Goal: Task Accomplishment & Management: Use online tool/utility

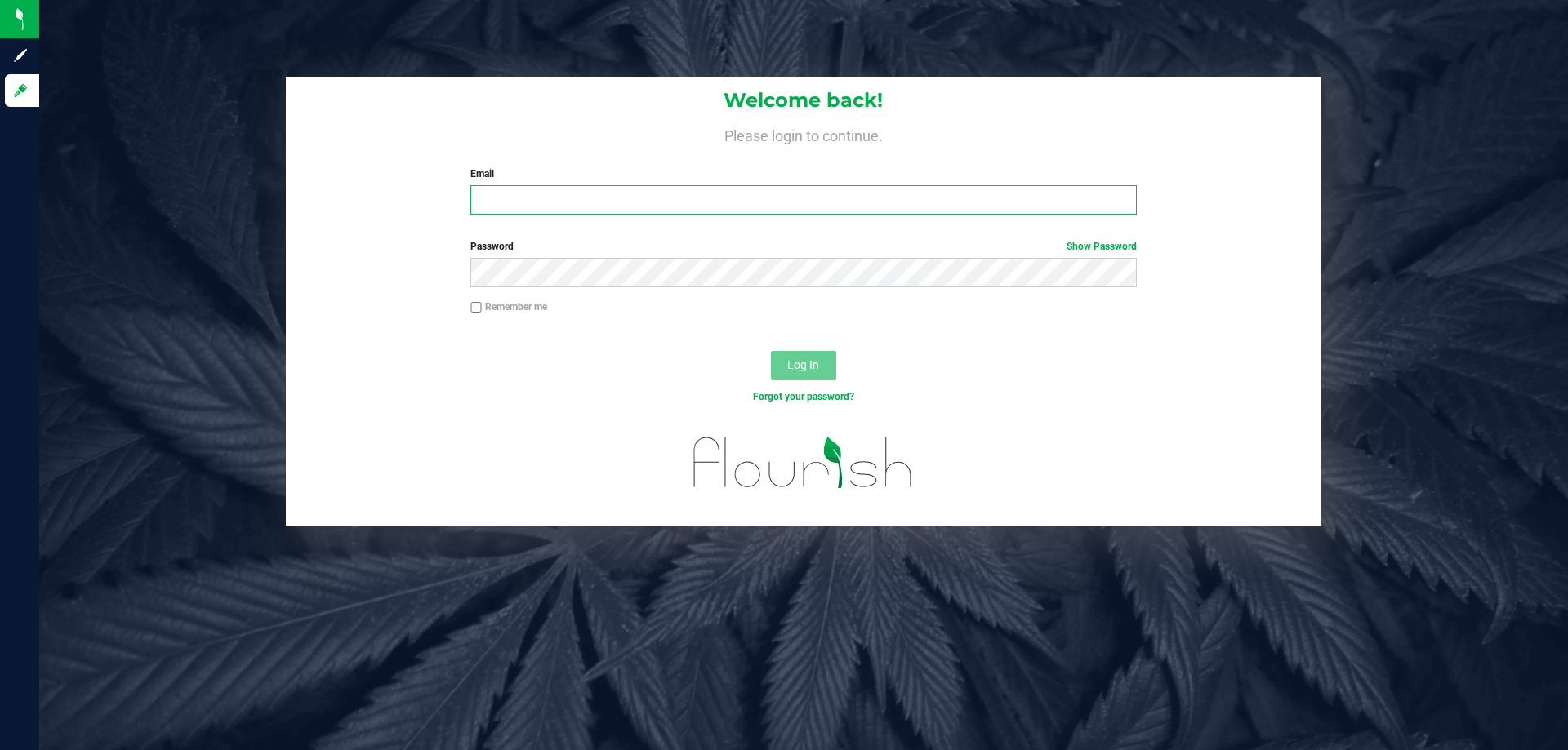
click at [677, 212] on input "Email" at bounding box center [802, 199] width 665 height 29
type input "[EMAIL_ADDRESS][DOMAIN_NAME]"
click at [658, 289] on div "Password Show Password" at bounding box center [803, 269] width 1035 height 61
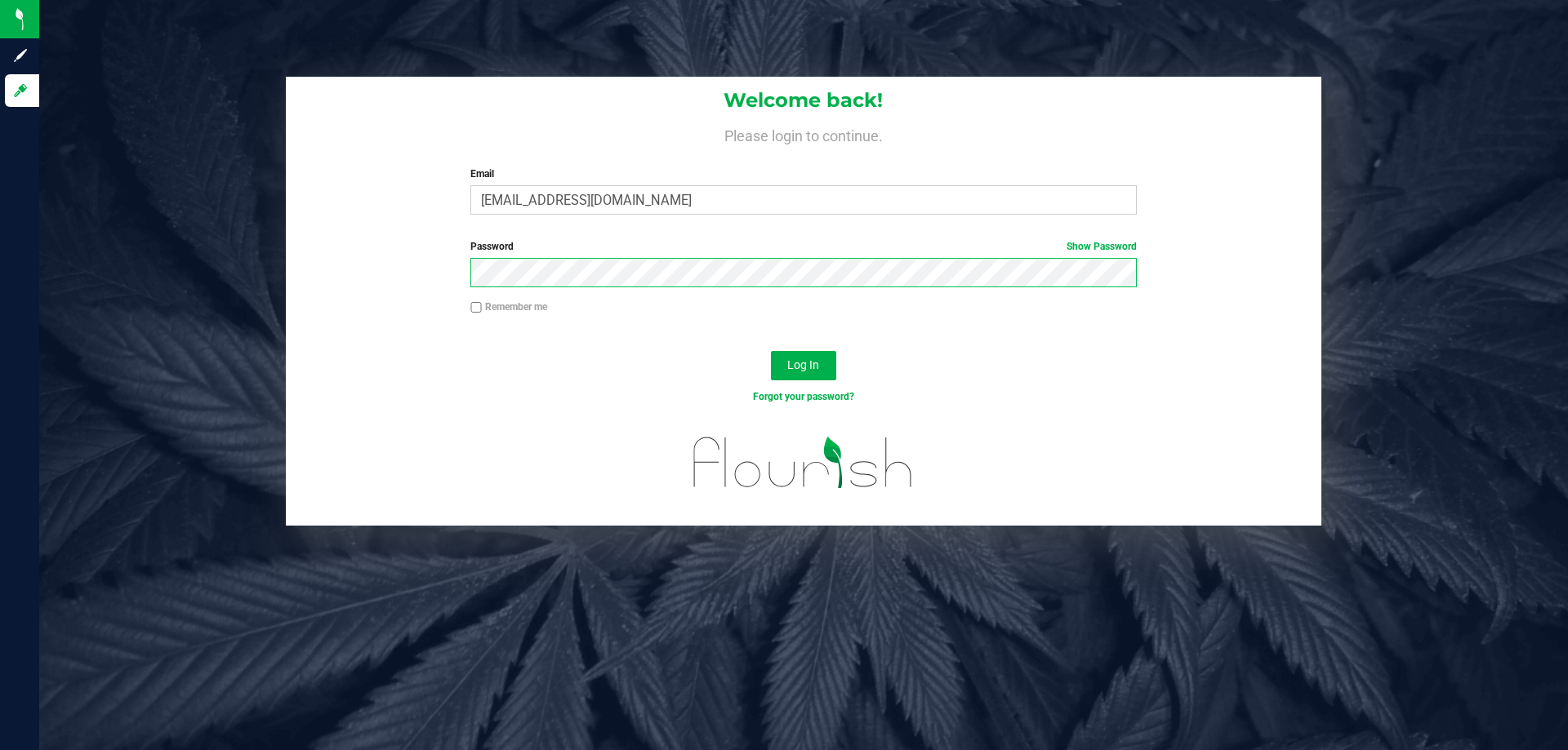
click at [771, 351] on button "Log In" at bounding box center [803, 366] width 65 height 29
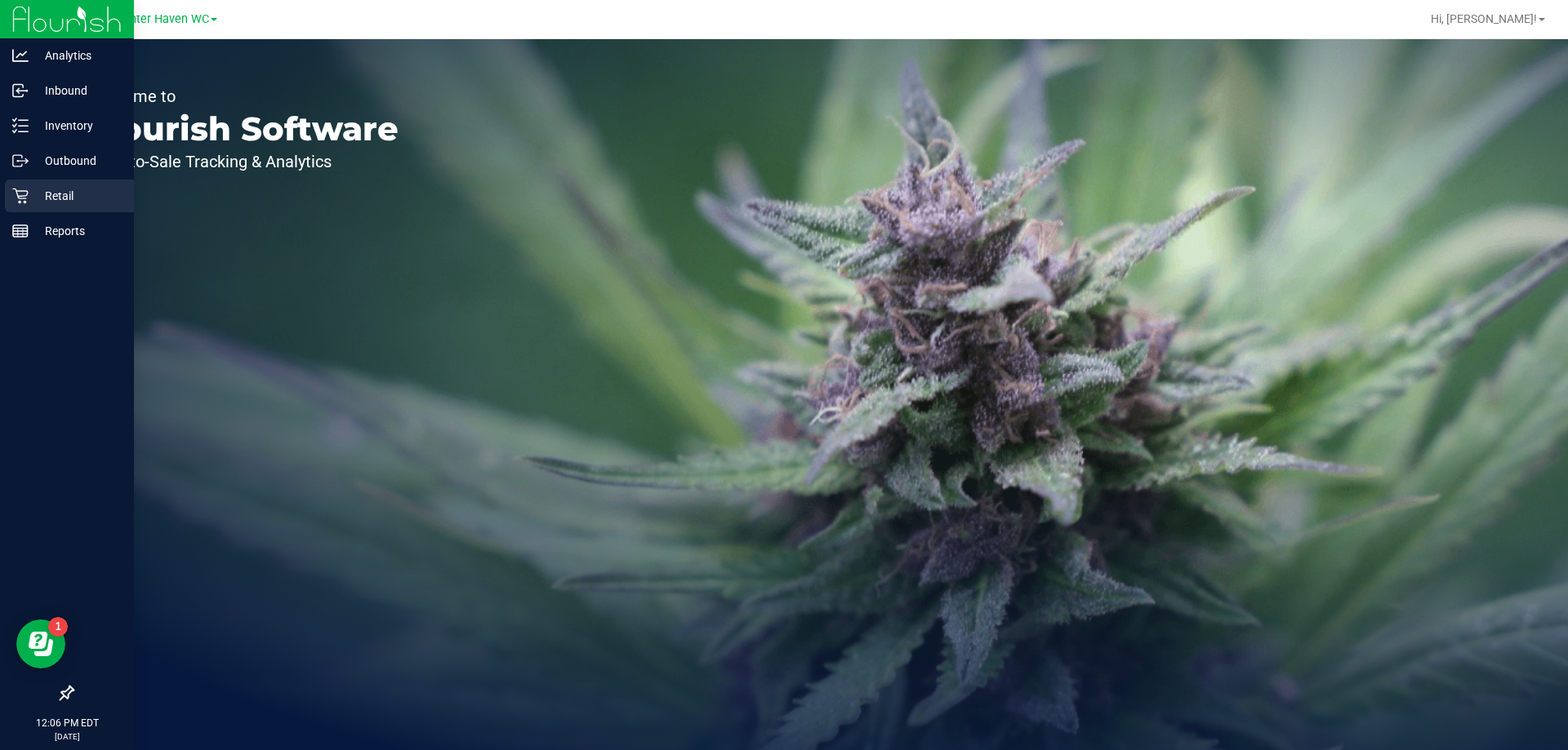
click at [14, 200] on icon at bounding box center [20, 195] width 16 height 16
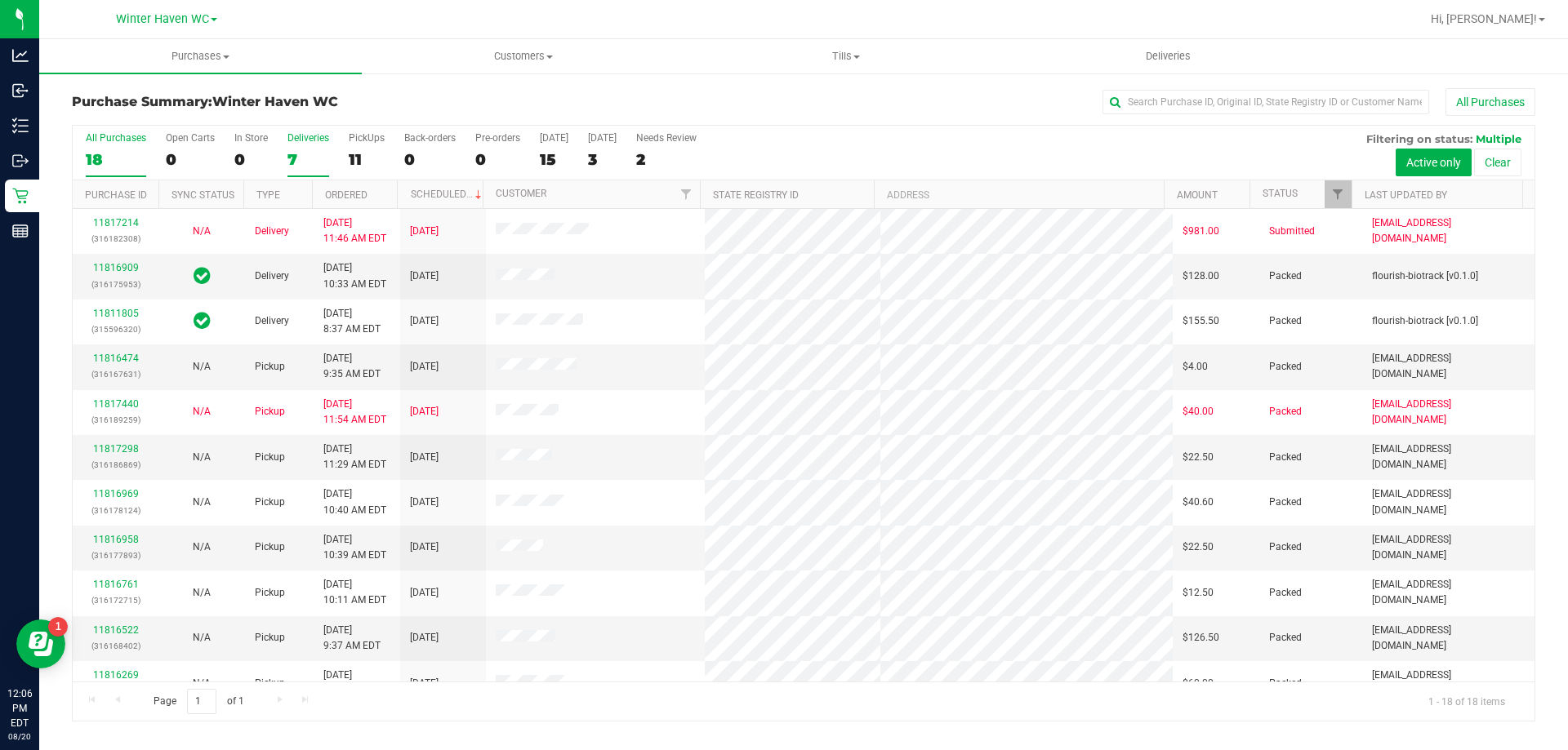
click at [323, 148] on label "Deliveries 7" at bounding box center [308, 154] width 42 height 45
click at [0, 0] on input "Deliveries 7" at bounding box center [0, 0] width 0 height 0
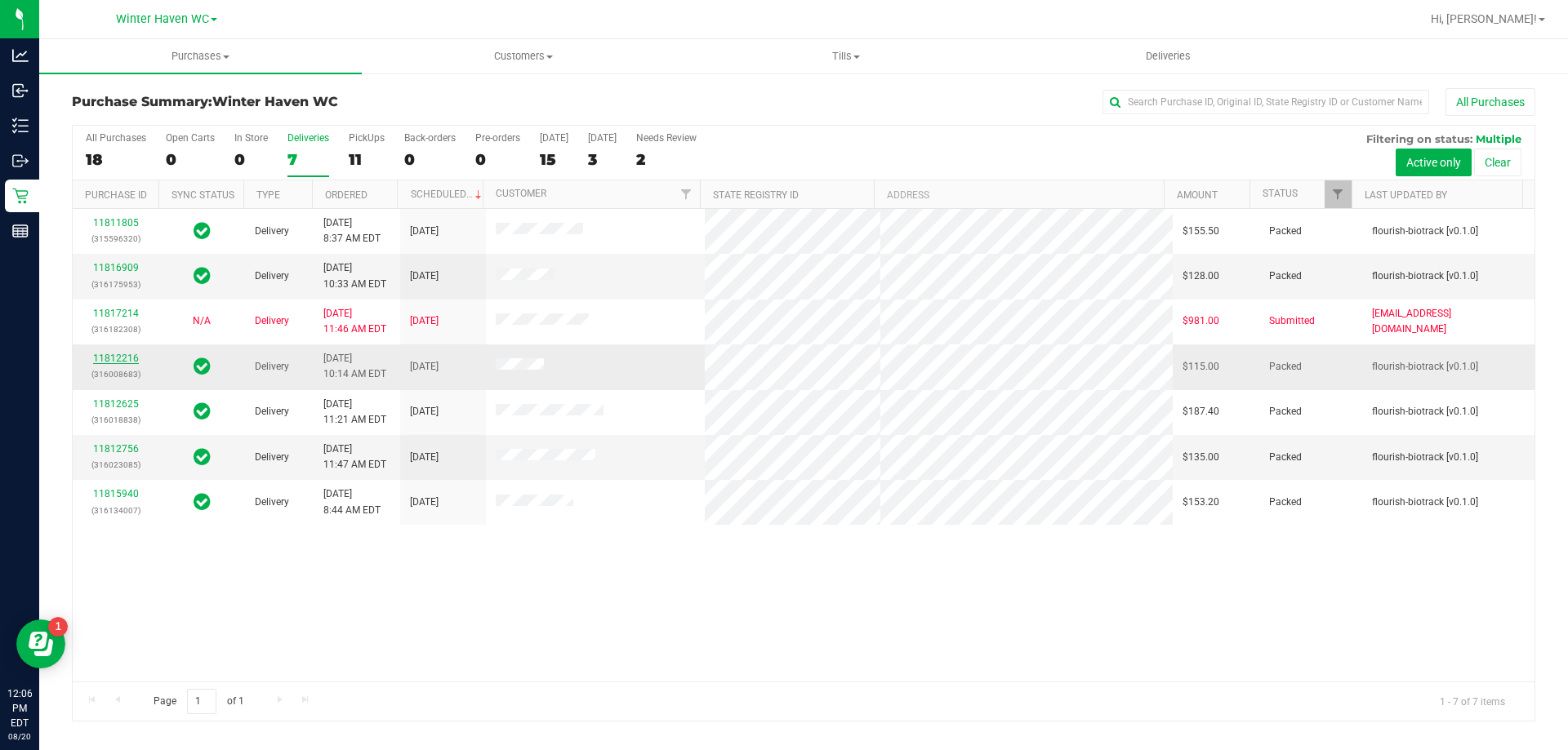
click at [110, 356] on link "11812216" at bounding box center [116, 358] width 45 height 11
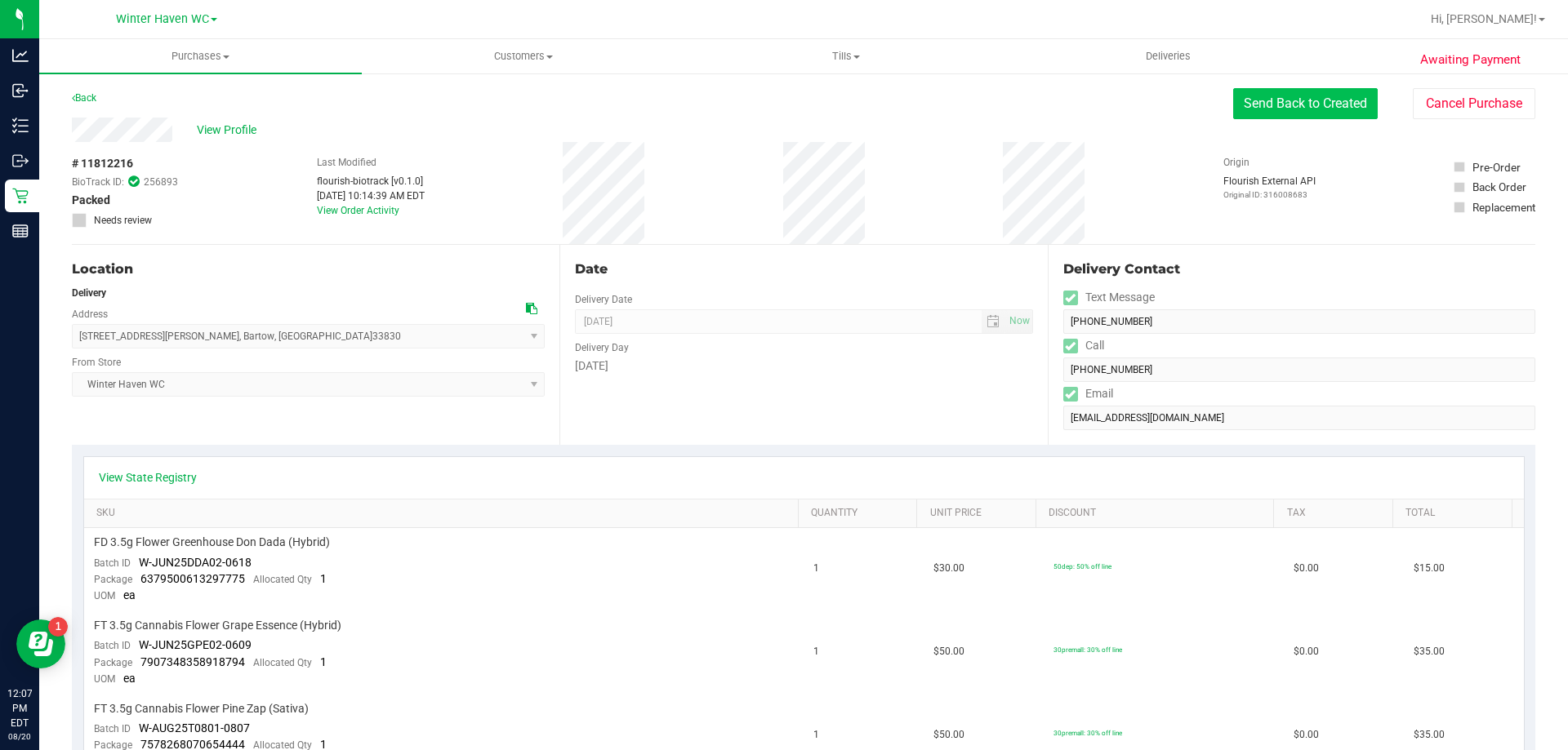
click at [1292, 108] on button "Send Back to Created" at bounding box center [1305, 104] width 145 height 31
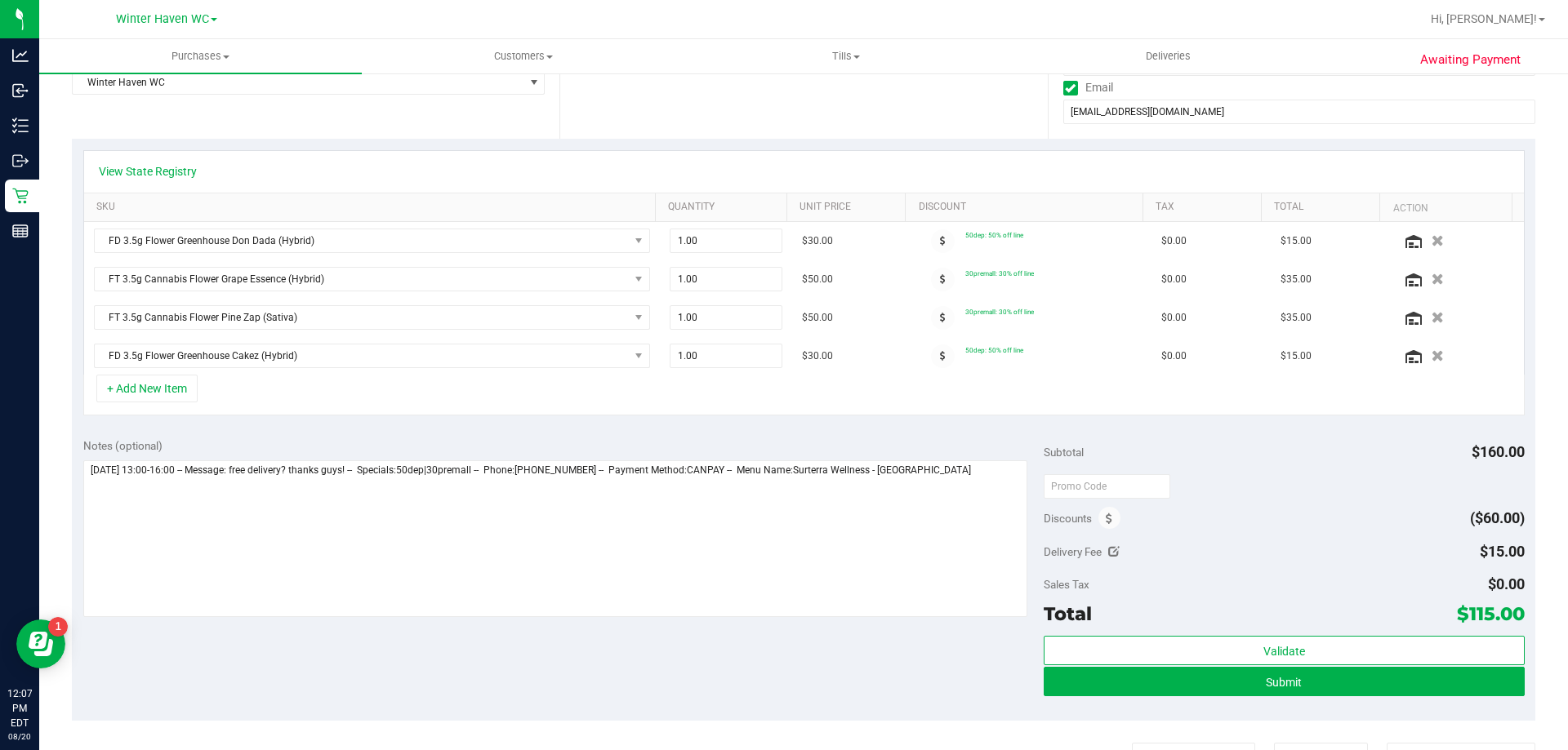
scroll to position [326, 0]
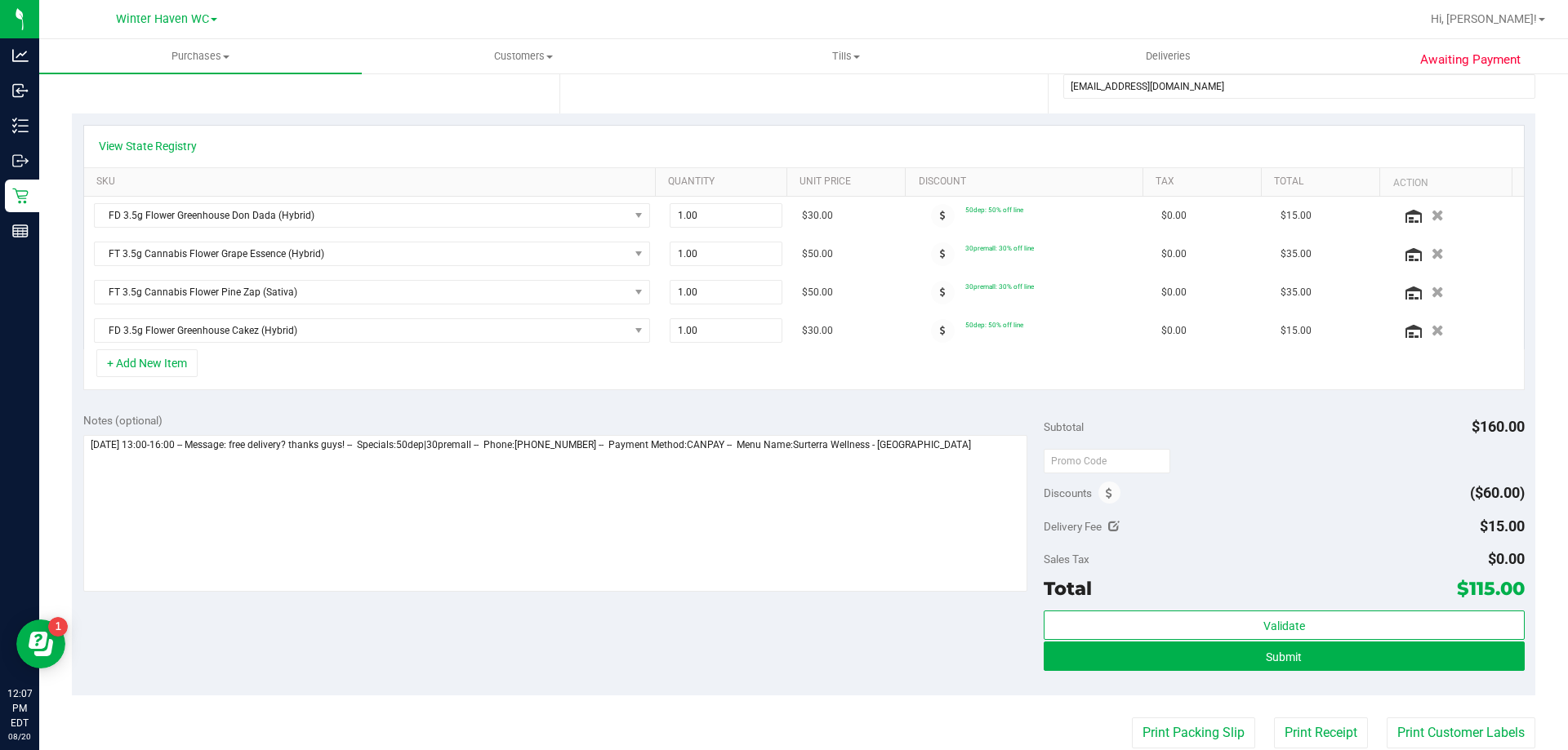
click at [1108, 526] on icon at bounding box center [1113, 526] width 11 height 11
type input "$15.00"
click at [1450, 539] on span "$15.00 15" at bounding box center [1464, 529] width 122 height 28
click at [1450, 539] on input "15" at bounding box center [1464, 531] width 120 height 23
type input "0"
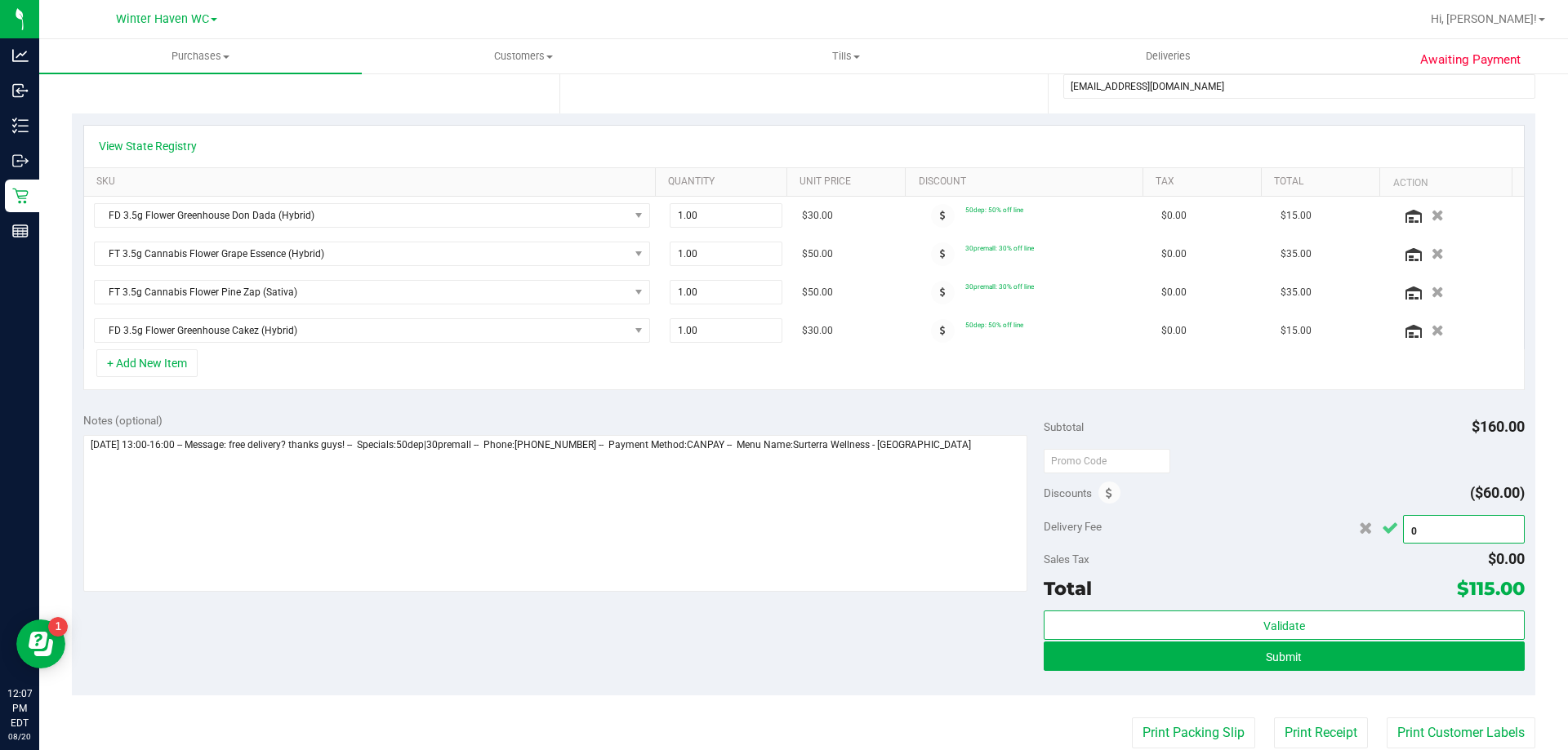
type input "$0.00"
click at [1381, 534] on icon "Cancel button" at bounding box center [1389, 528] width 16 height 12
click at [1221, 662] on button "Submit" at bounding box center [1283, 656] width 480 height 29
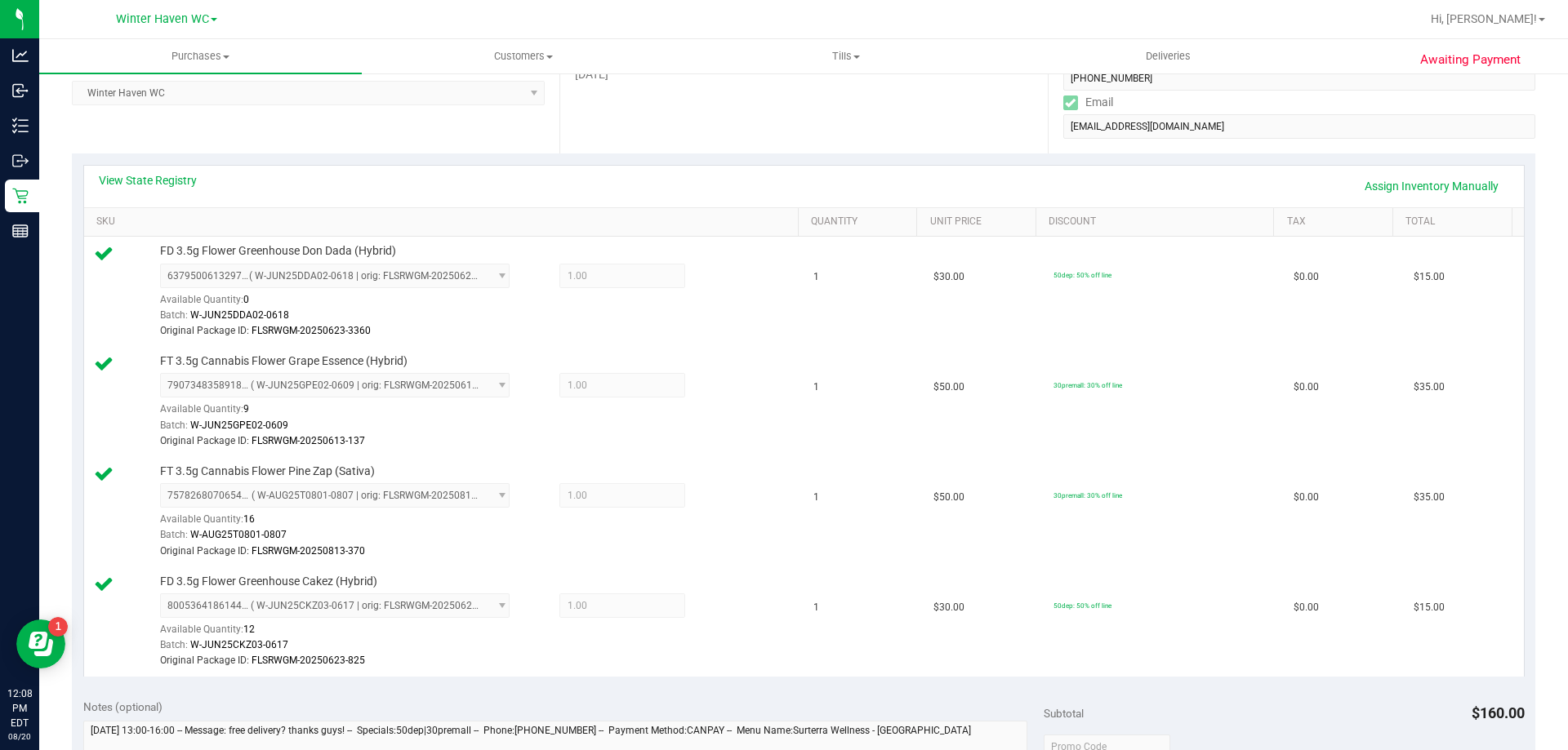
scroll to position [571, 0]
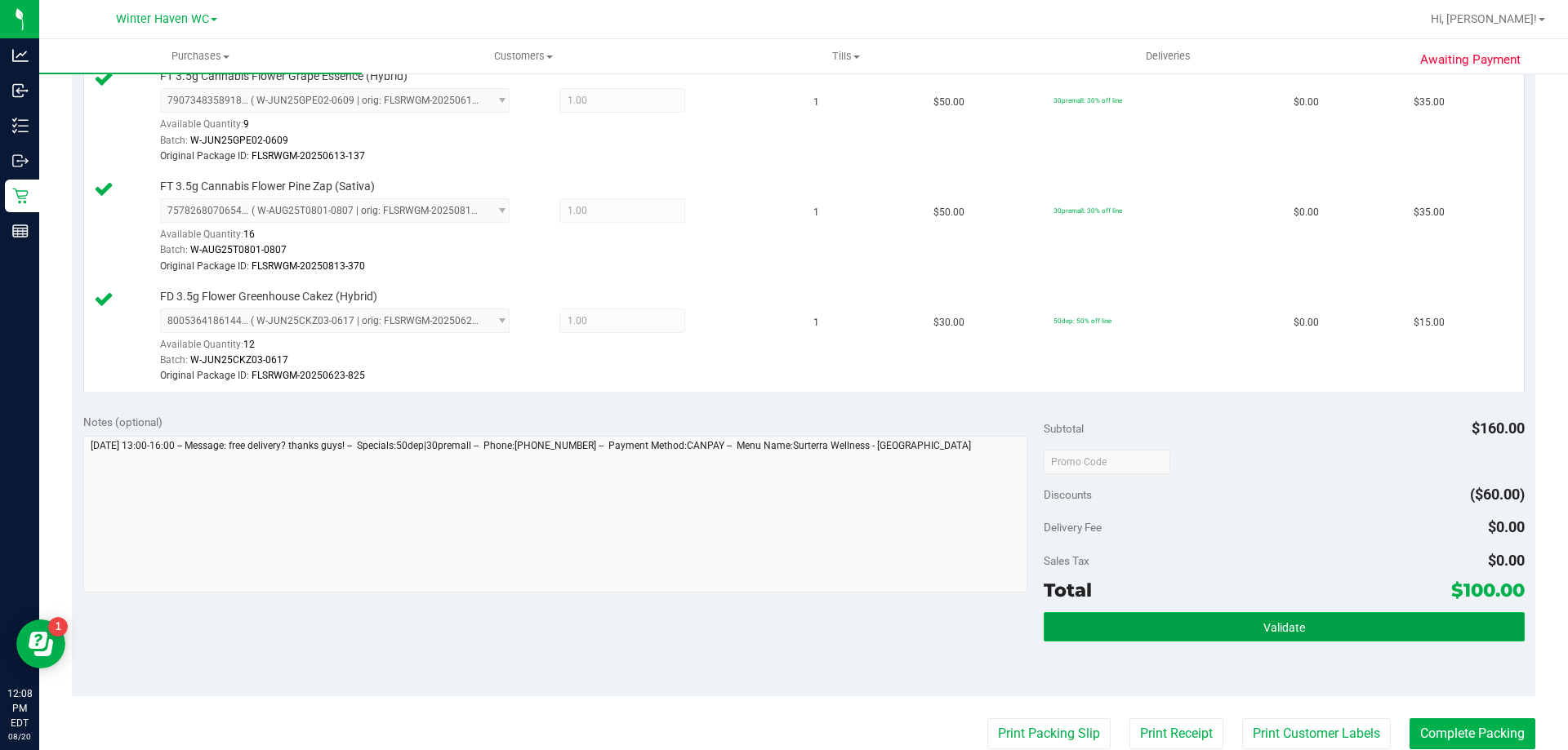
click at [1303, 636] on button "Validate" at bounding box center [1283, 627] width 480 height 29
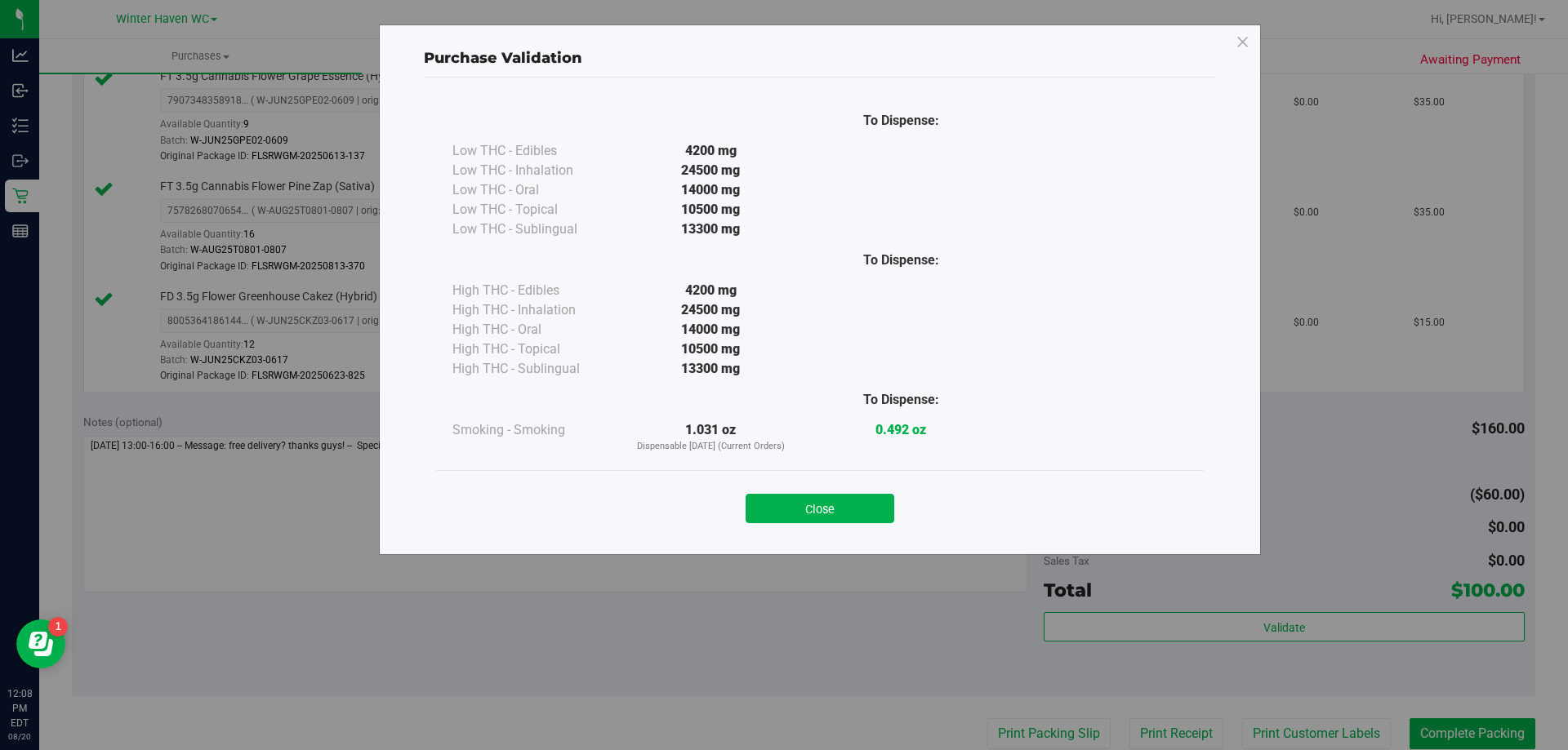
click at [862, 490] on div "Close" at bounding box center [820, 503] width 743 height 41
click at [867, 507] on button "Close" at bounding box center [820, 509] width 149 height 29
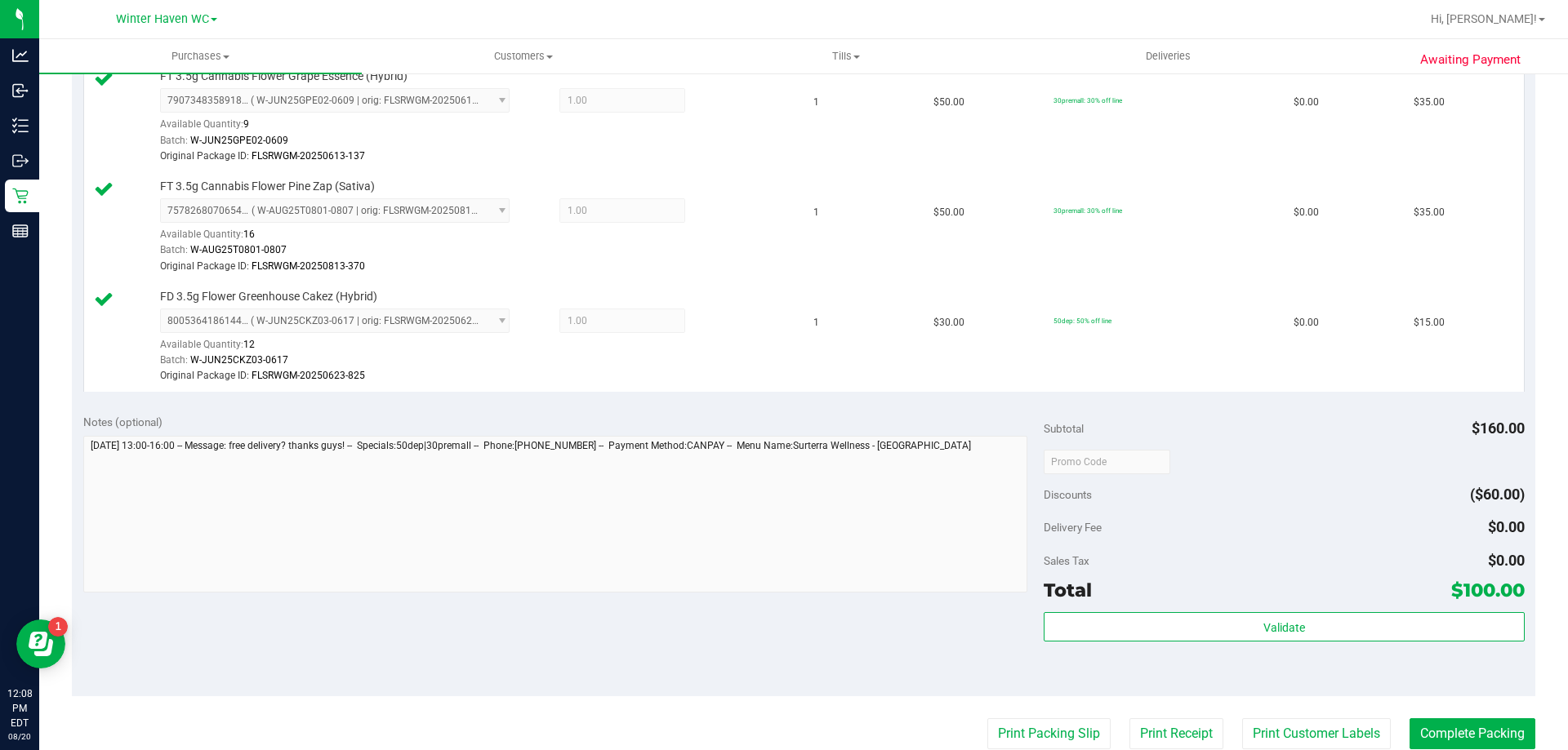
click at [1229, 608] on div "Subtotal $160.00 Discounts ($60.00) Delivery Fee $0.00 Sales Tax $0.00 Total $1…" at bounding box center [1283, 549] width 480 height 271
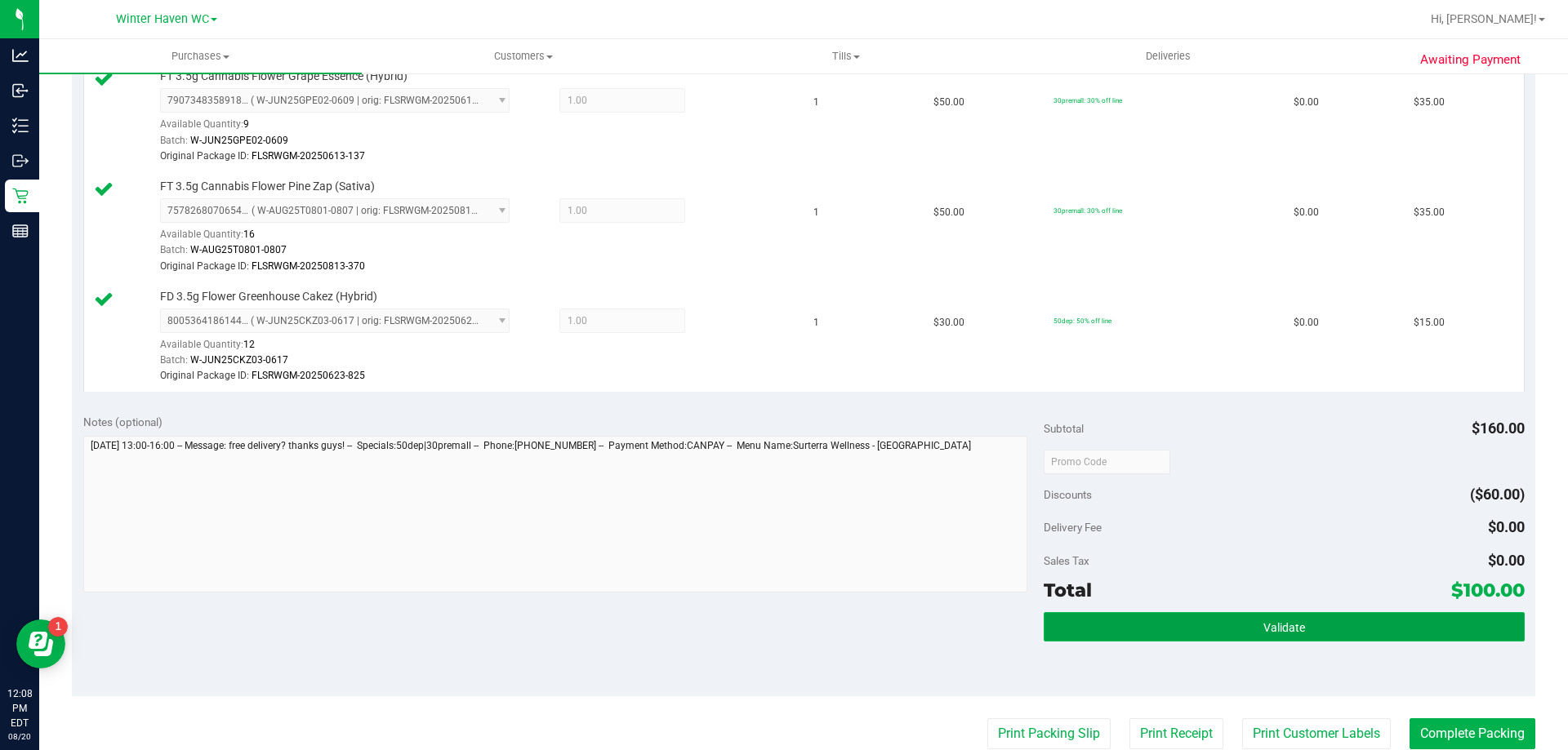
click at [1226, 619] on button "Validate" at bounding box center [1283, 627] width 480 height 29
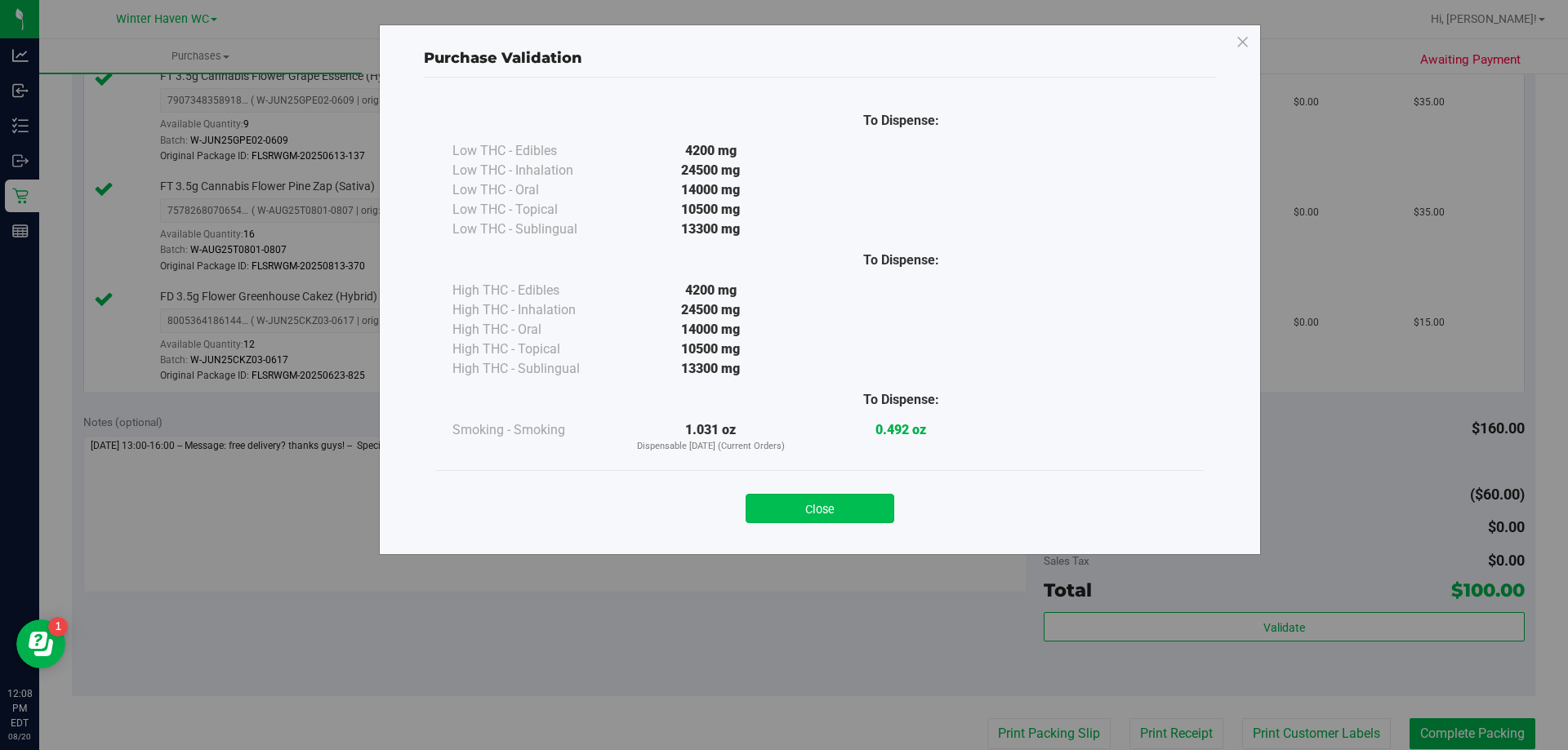
click at [855, 509] on button "Close" at bounding box center [820, 509] width 149 height 29
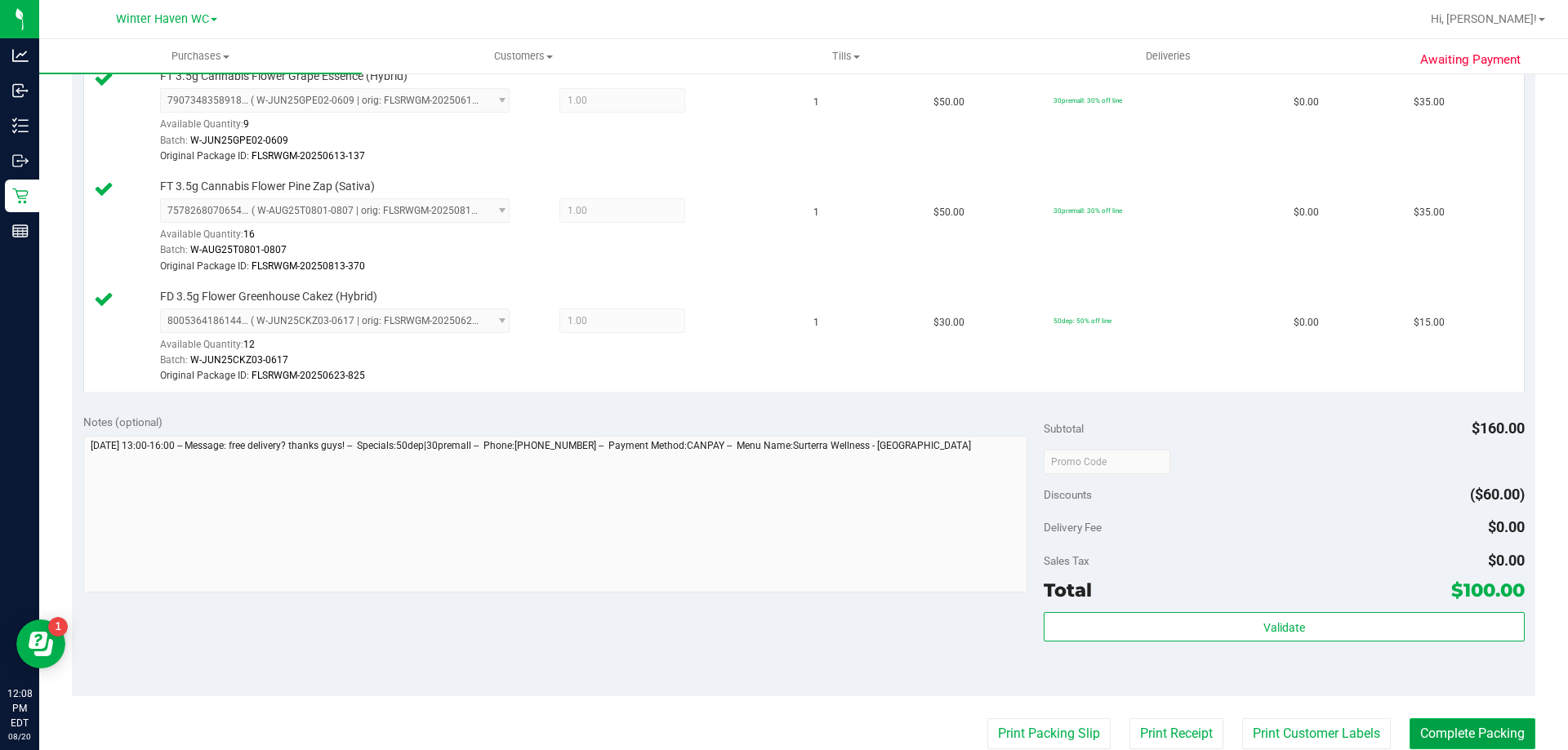
click at [1427, 732] on button "Complete Packing" at bounding box center [1472, 734] width 126 height 31
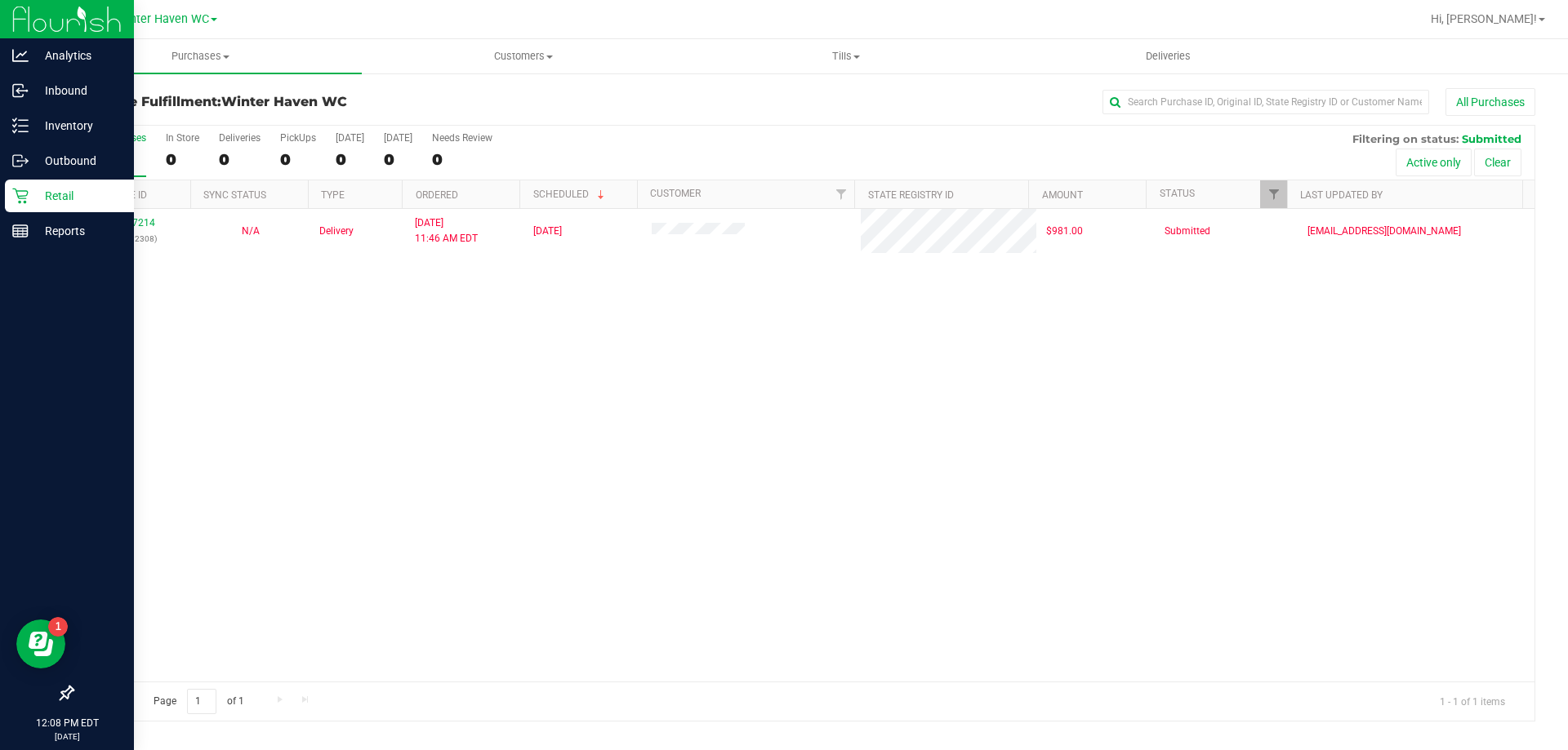
click at [21, 204] on div "Retail" at bounding box center [69, 196] width 129 height 33
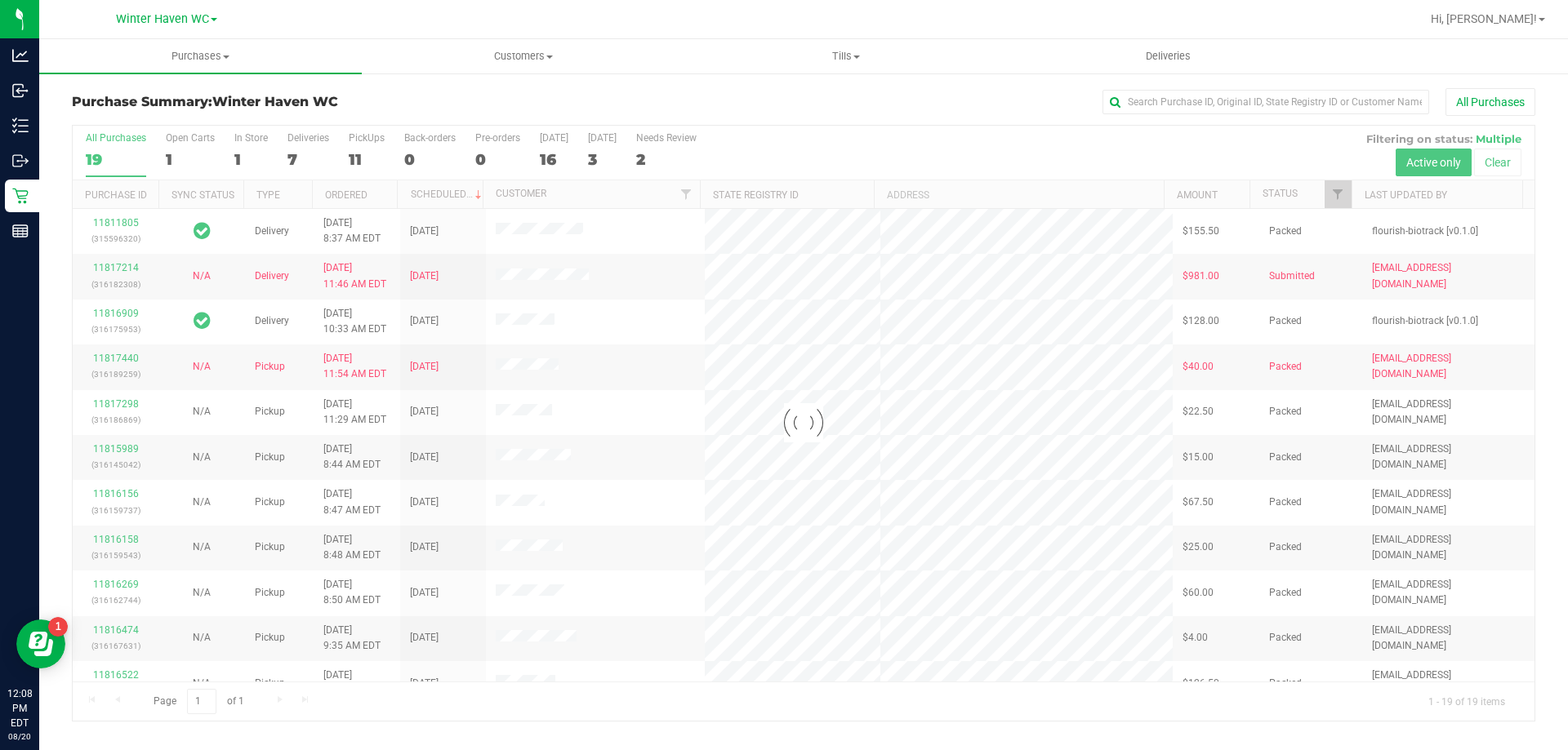
click at [294, 156] on div at bounding box center [803, 423] width 1462 height 595
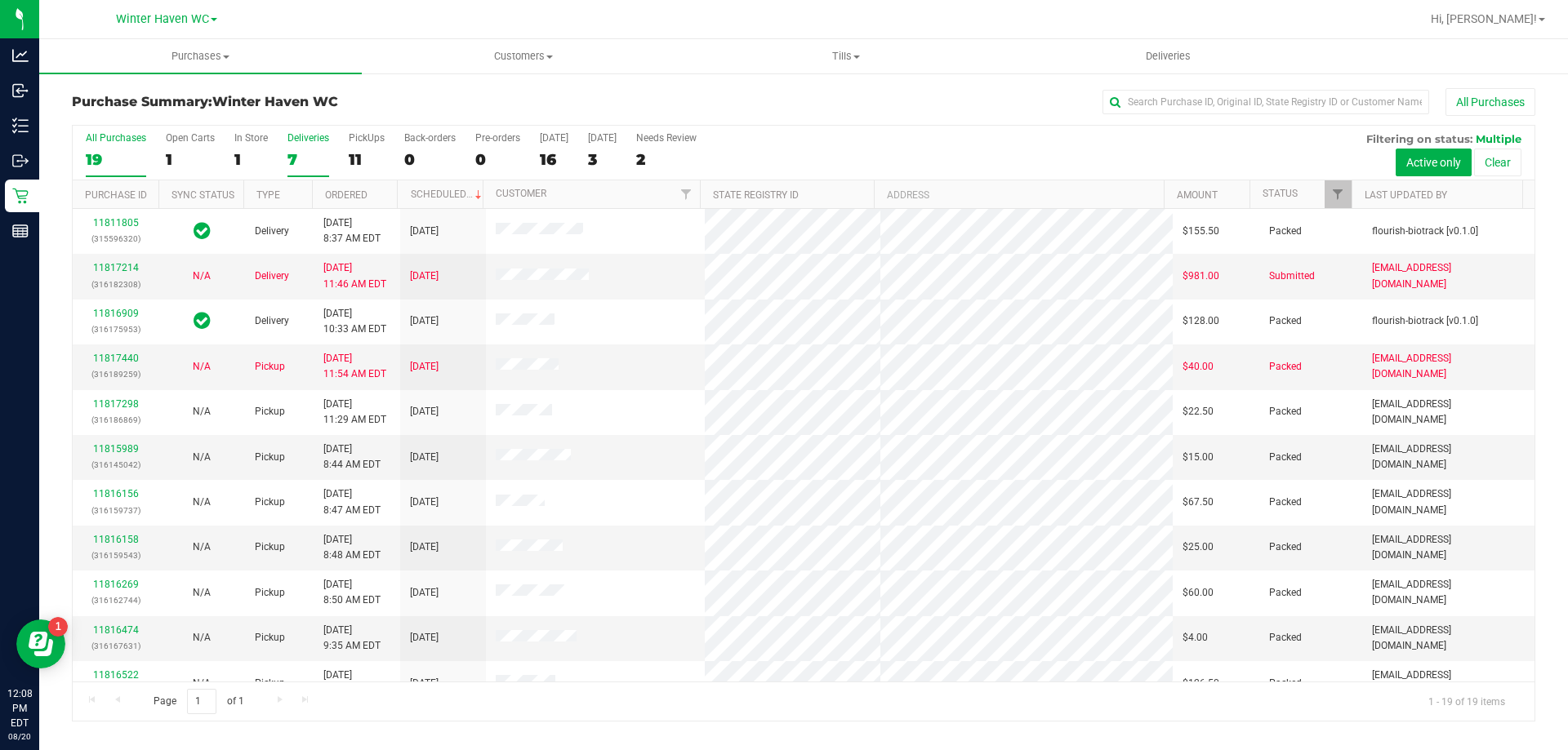
click at [299, 161] on div "7" at bounding box center [308, 159] width 42 height 19
click at [0, 0] on input "Deliveries 7" at bounding box center [0, 0] width 0 height 0
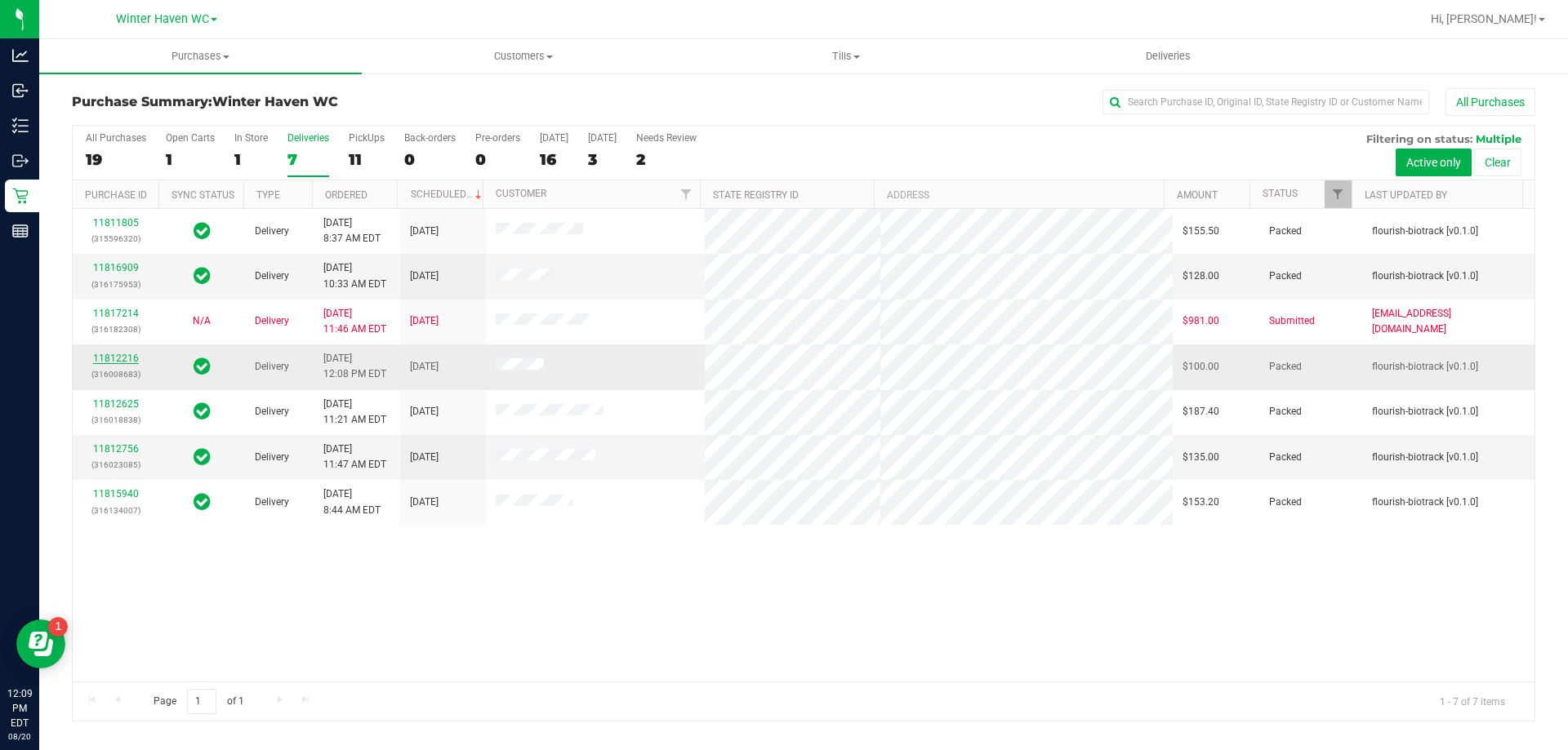
click at [128, 357] on link "11812216" at bounding box center [116, 358] width 45 height 11
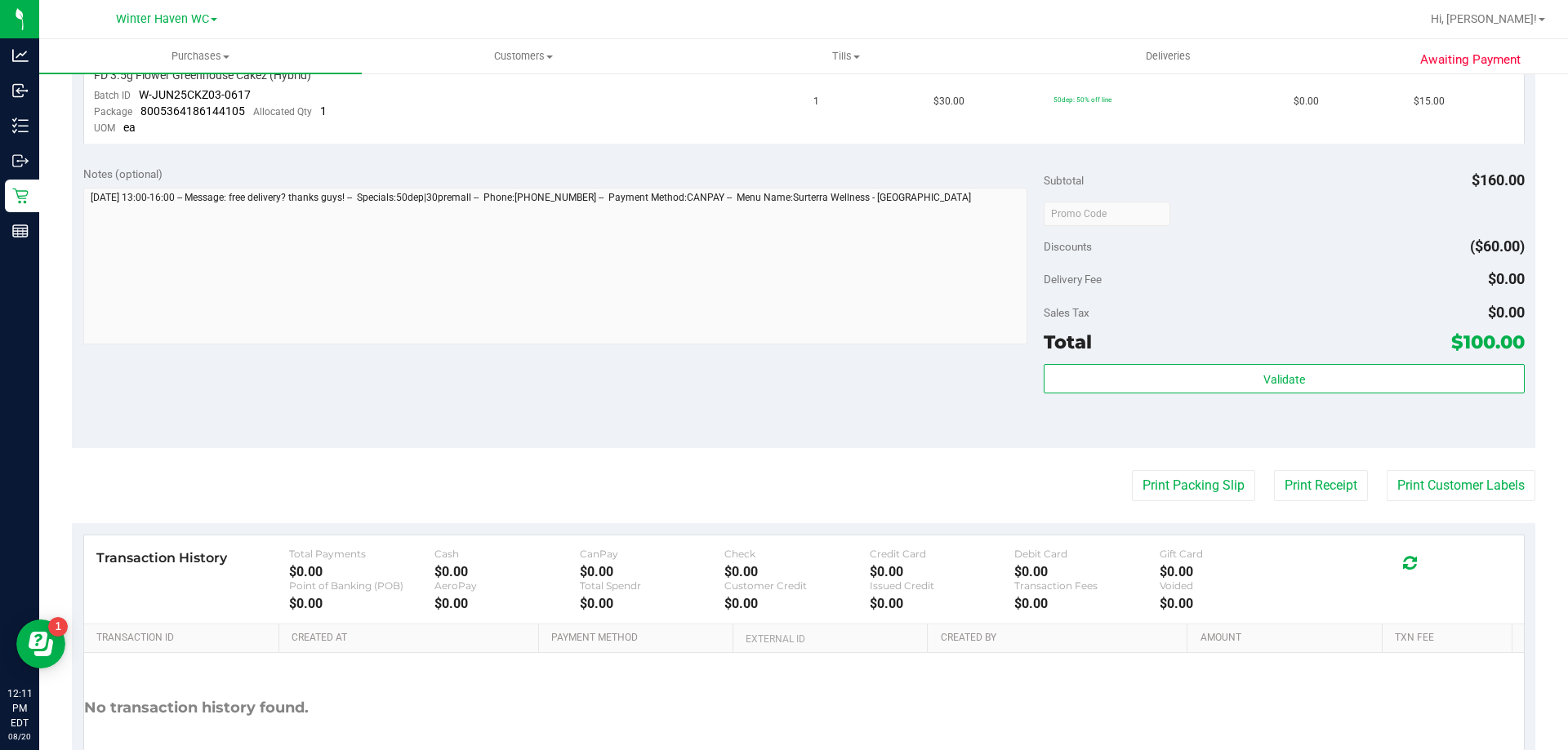
scroll to position [735, 0]
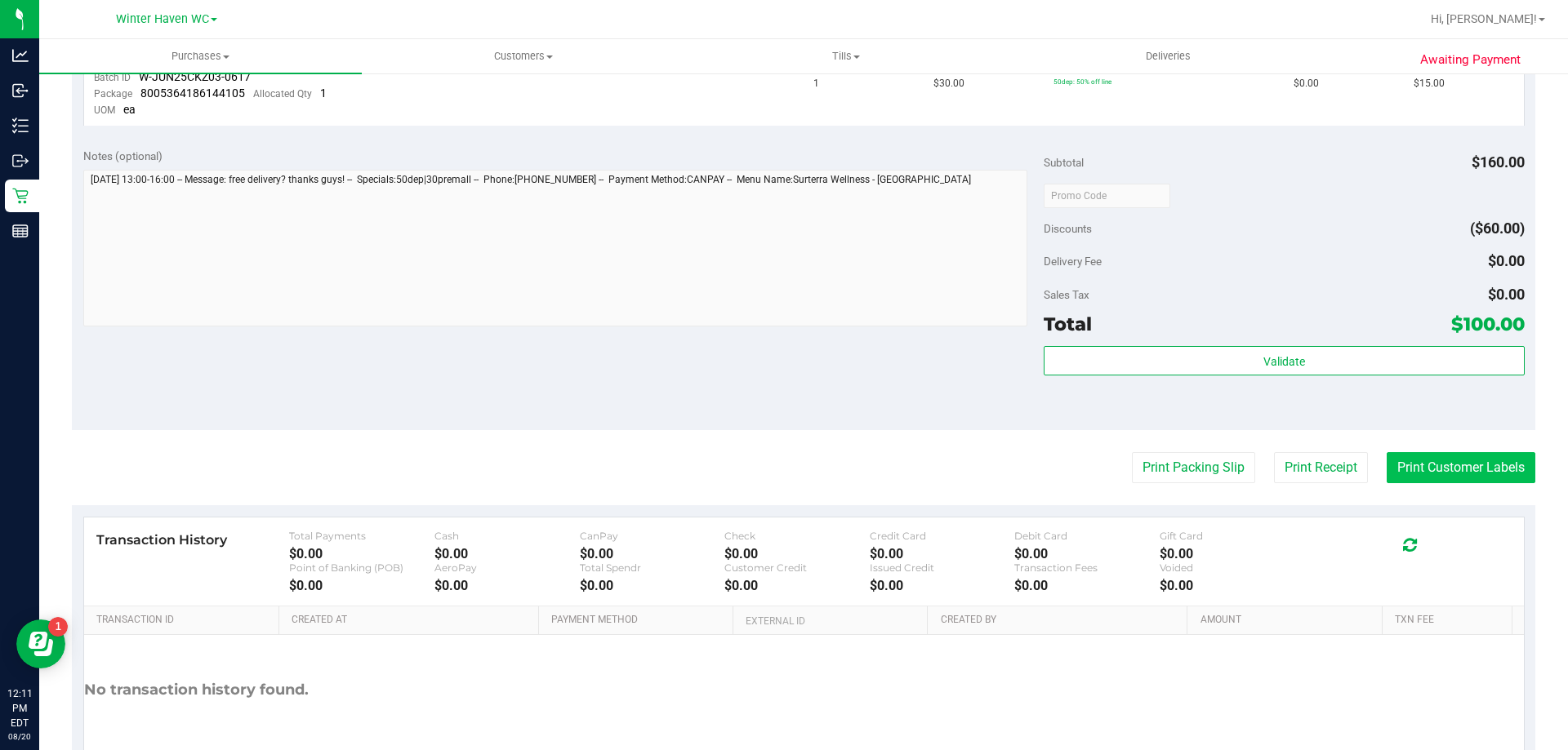
click at [1452, 463] on button "Print Customer Labels" at bounding box center [1461, 467] width 149 height 31
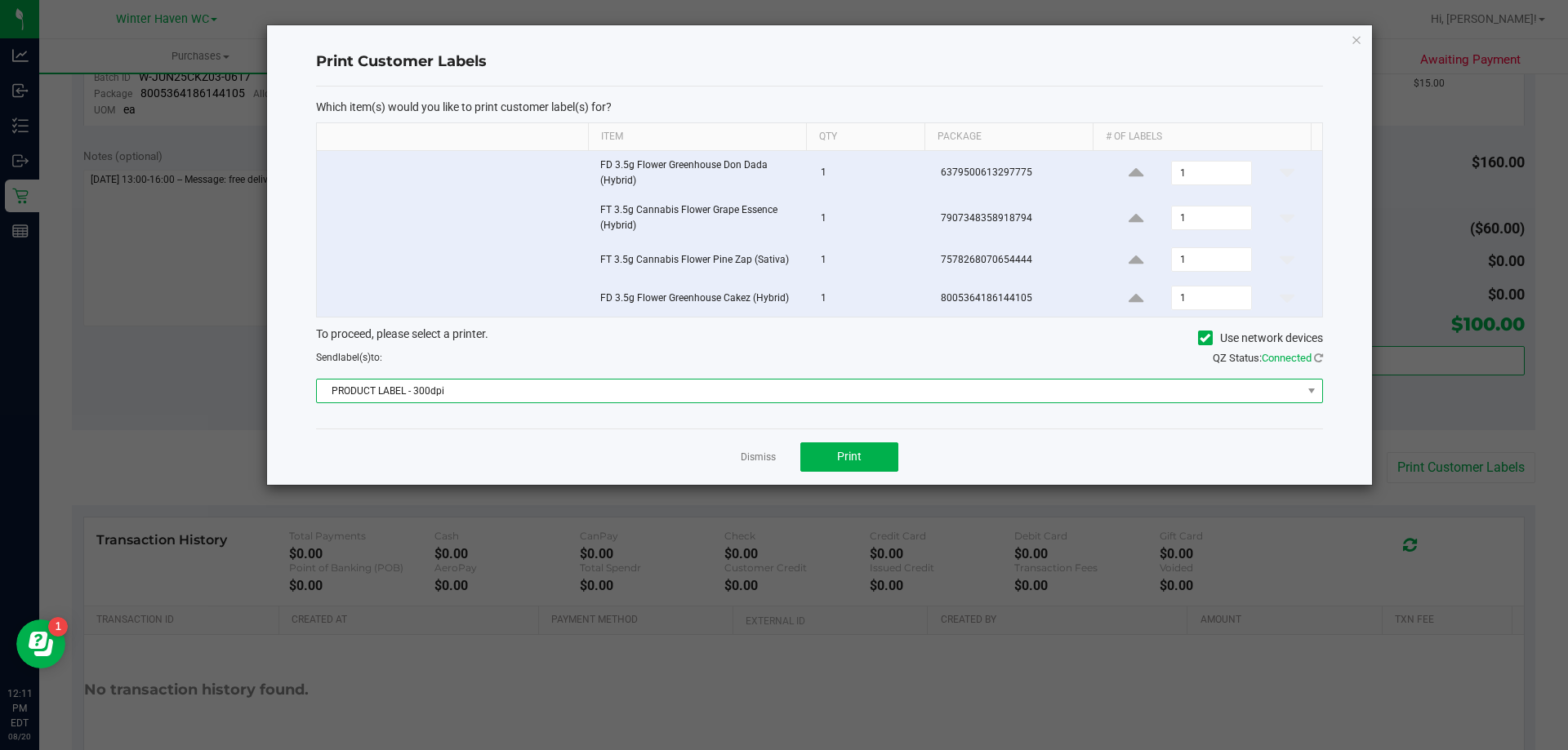
click at [611, 395] on span "PRODUCT LABEL - 300dpi" at bounding box center [809, 390] width 985 height 23
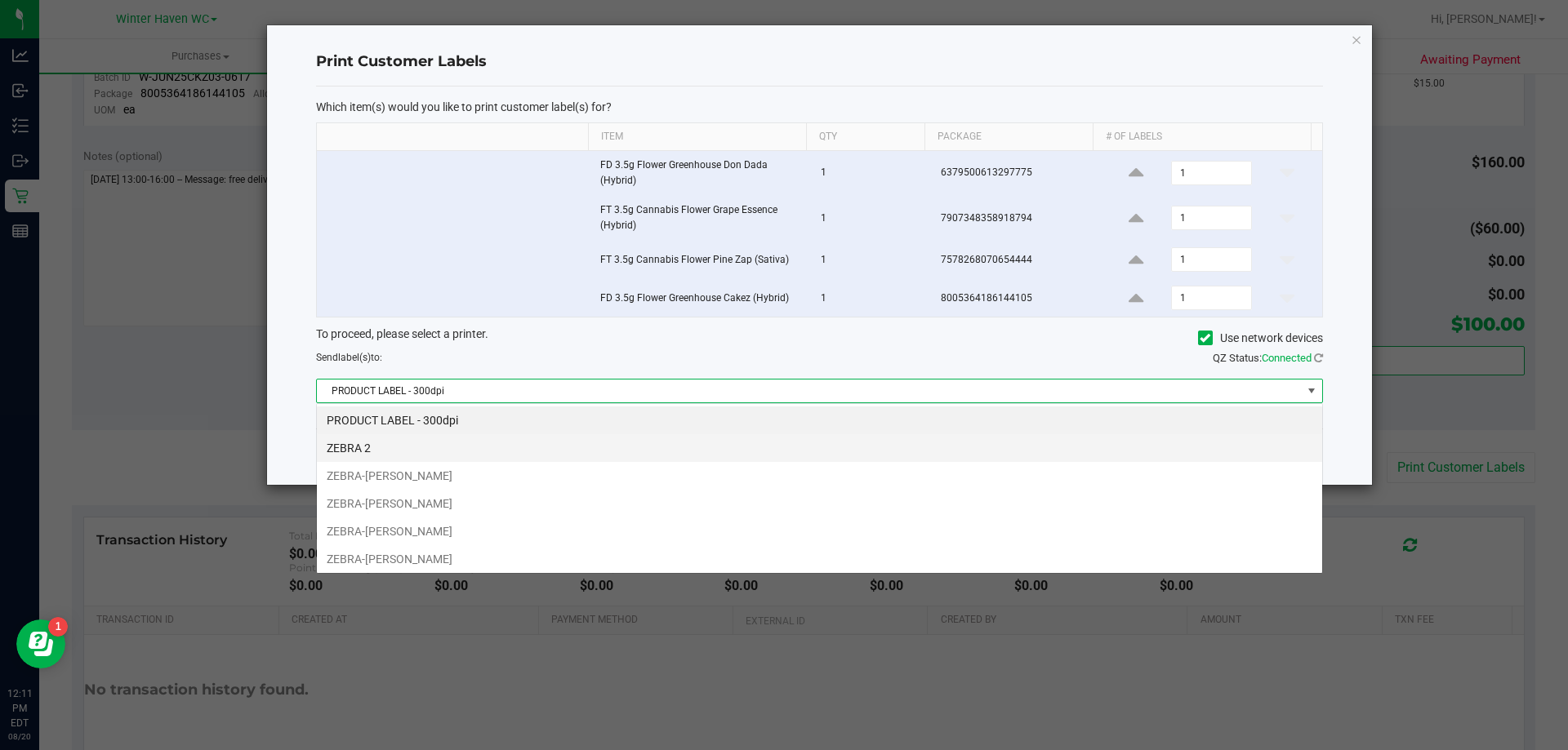
scroll to position [25, 1006]
click at [533, 443] on li "ZEBRA 2" at bounding box center [820, 448] width 1005 height 27
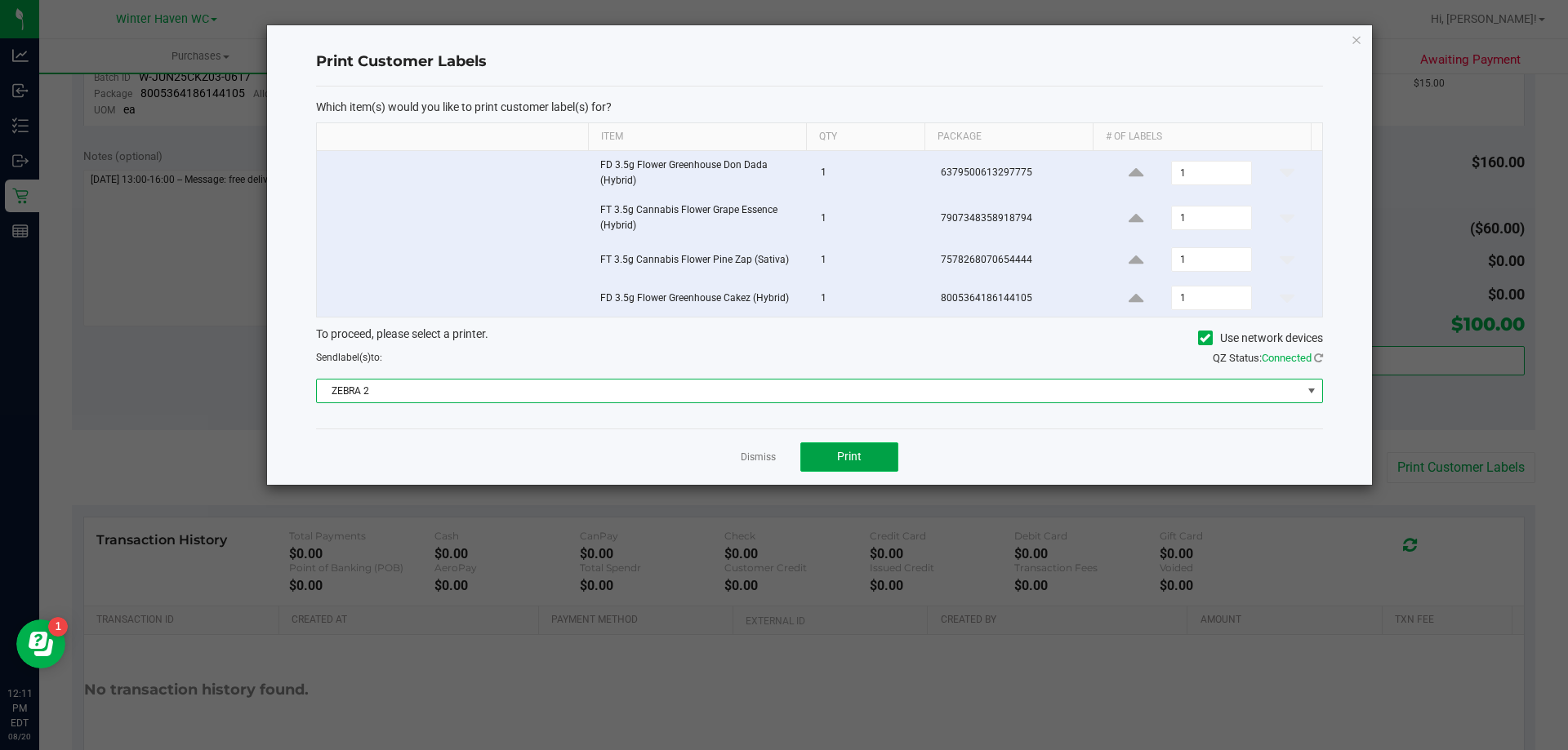
click at [891, 460] on button "Print" at bounding box center [849, 457] width 98 height 29
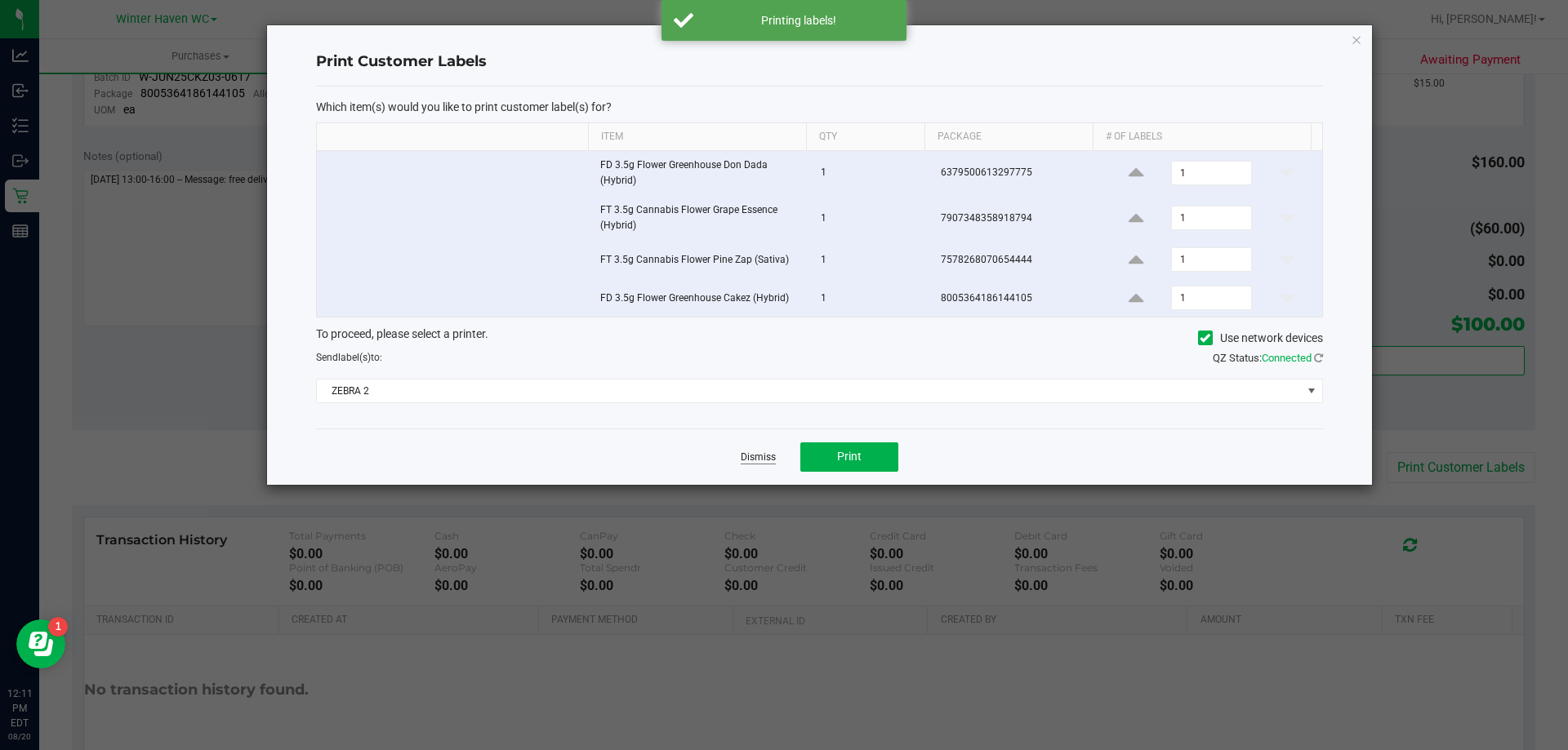
click at [761, 460] on link "Dismiss" at bounding box center [758, 457] width 35 height 14
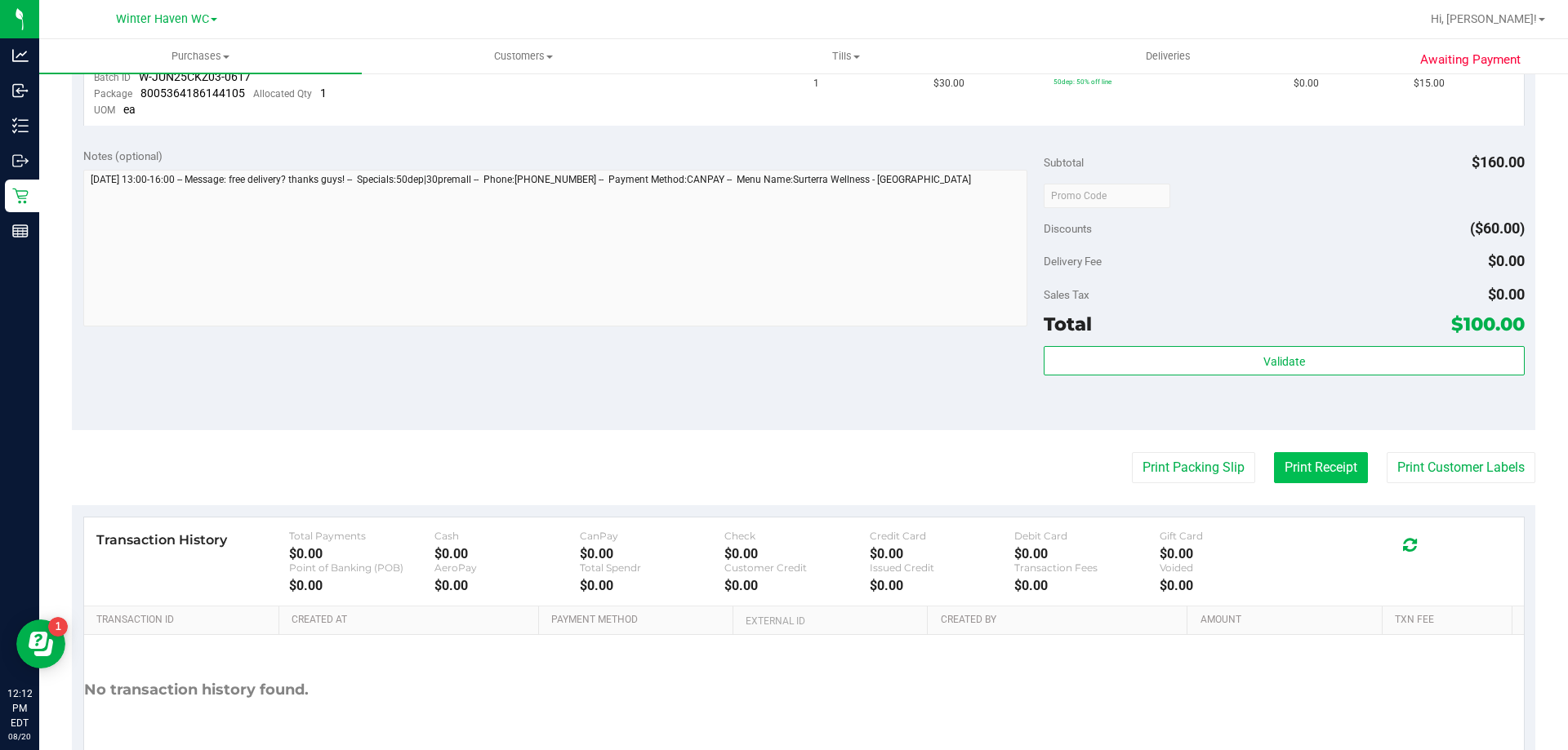
click at [1289, 469] on button "Print Receipt" at bounding box center [1321, 467] width 94 height 31
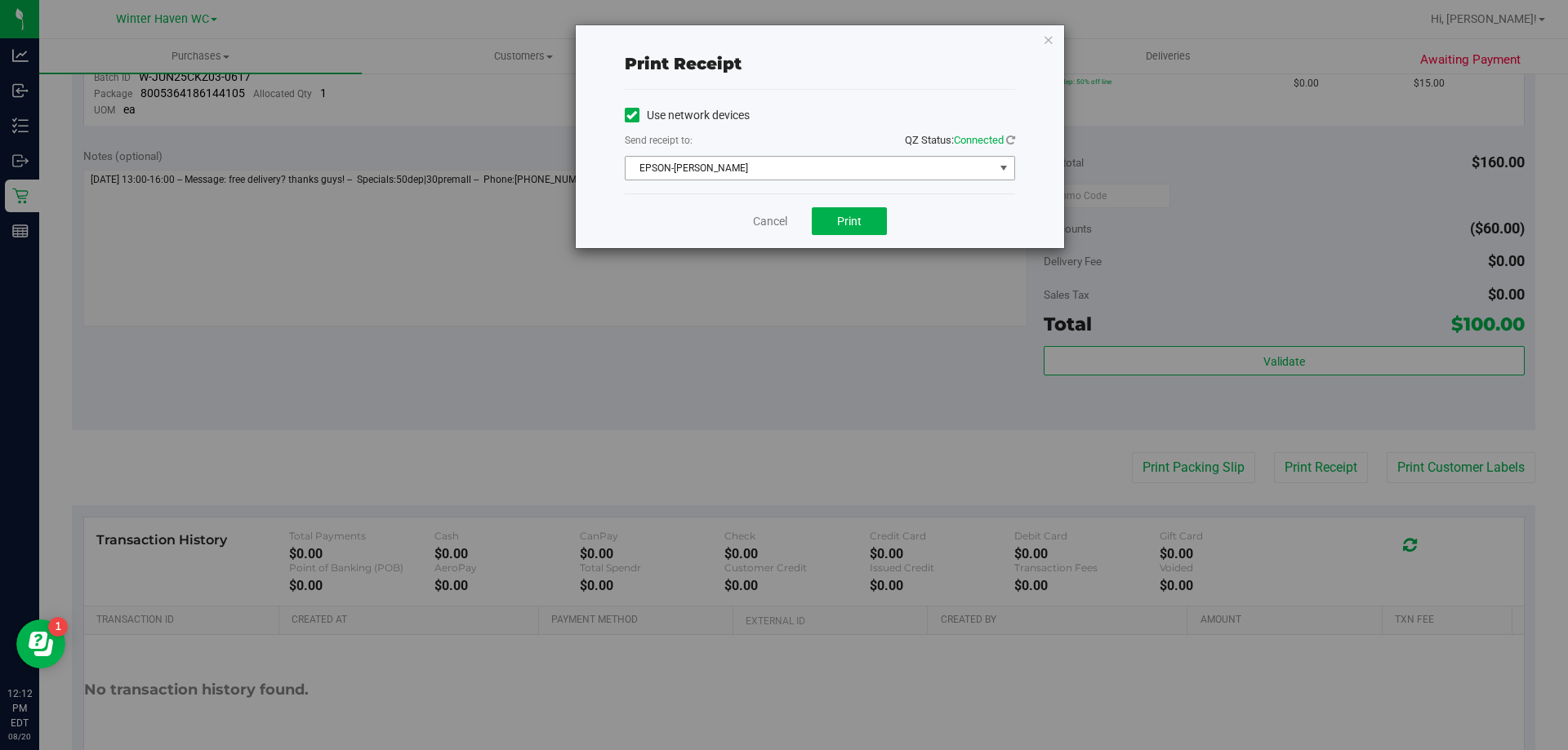
click at [855, 174] on span "EPSON-[PERSON_NAME]" at bounding box center [809, 168] width 368 height 23
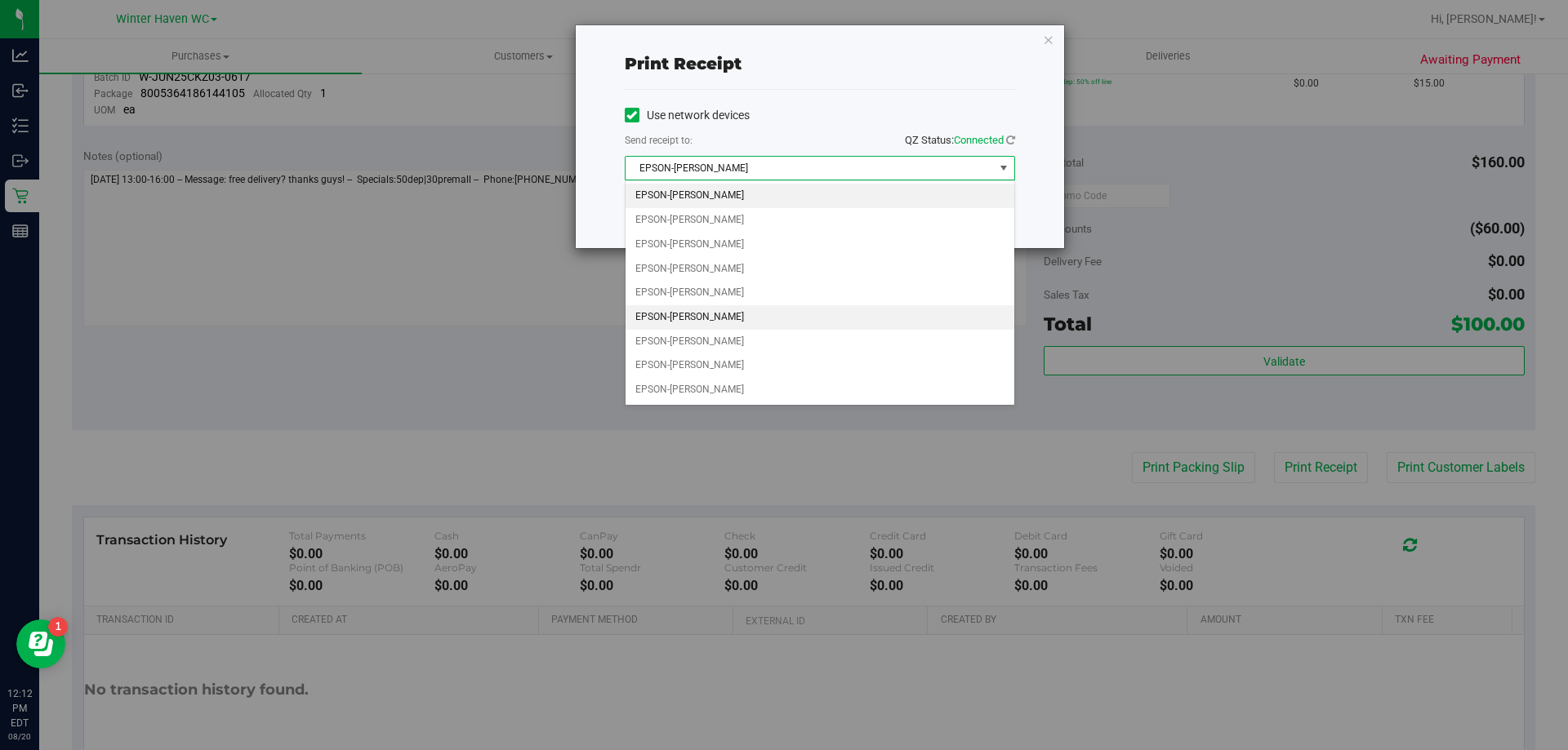
click at [771, 325] on li "EPSON-[PERSON_NAME]" at bounding box center [820, 318] width 389 height 25
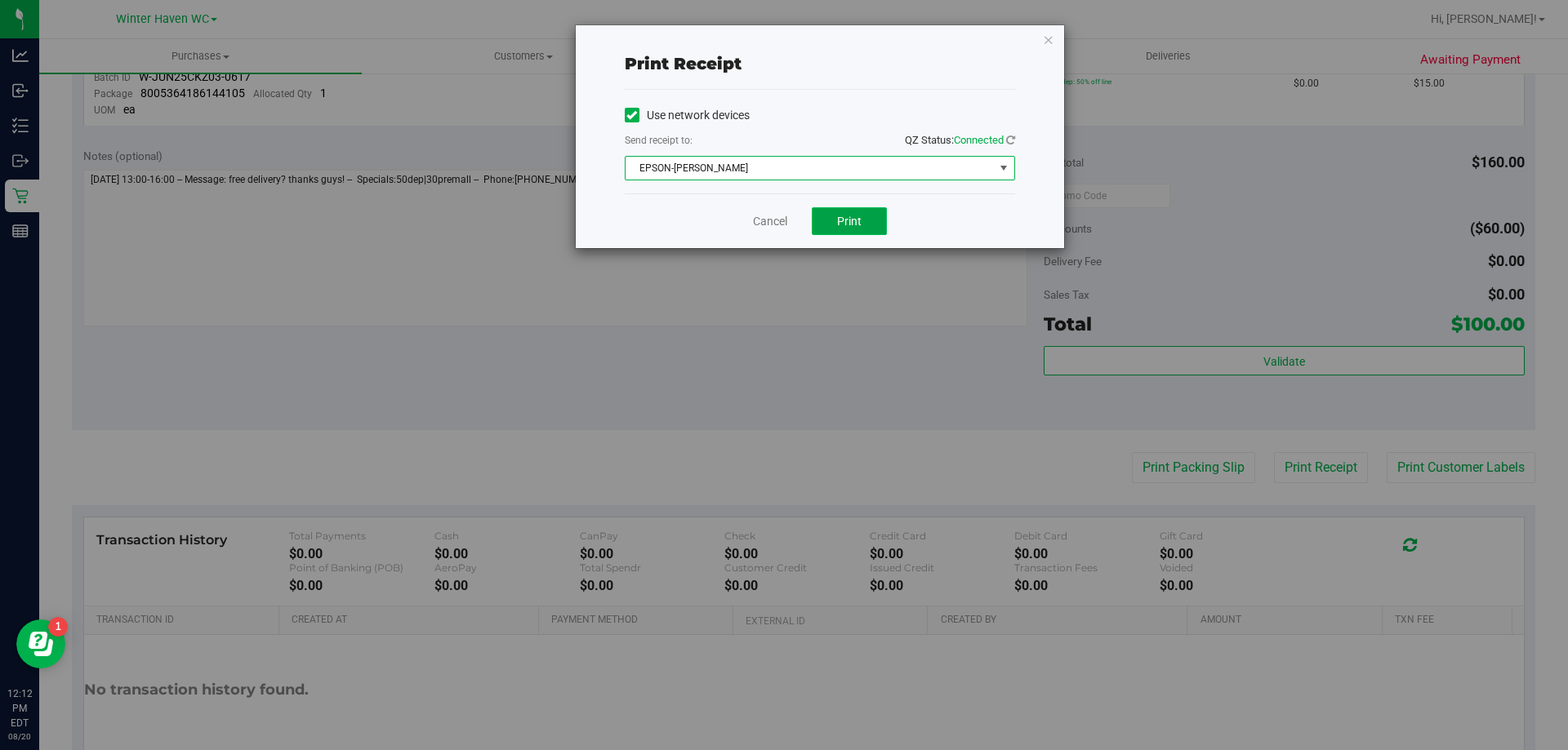
click at [863, 220] on button "Print" at bounding box center [850, 221] width 75 height 27
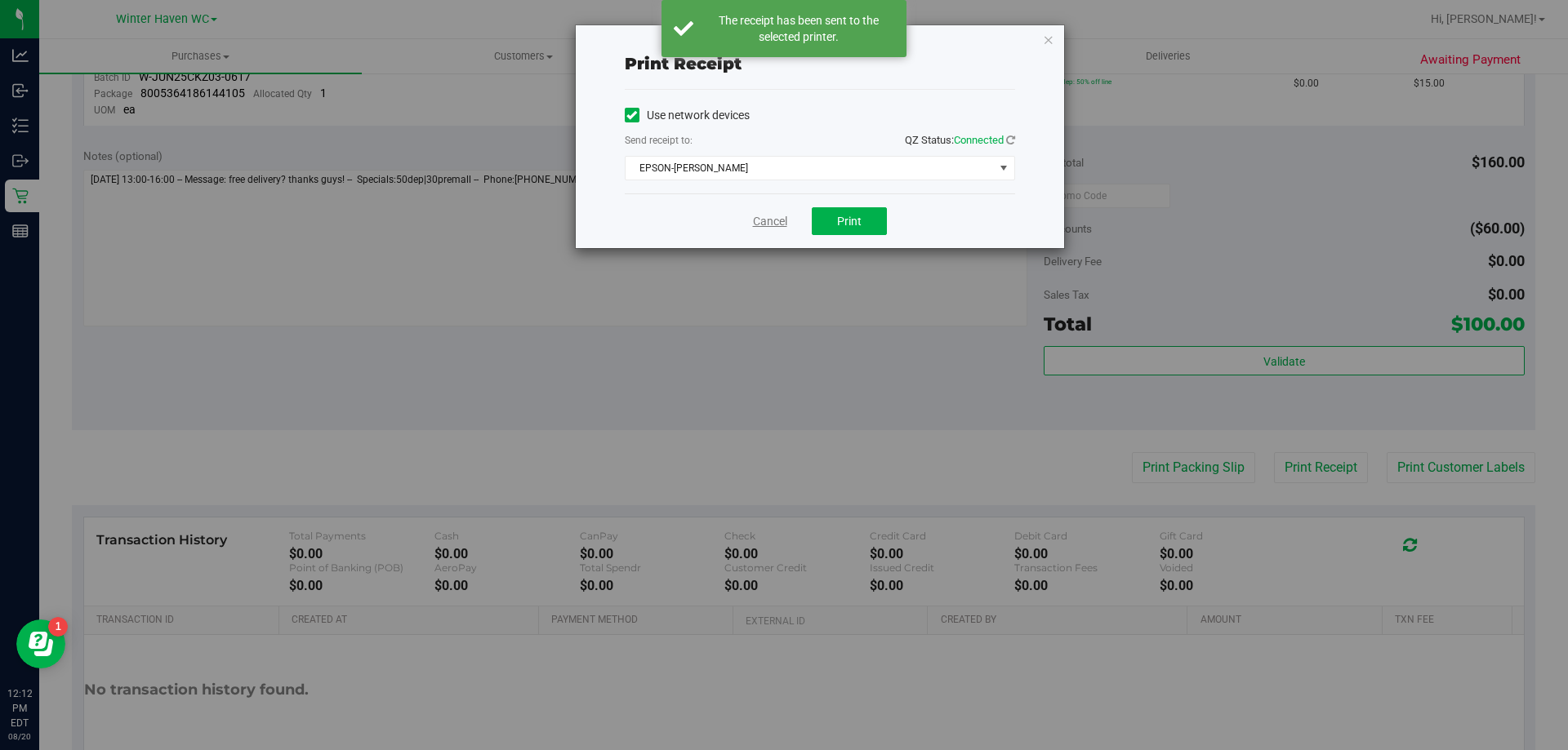
click at [770, 218] on link "Cancel" at bounding box center [770, 222] width 34 height 17
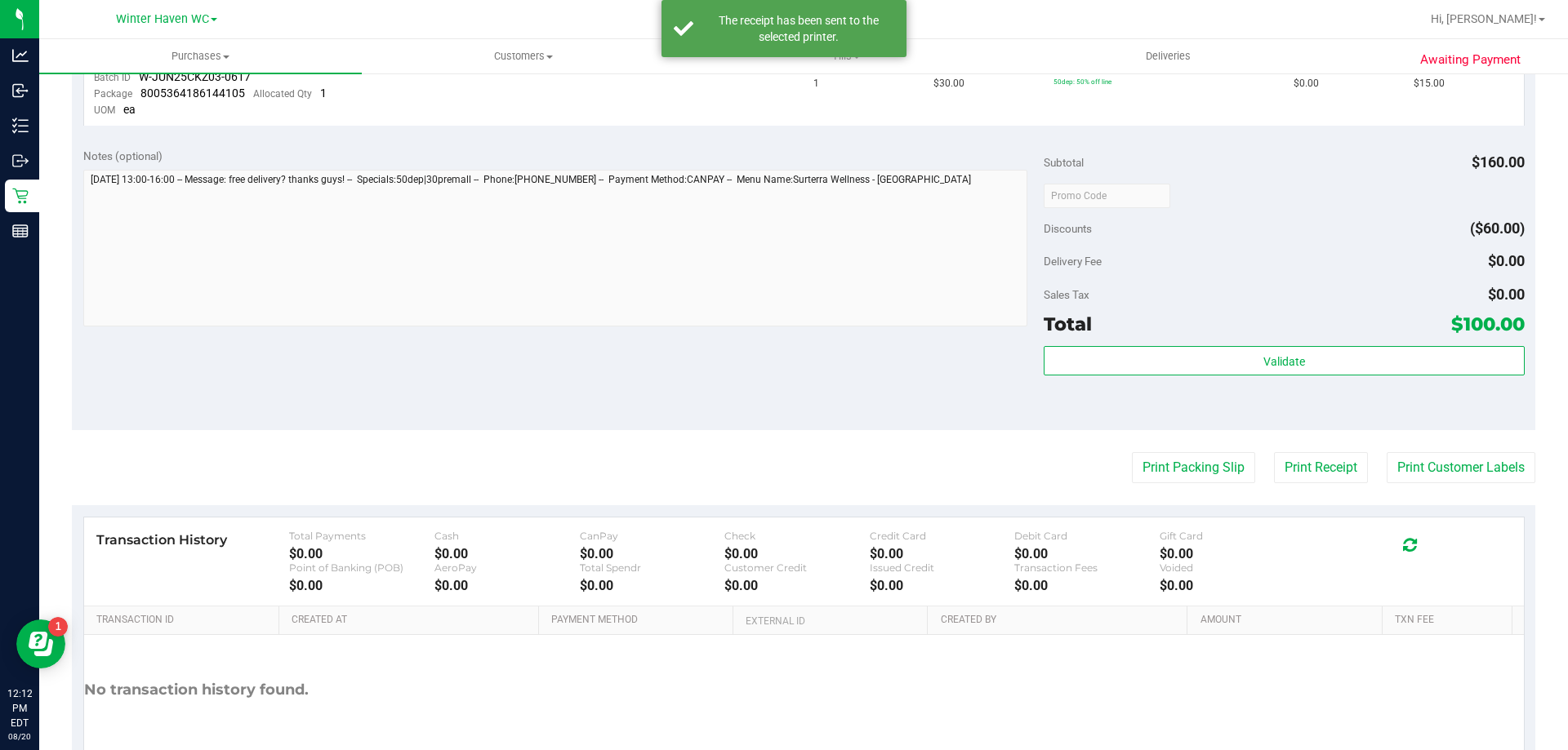
click at [1183, 485] on purchase-details "Back Send Back to Created Cancel Purchase View Profile # 11812216 BioTrack ID: …" at bounding box center [803, 82] width 1464 height 1457
click at [1178, 473] on button "Print Packing Slip" at bounding box center [1193, 467] width 123 height 31
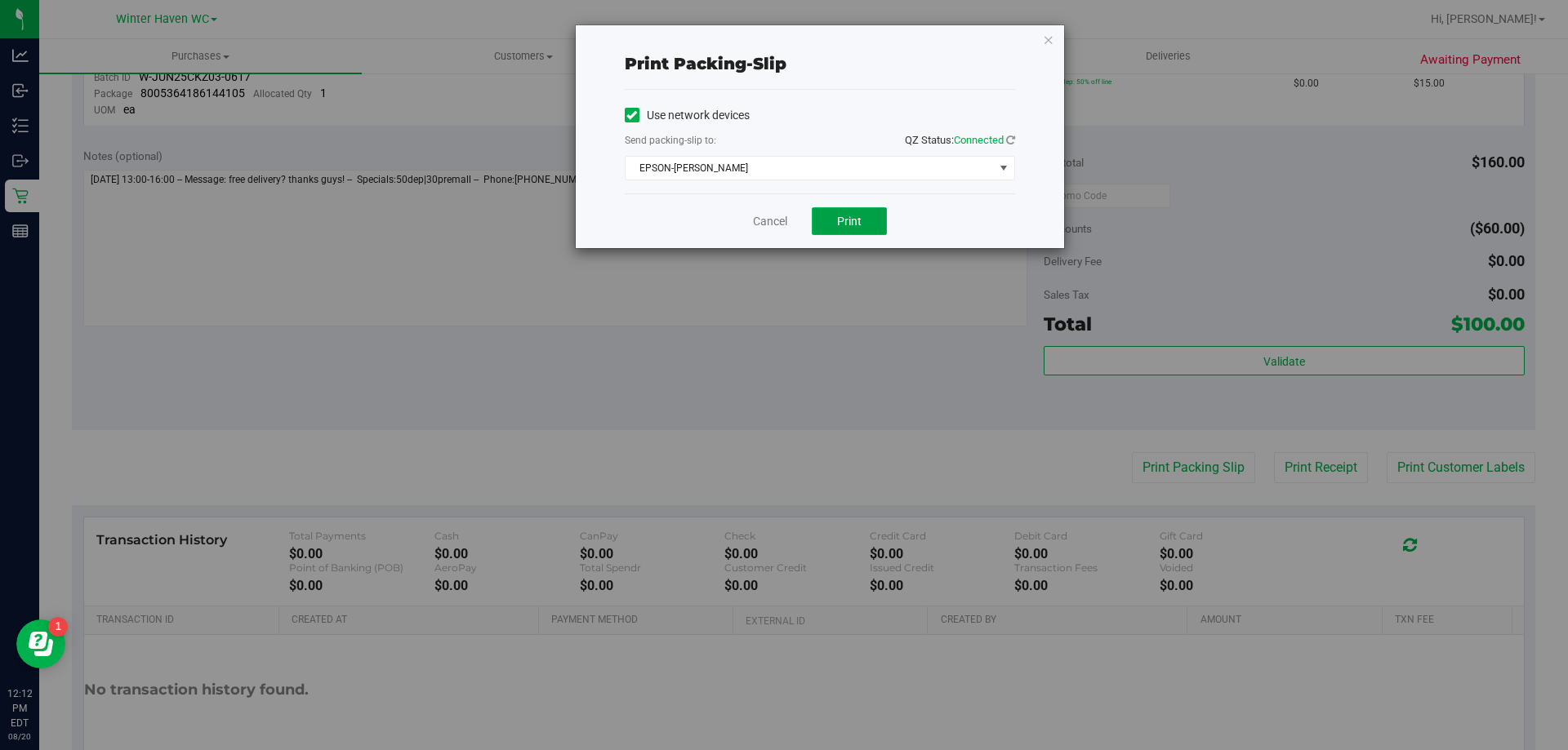
click at [845, 215] on span "Print" at bounding box center [849, 221] width 25 height 13
click at [774, 219] on link "Cancel" at bounding box center [770, 222] width 34 height 17
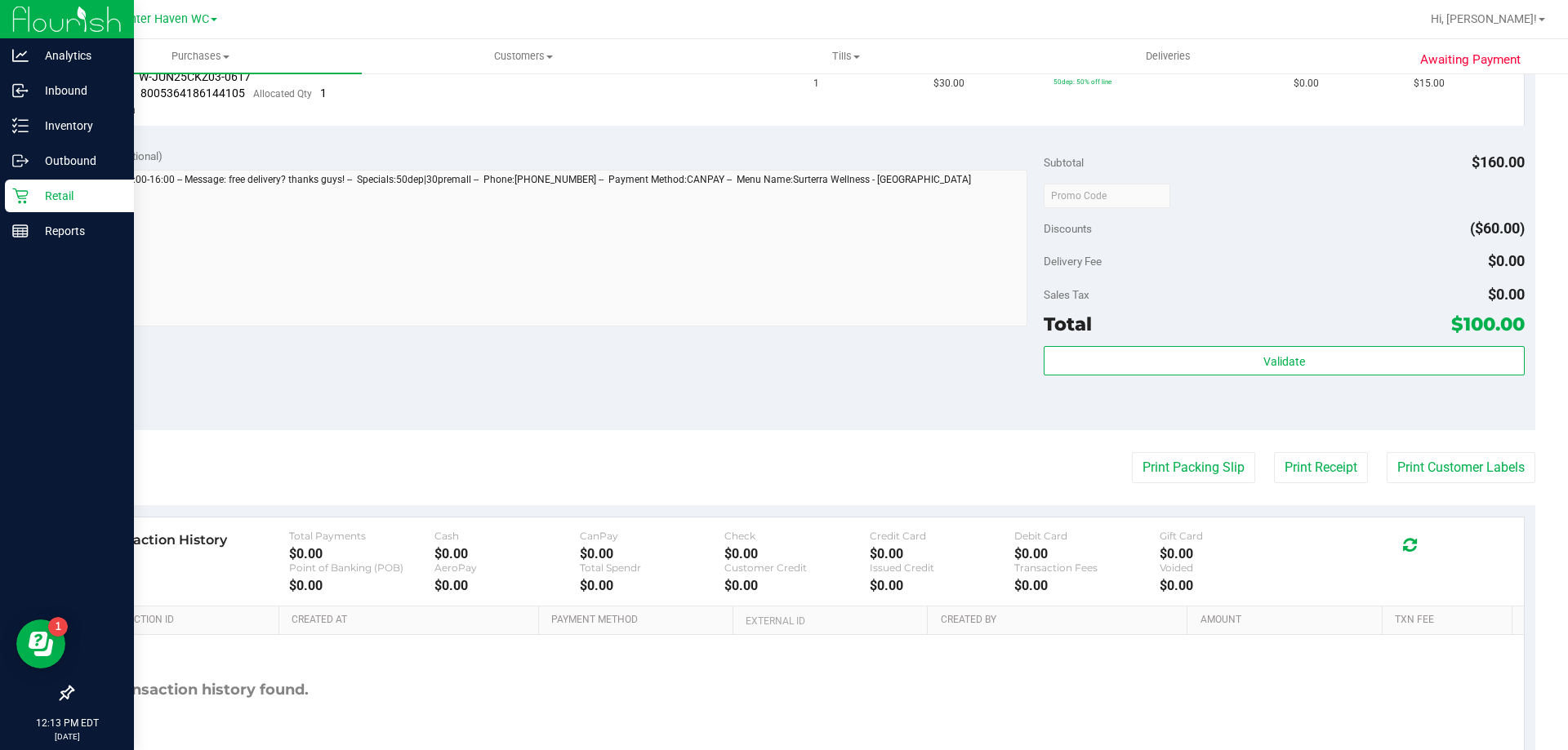
click at [32, 202] on p "Retail" at bounding box center [77, 195] width 98 height 20
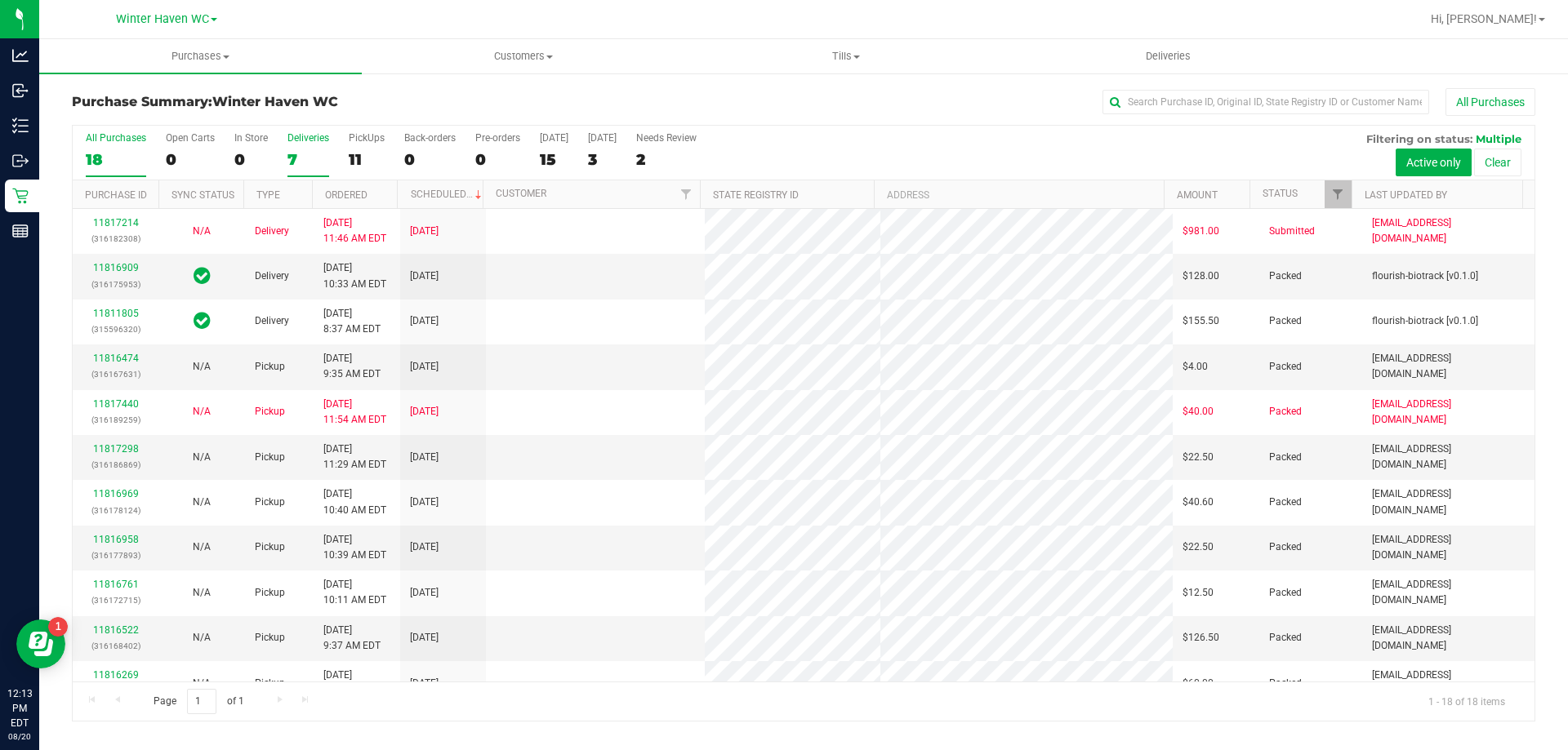
click at [302, 156] on div "7" at bounding box center [308, 159] width 42 height 19
click at [0, 0] on input "Deliveries 7" at bounding box center [0, 0] width 0 height 0
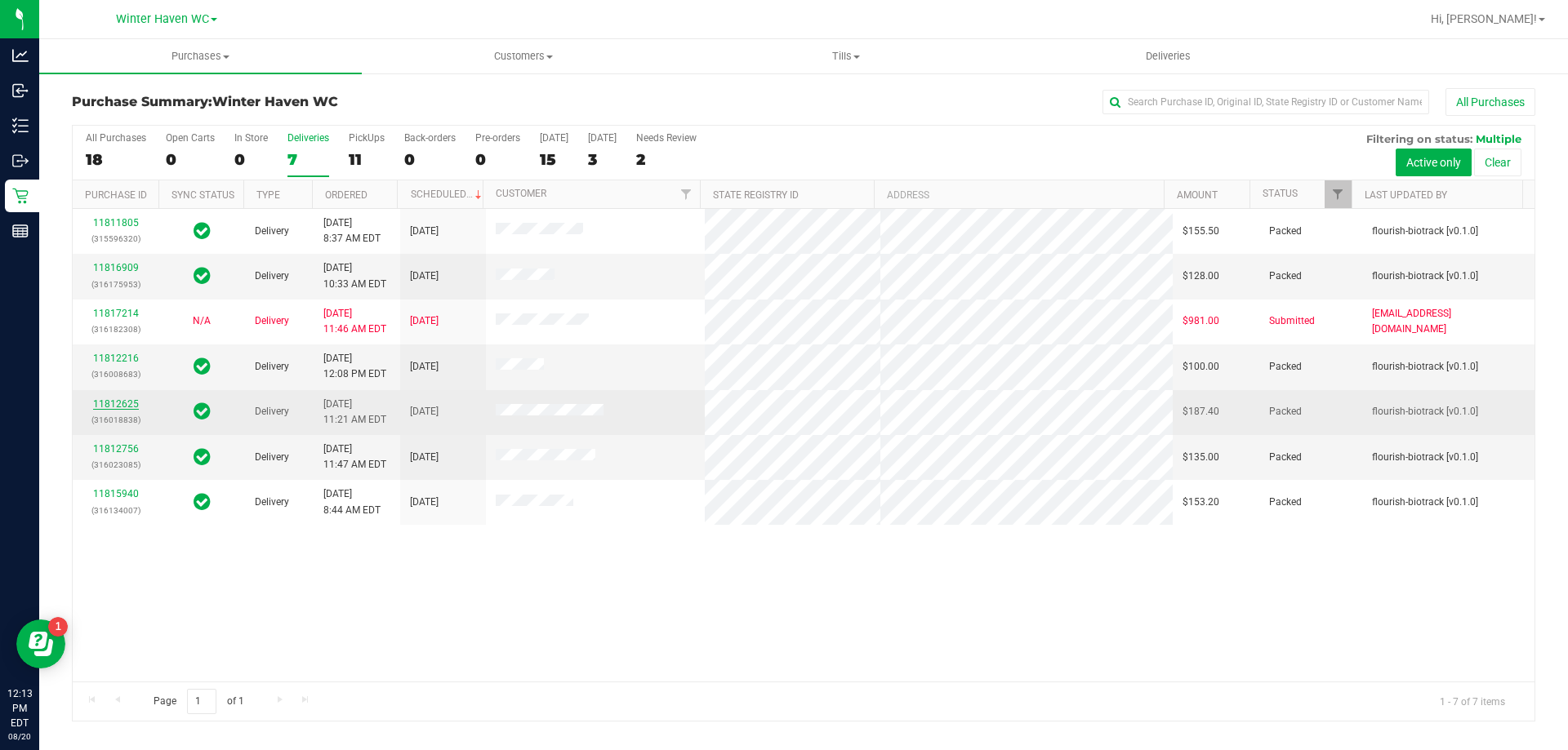
click at [128, 403] on link "11812625" at bounding box center [116, 403] width 45 height 11
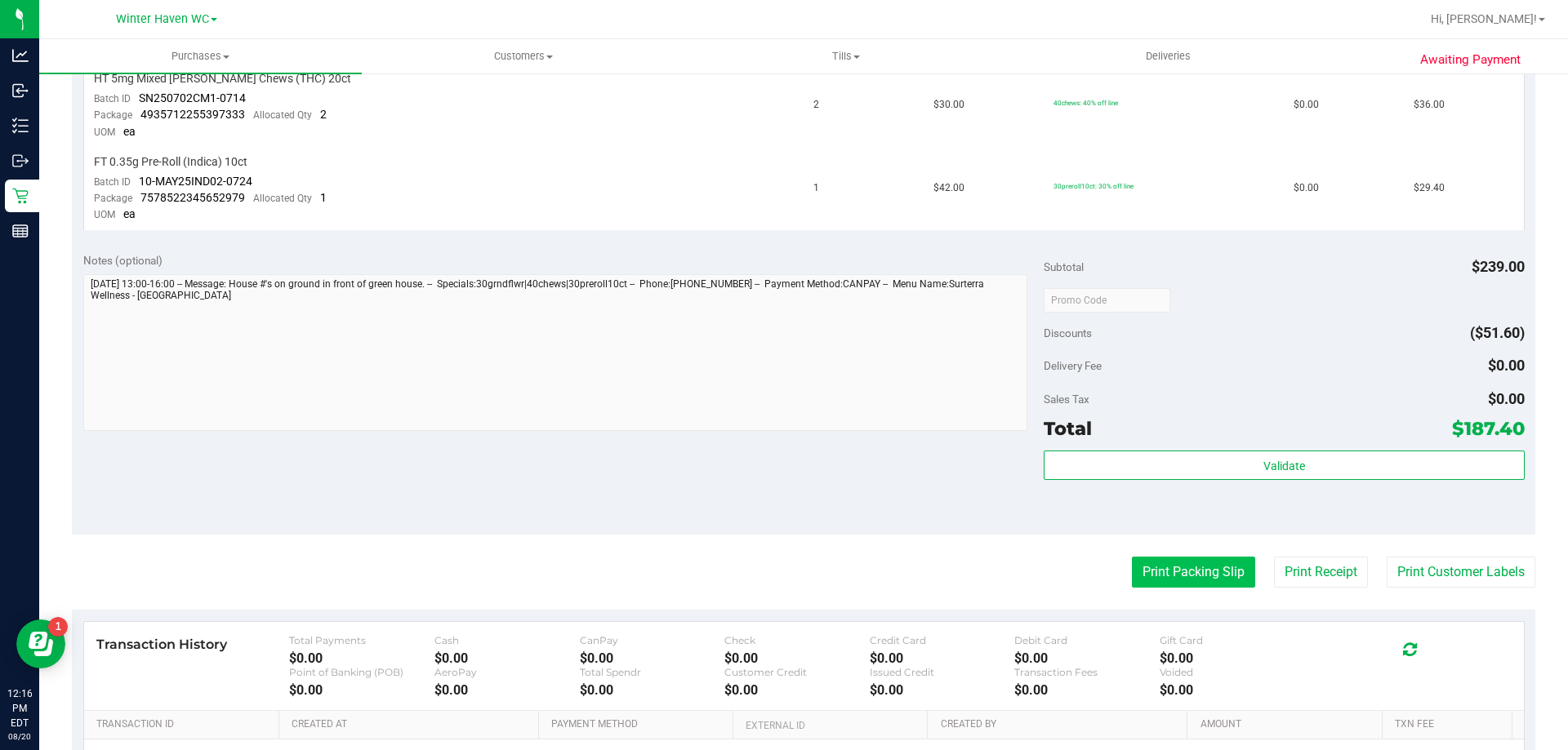
scroll to position [653, 0]
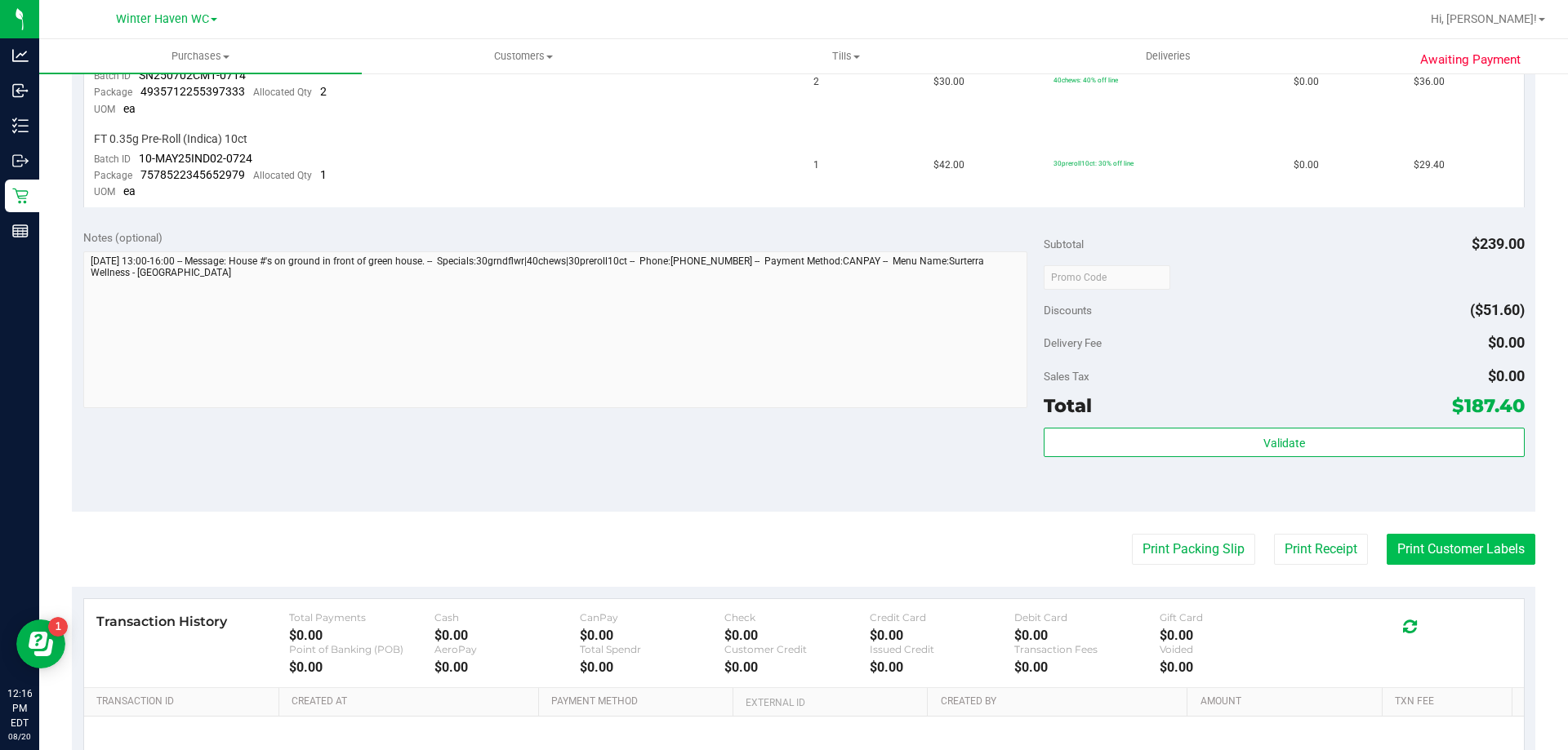
click at [1419, 545] on button "Print Customer Labels" at bounding box center [1461, 550] width 149 height 31
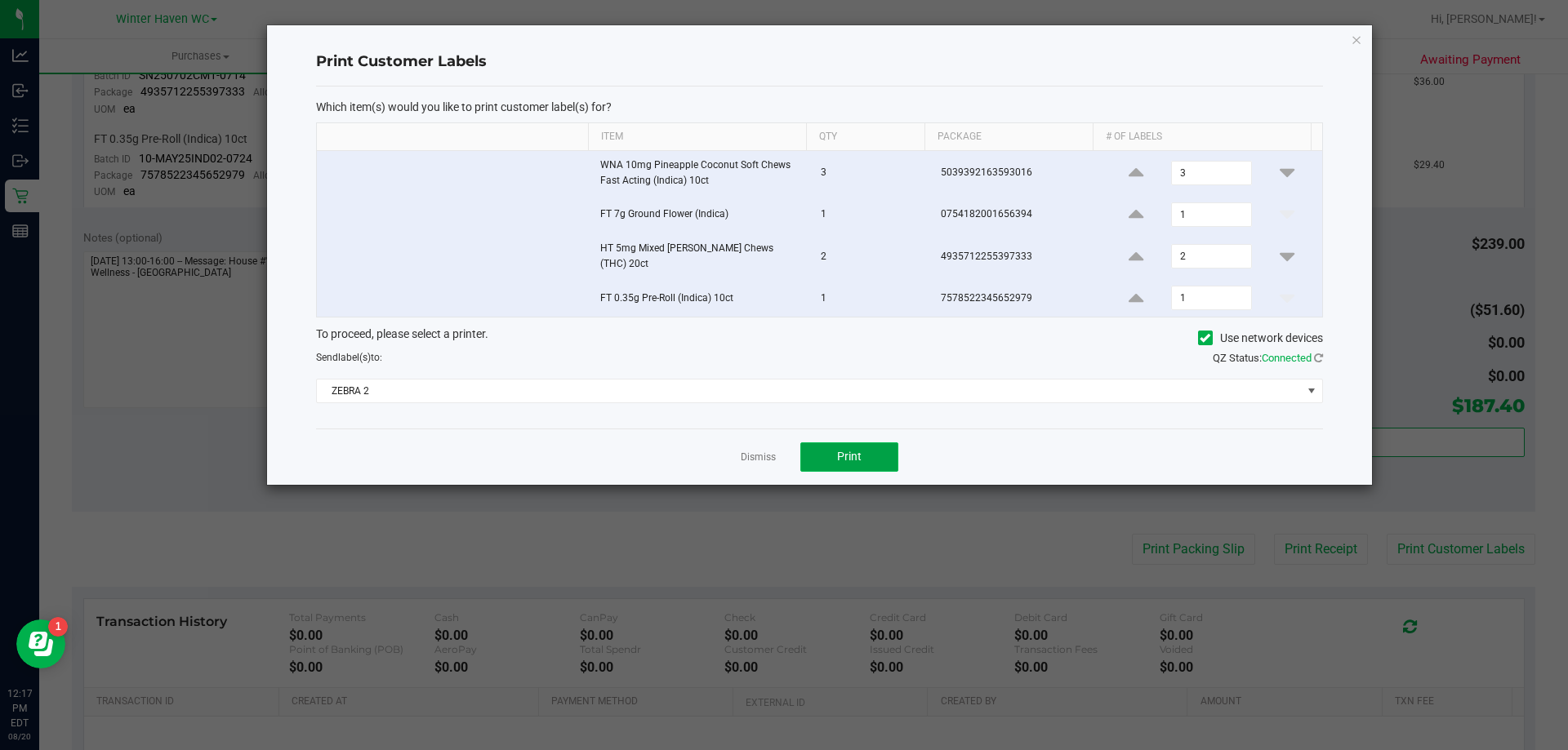
click at [838, 443] on button "Print" at bounding box center [849, 457] width 98 height 29
click at [763, 450] on link "Dismiss" at bounding box center [758, 457] width 35 height 14
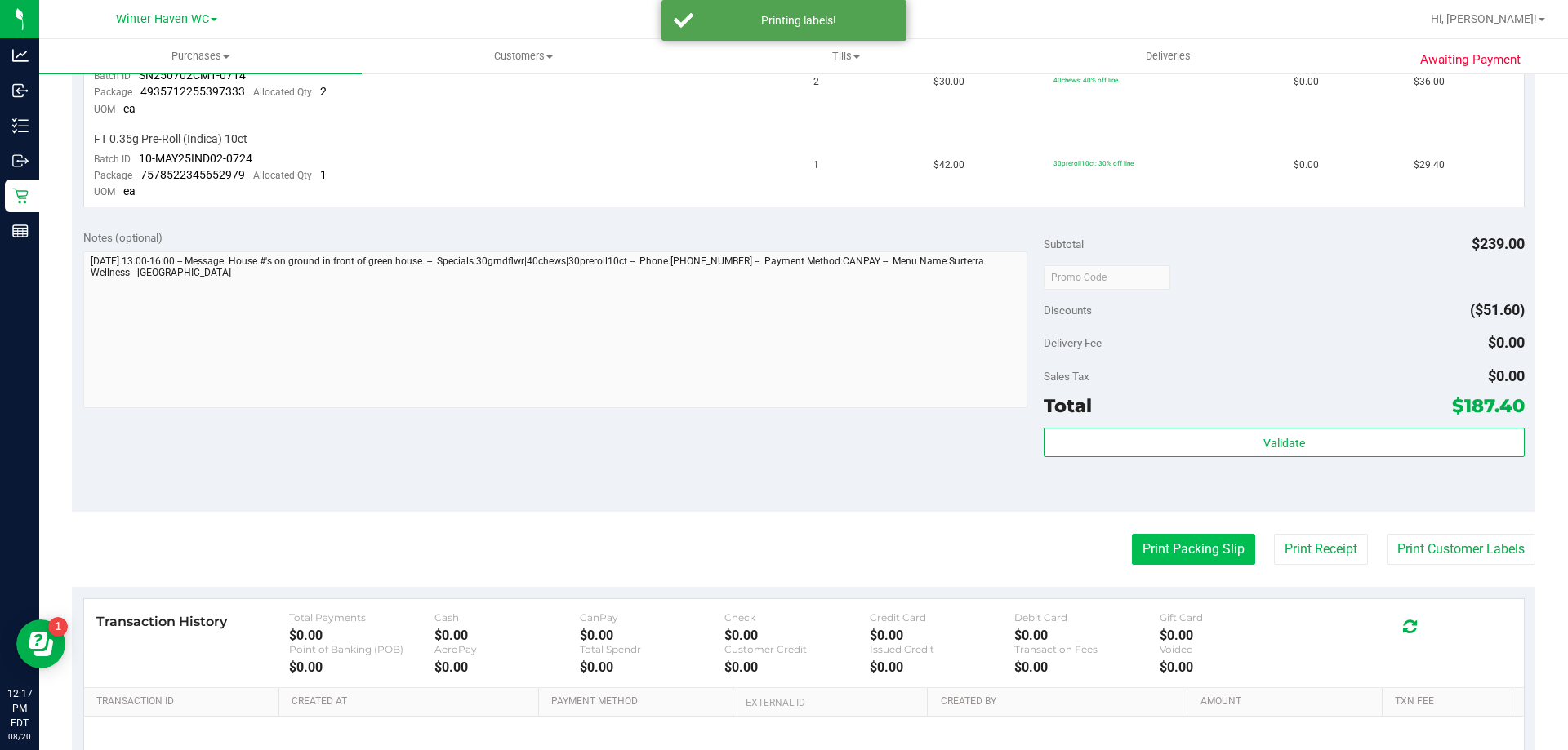
click at [1148, 551] on button "Print Packing Slip" at bounding box center [1193, 550] width 123 height 31
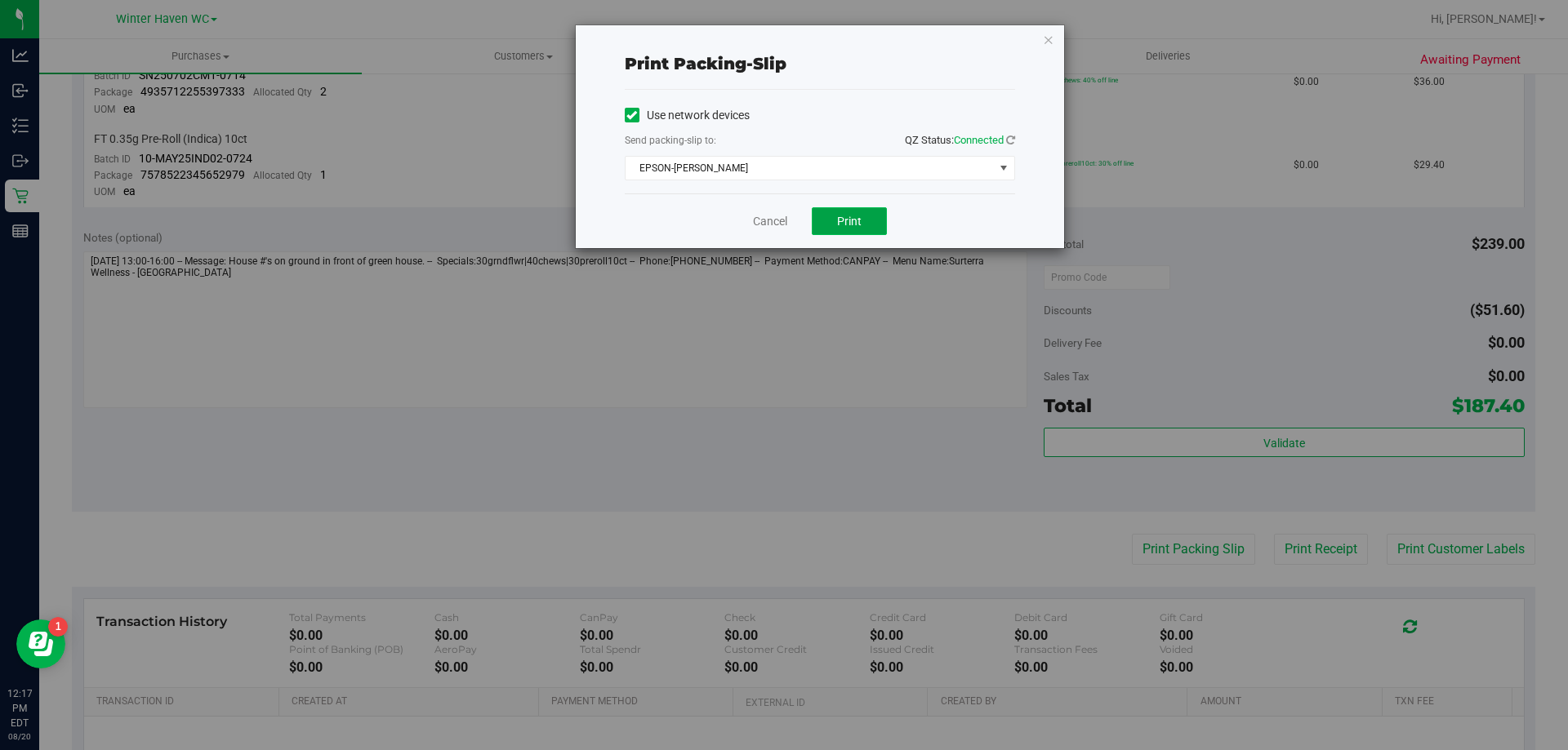
click at [847, 216] on span "Print" at bounding box center [849, 221] width 25 height 13
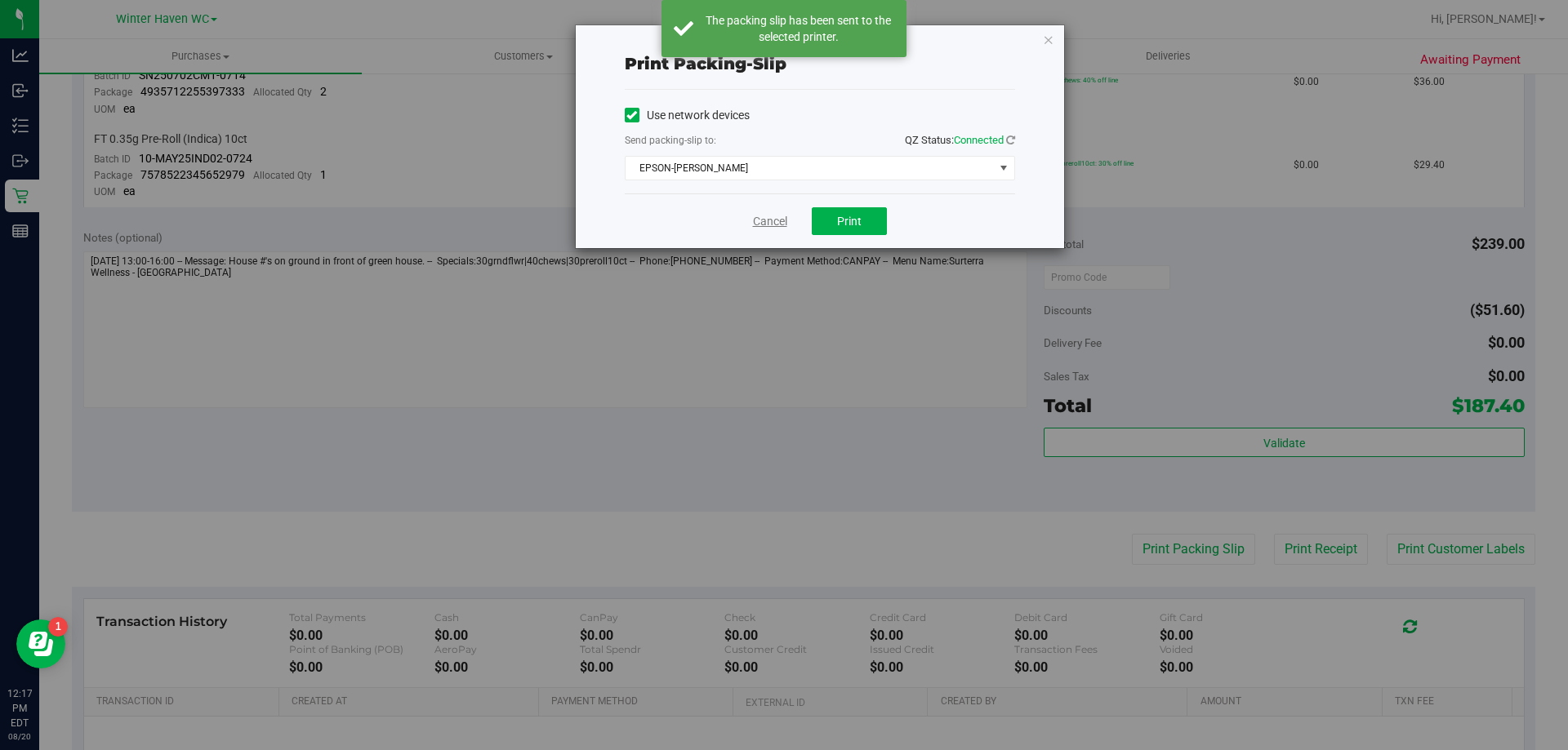
click at [769, 217] on link "Cancel" at bounding box center [770, 222] width 34 height 17
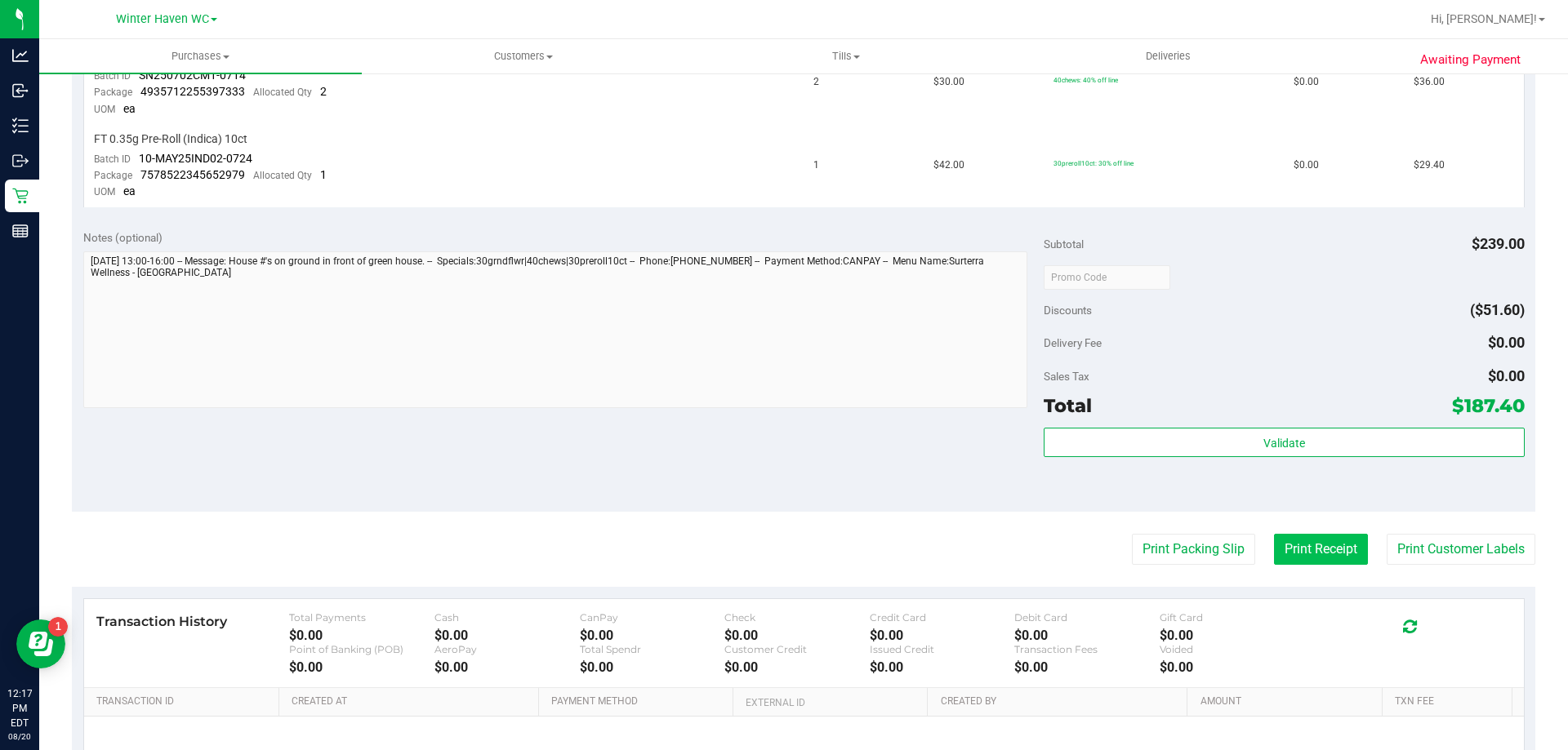
click at [1279, 545] on button "Print Receipt" at bounding box center [1321, 550] width 94 height 31
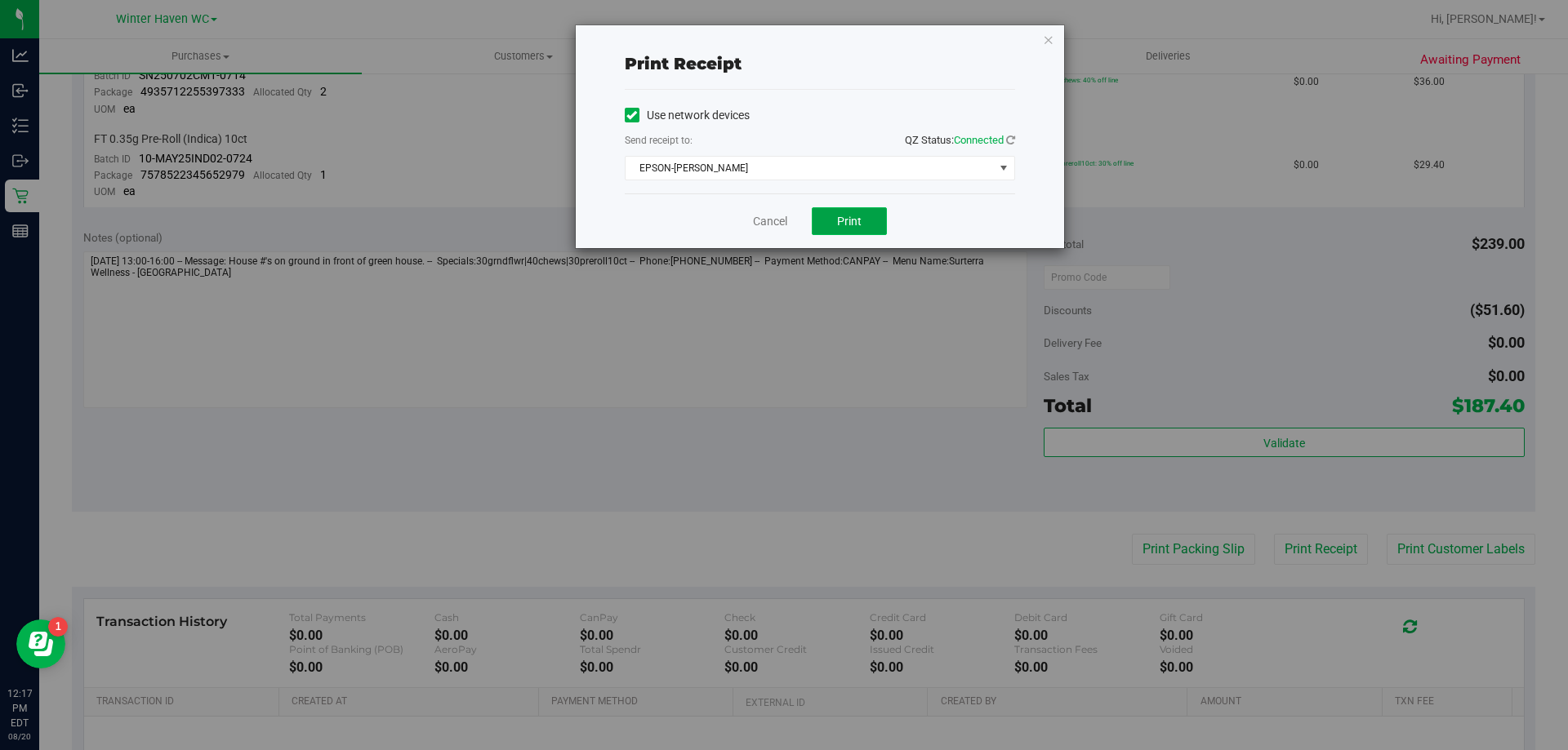
click at [857, 219] on span "Print" at bounding box center [849, 221] width 25 height 13
click at [784, 225] on link "Cancel" at bounding box center [770, 222] width 34 height 17
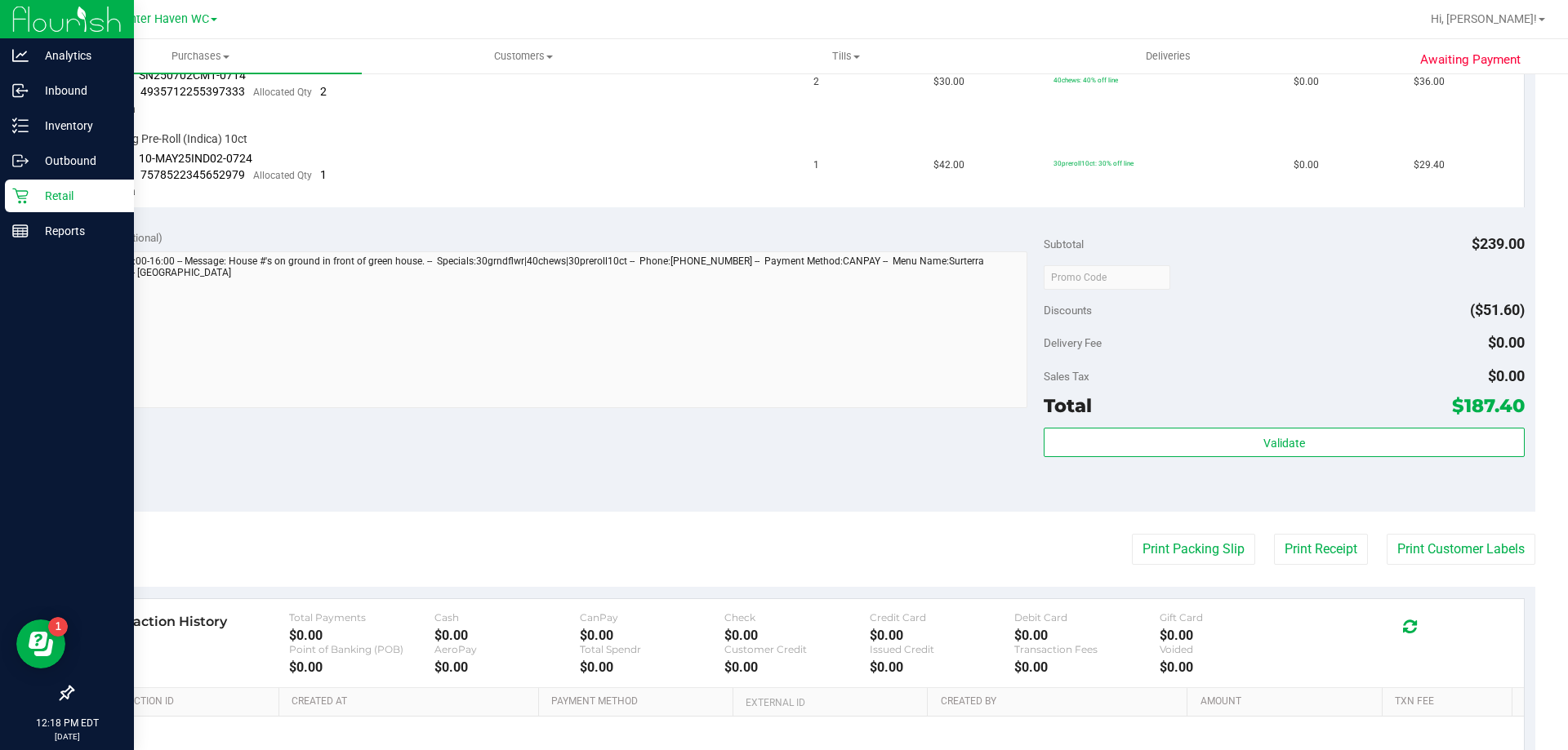
click at [45, 189] on p "Retail" at bounding box center [77, 195] width 98 height 20
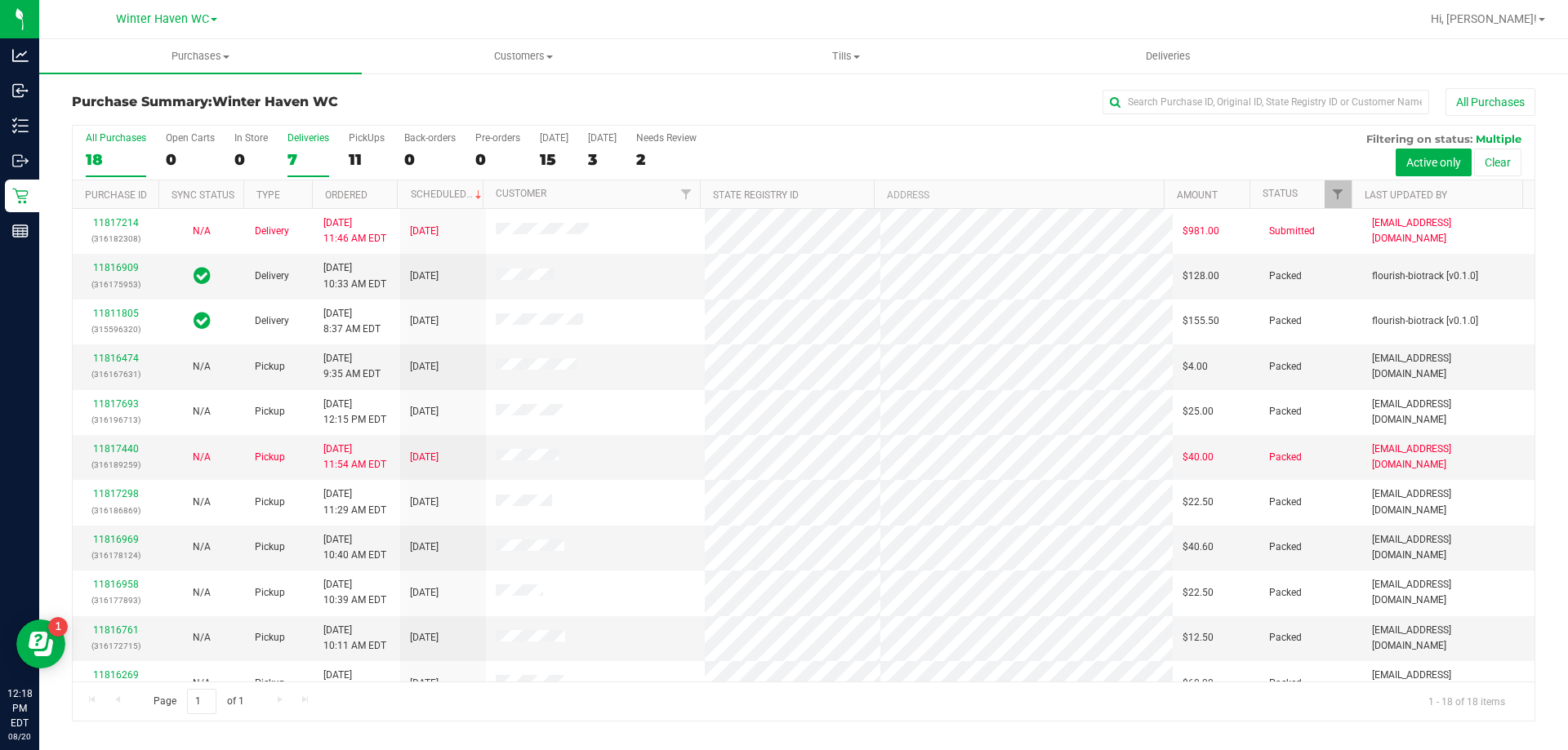
click at [307, 141] on div "Deliveries" at bounding box center [308, 137] width 42 height 11
click at [0, 0] on input "Deliveries 7" at bounding box center [0, 0] width 0 height 0
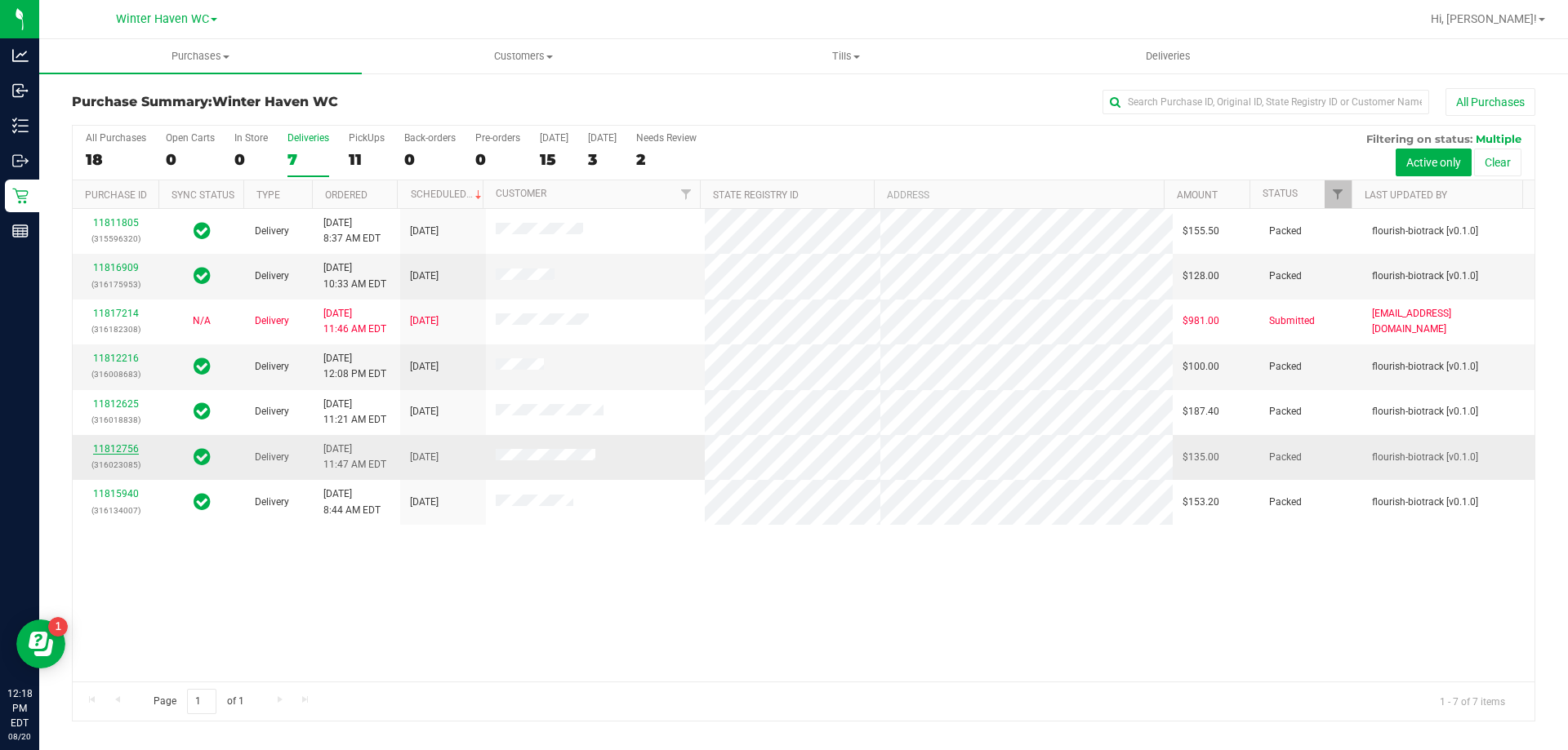
click at [134, 451] on link "11812756" at bounding box center [116, 449] width 45 height 11
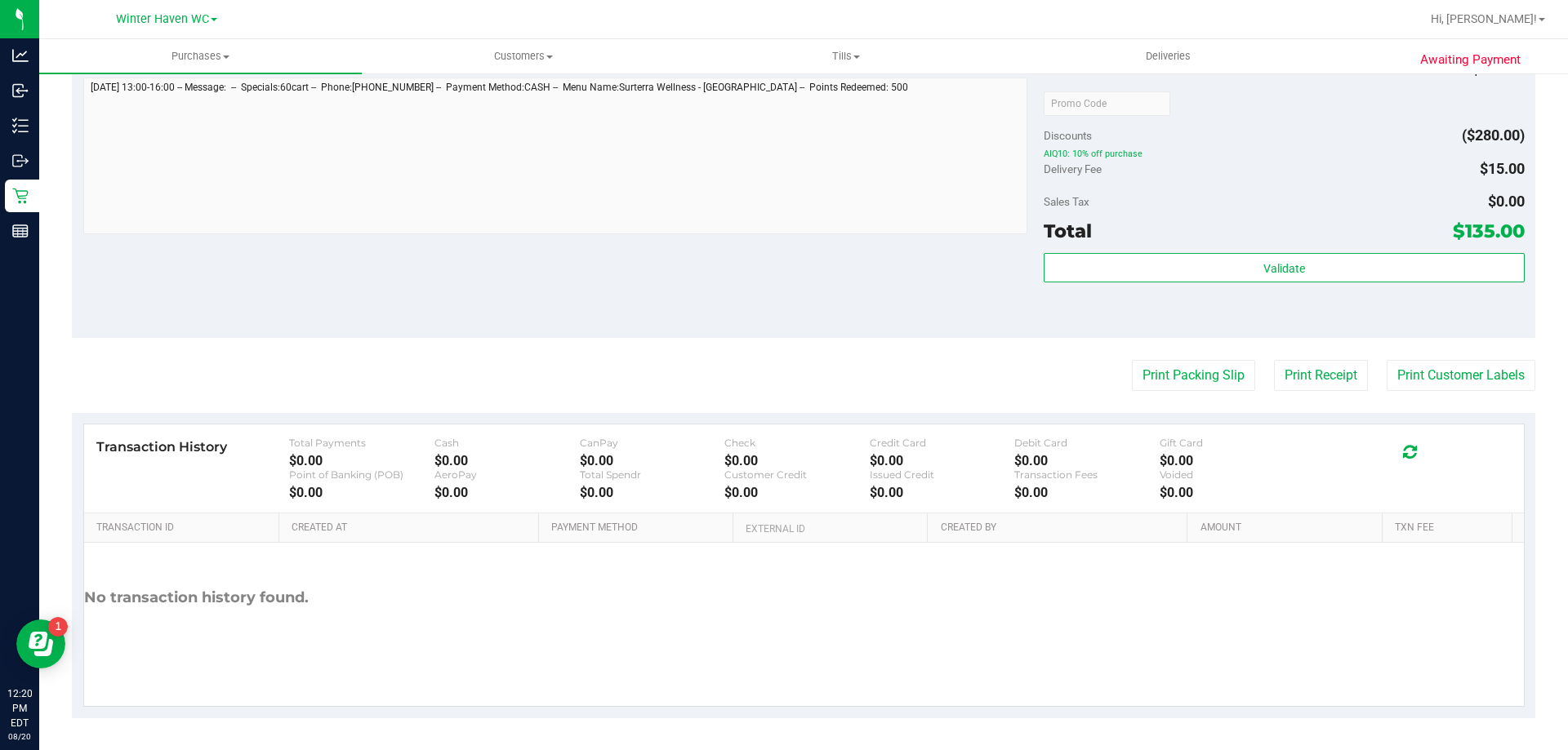
scroll to position [579, 0]
click at [1503, 465] on div "Transaction History Total Payments $0.00 Cash $0.00 CanPay $0.00 Check $0.00 Cr…" at bounding box center [803, 468] width 1440 height 89
click at [1484, 388] on button "Print Customer Labels" at bounding box center [1461, 375] width 149 height 31
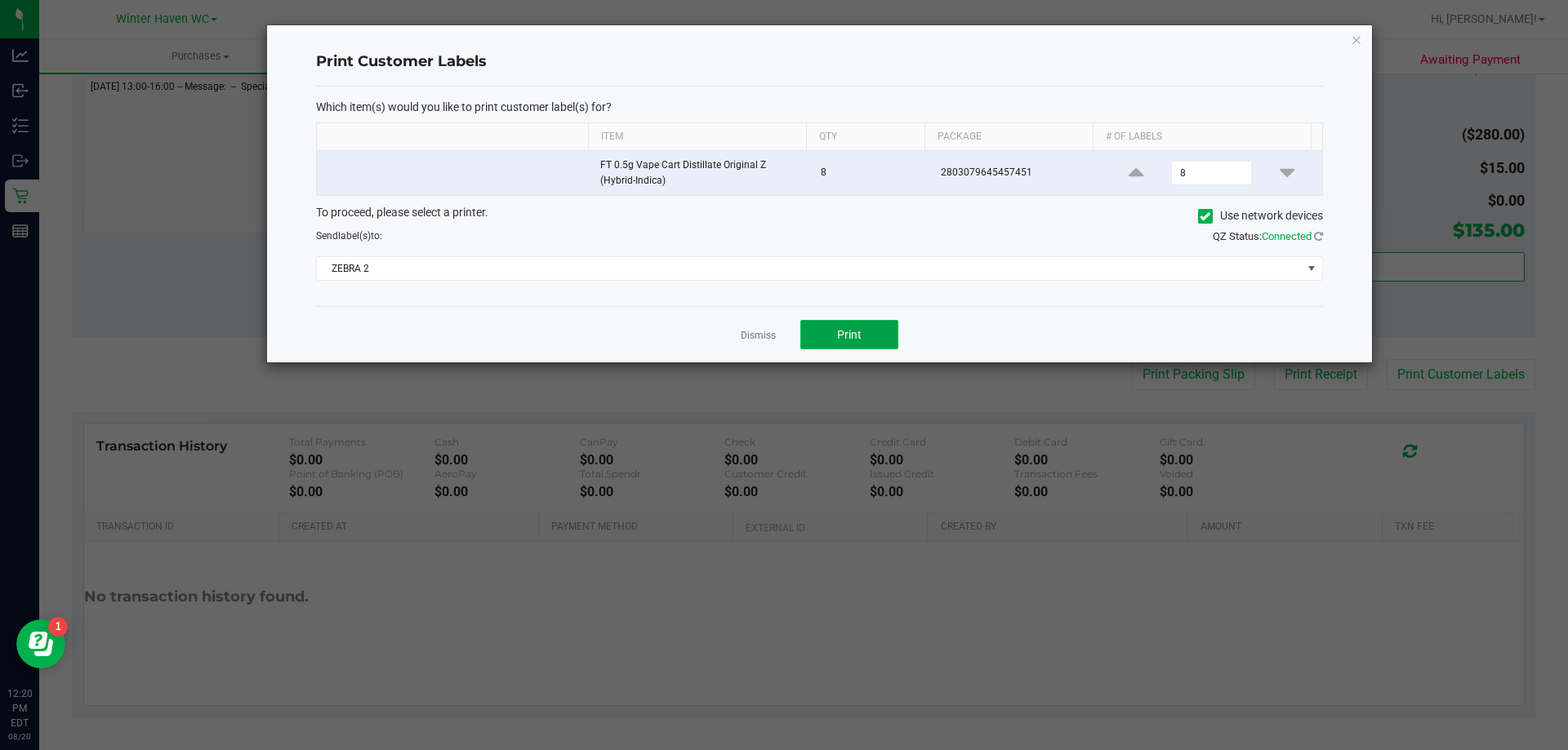
click at [871, 330] on button "Print" at bounding box center [849, 335] width 98 height 29
click at [757, 331] on link "Dismiss" at bounding box center [758, 336] width 35 height 14
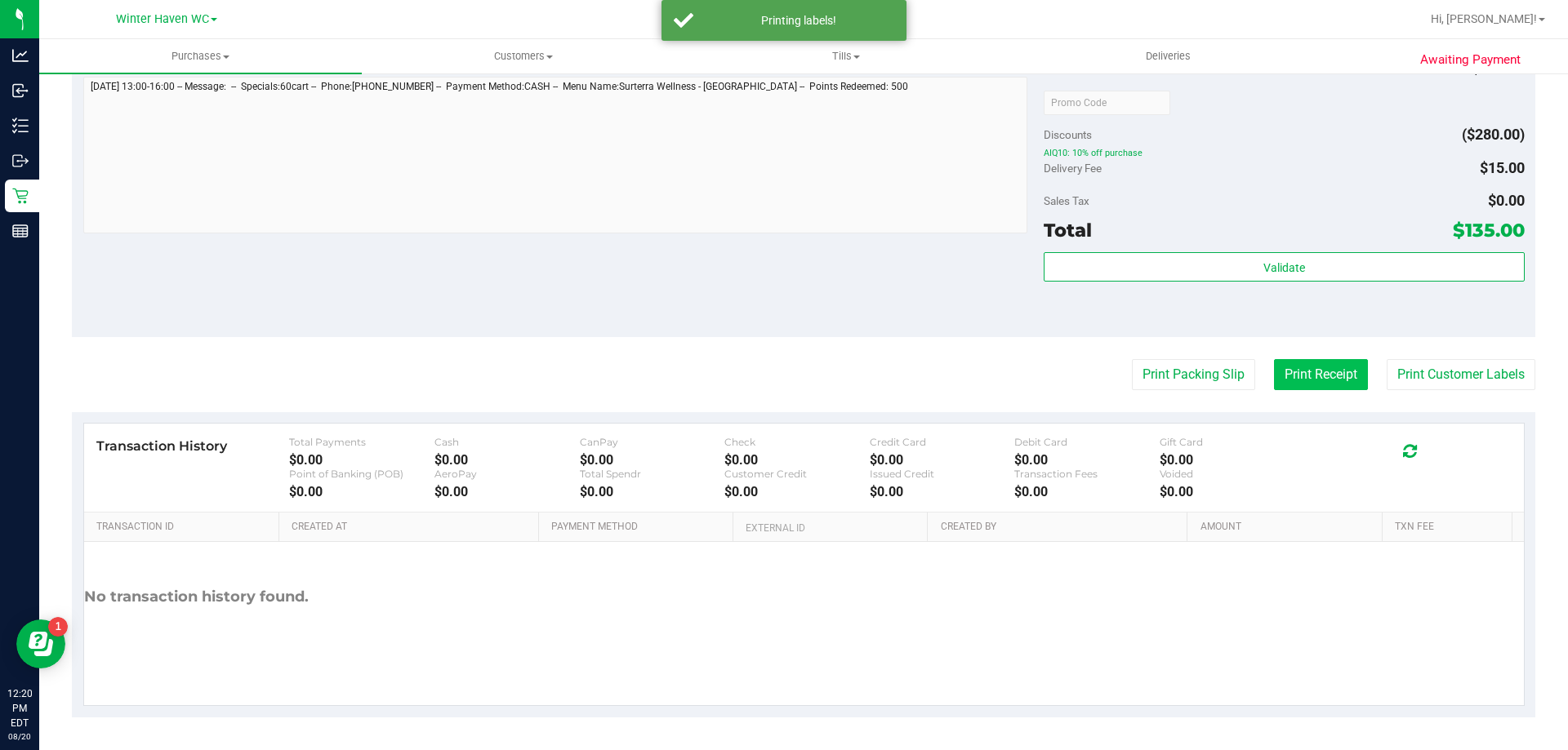
click at [1273, 378] on button "Print Receipt" at bounding box center [1321, 375] width 94 height 31
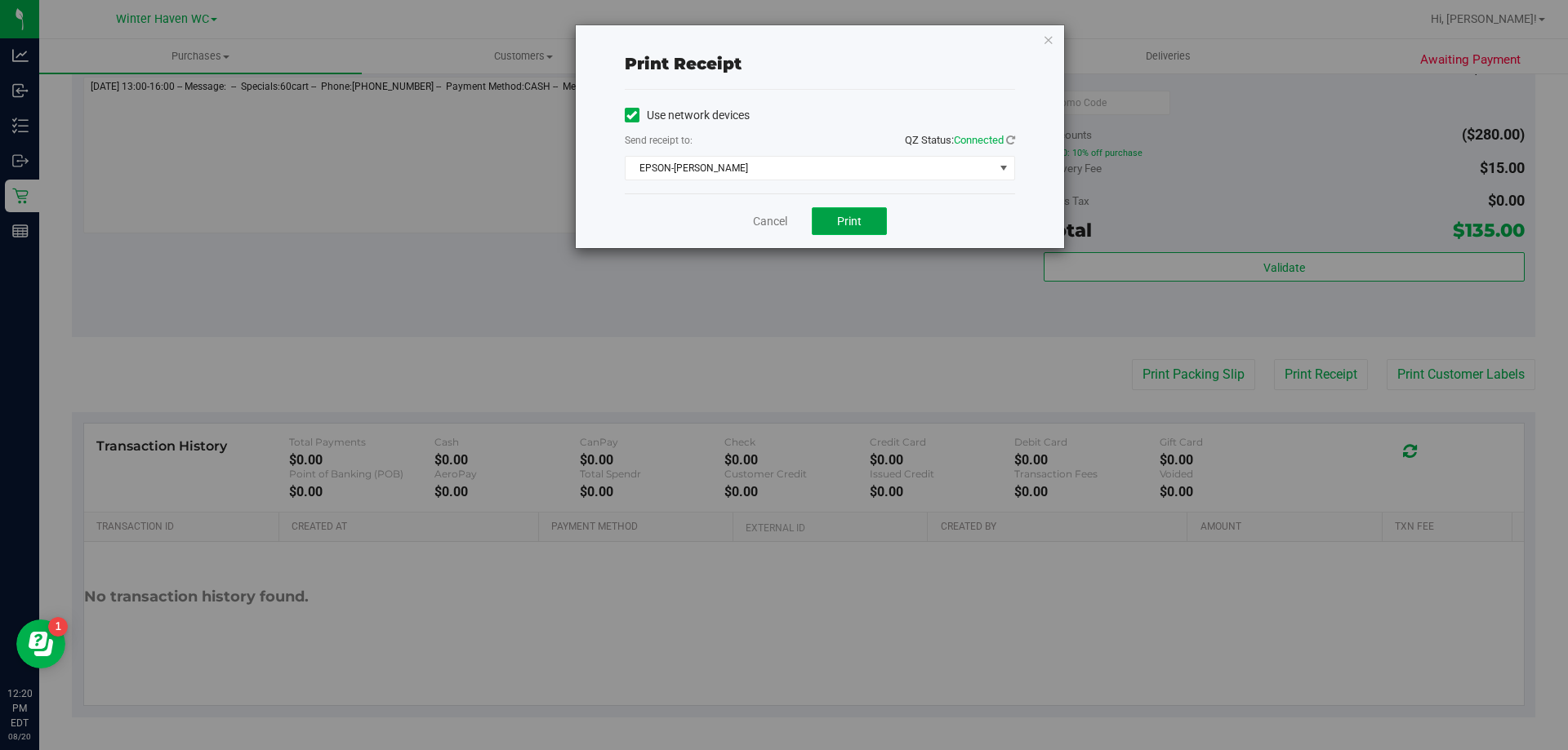
click at [873, 223] on button "Print" at bounding box center [850, 221] width 75 height 27
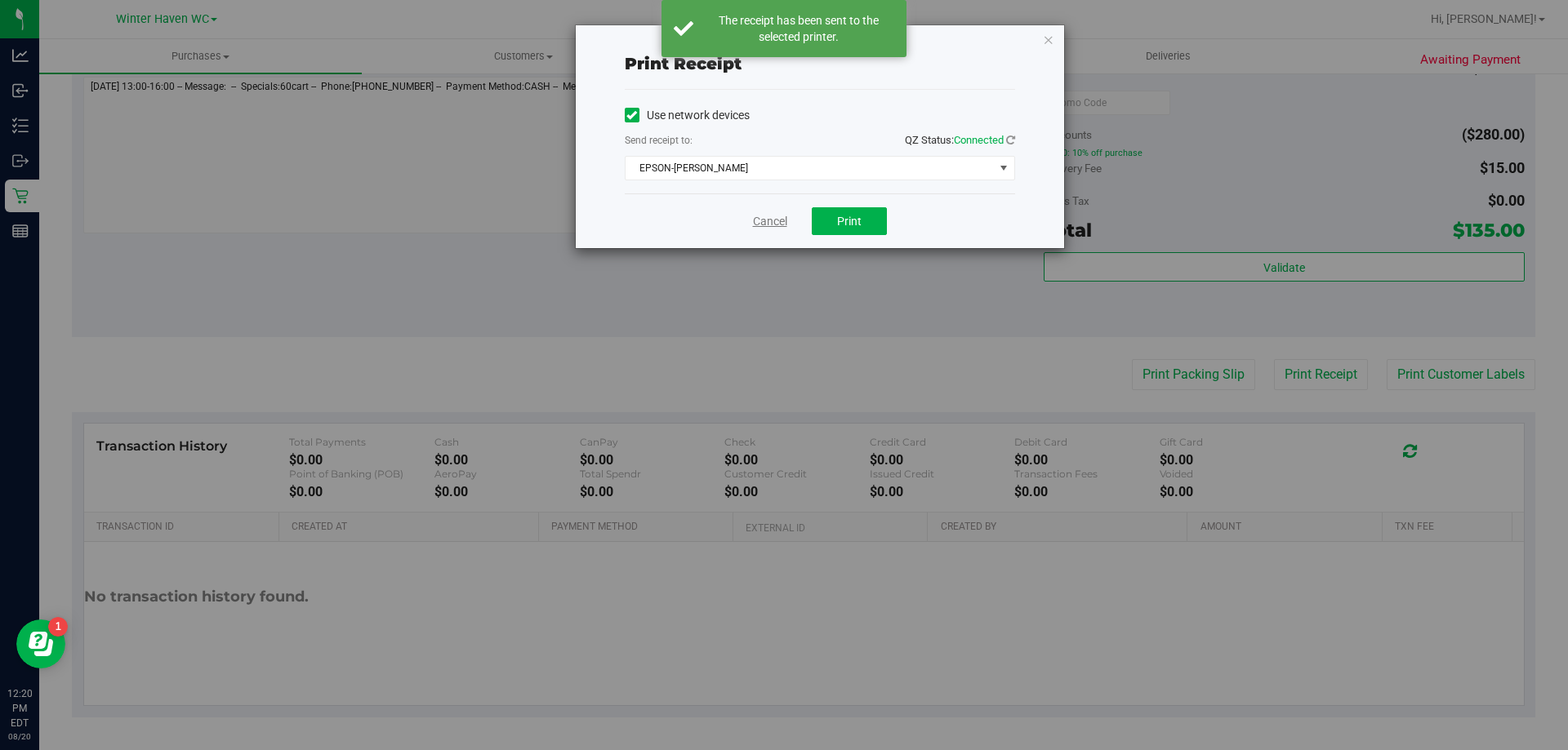
click at [770, 220] on link "Cancel" at bounding box center [770, 222] width 34 height 17
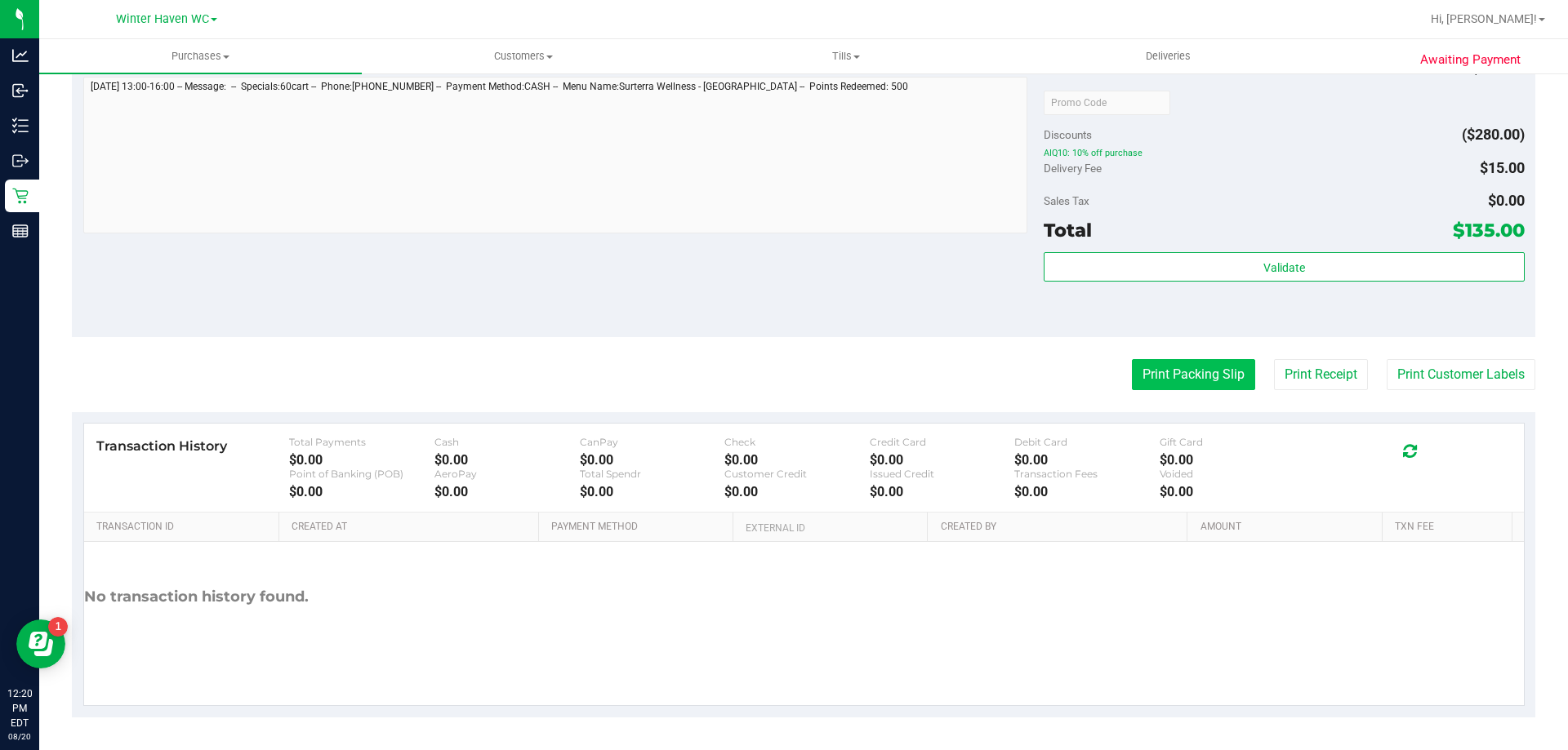
click at [1216, 366] on button "Print Packing Slip" at bounding box center [1193, 375] width 123 height 31
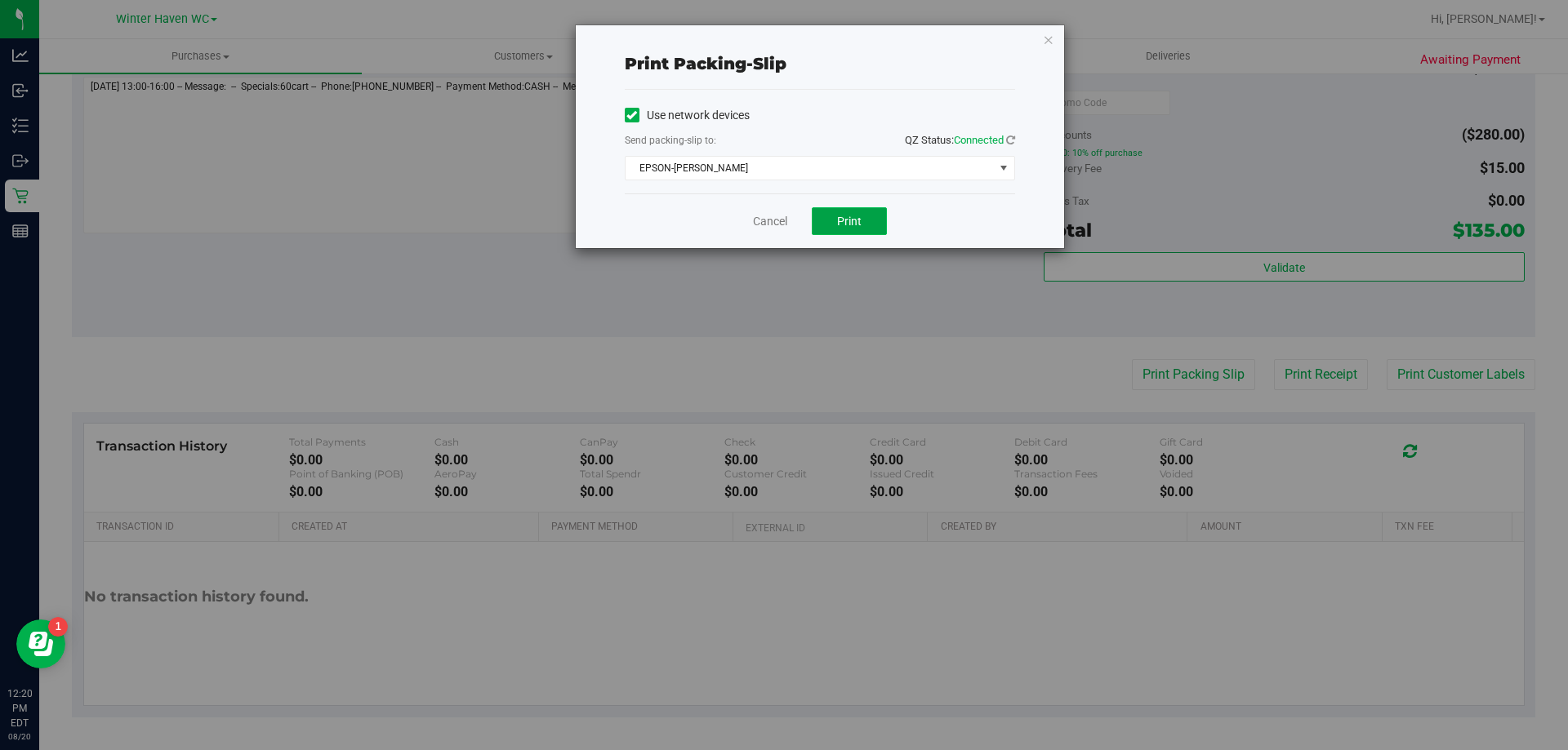
click at [868, 230] on button "Print" at bounding box center [850, 221] width 75 height 27
click at [767, 222] on link "Cancel" at bounding box center [770, 222] width 34 height 17
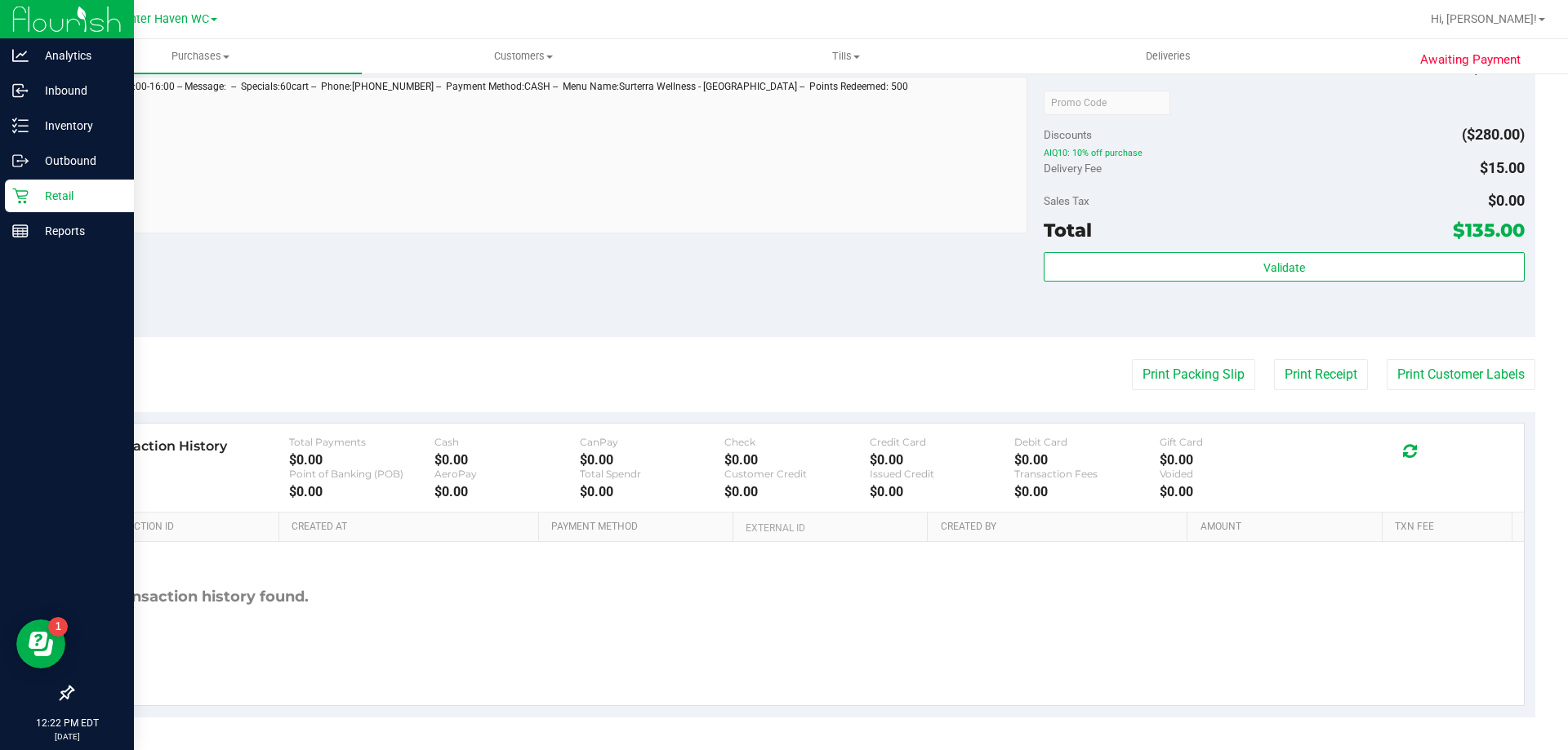
click at [27, 188] on icon at bounding box center [20, 195] width 16 height 16
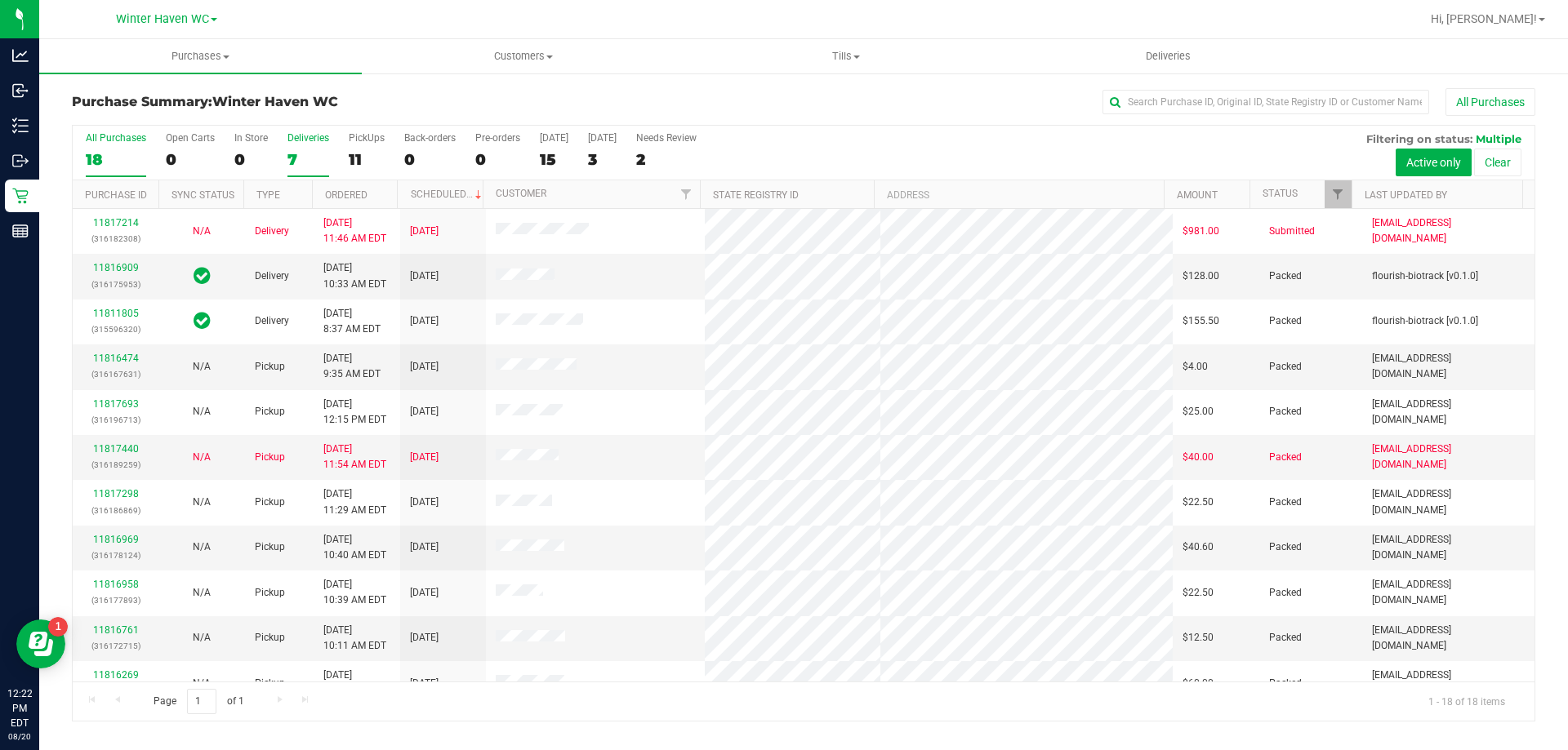
click at [301, 152] on div "7" at bounding box center [308, 159] width 42 height 19
click at [0, 0] on input "Deliveries 7" at bounding box center [0, 0] width 0 height 0
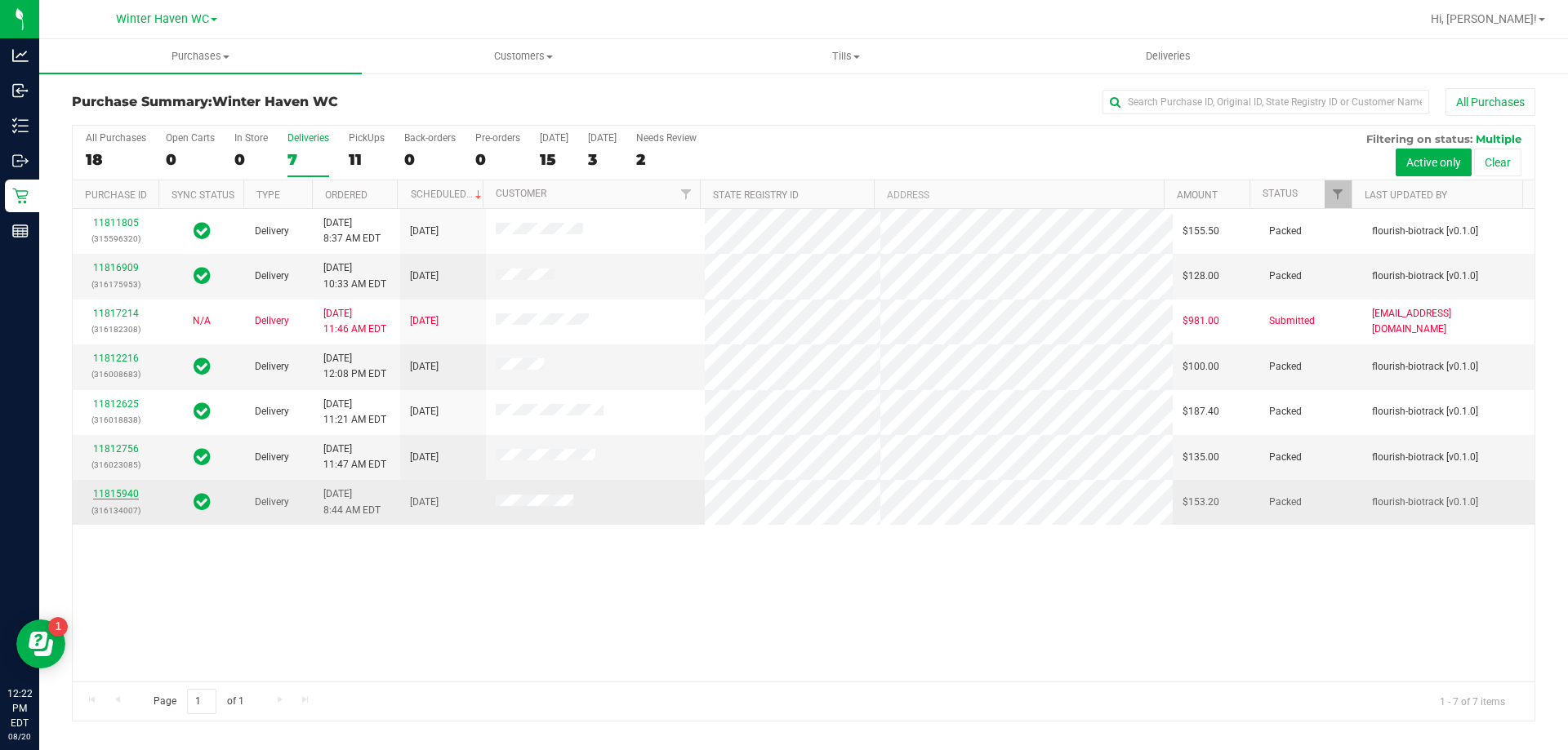
click at [110, 494] on link "11815940" at bounding box center [116, 493] width 45 height 11
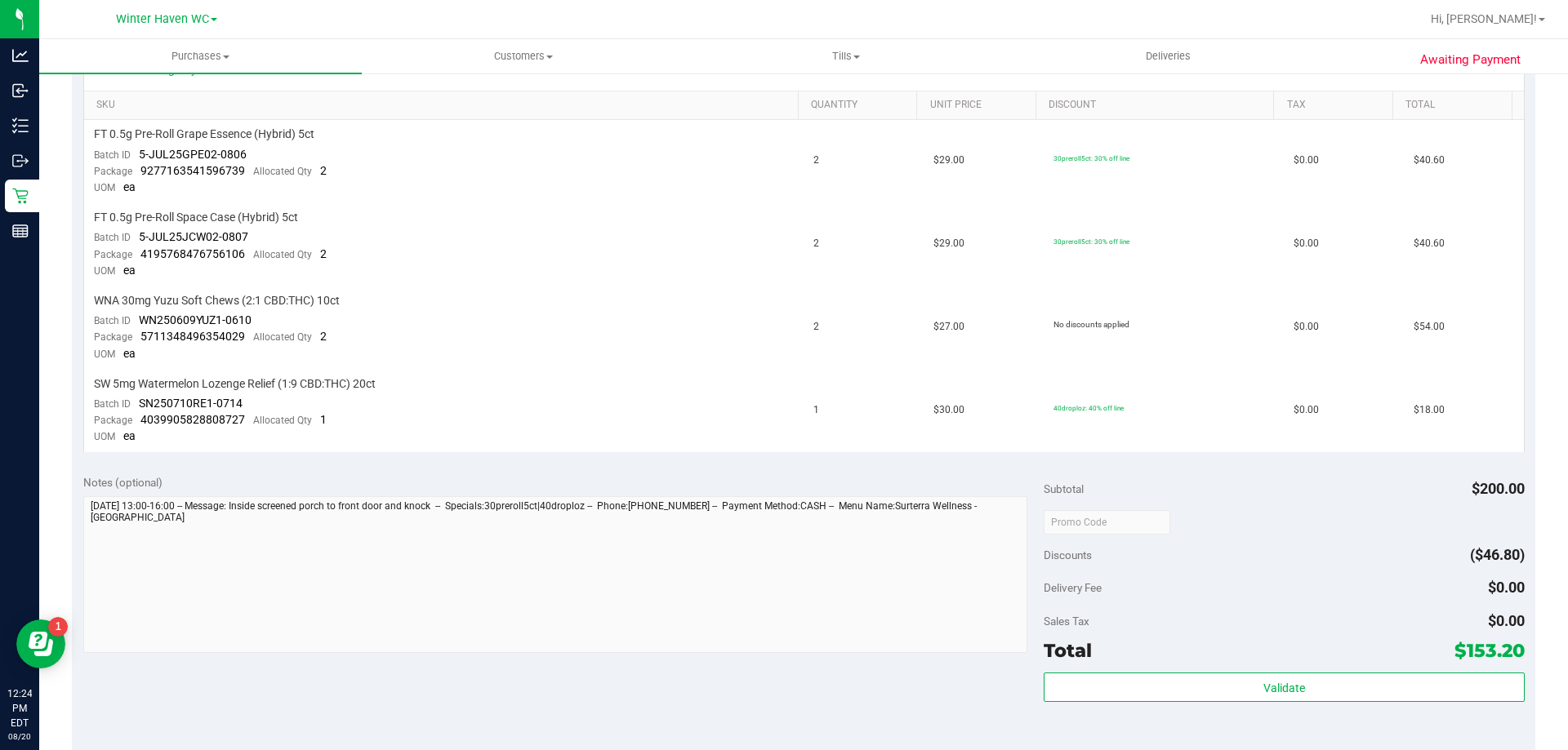
scroll to position [571, 0]
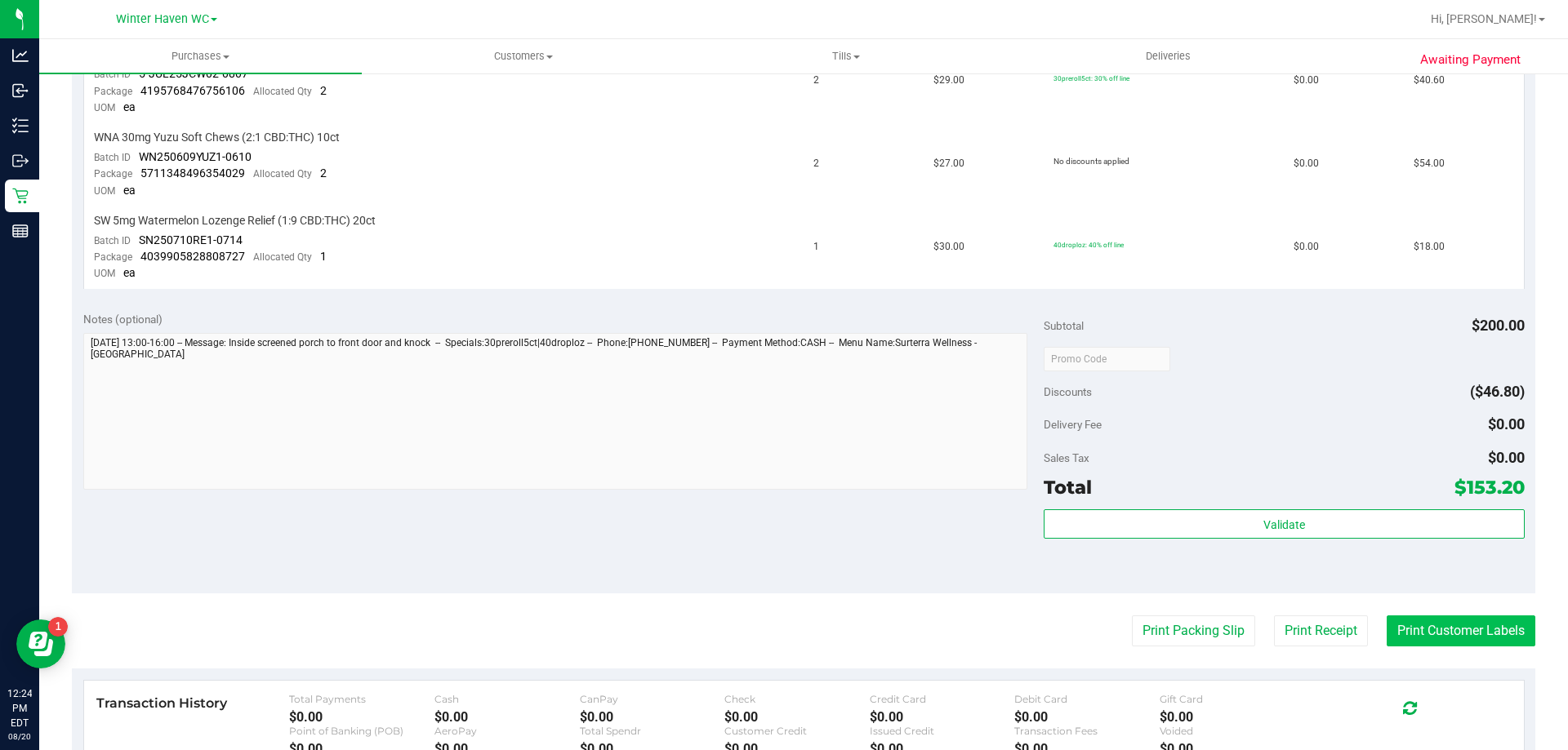
click at [1464, 636] on button "Print Customer Labels" at bounding box center [1461, 631] width 149 height 31
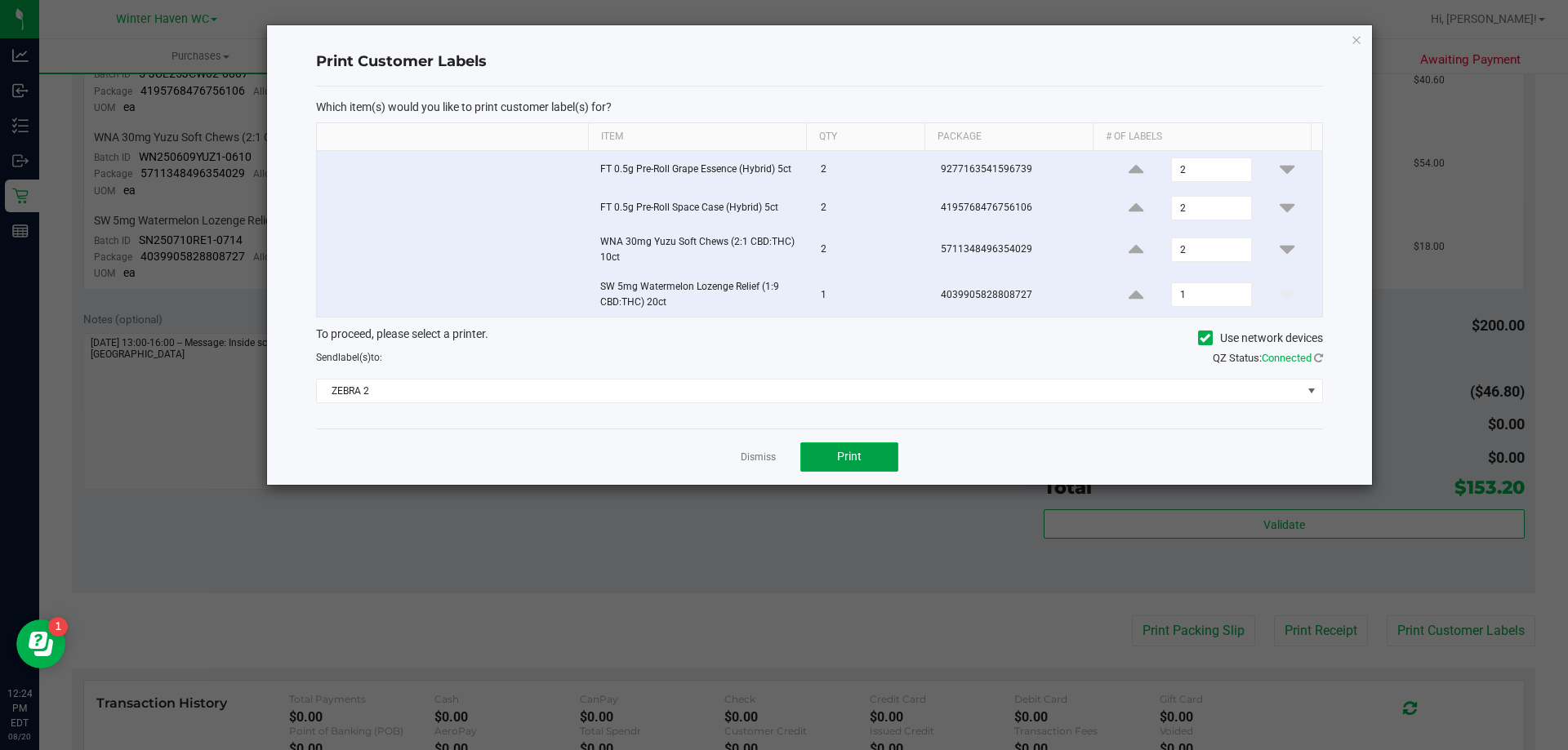
click at [846, 463] on span "Print" at bounding box center [849, 455] width 25 height 13
click at [753, 456] on link "Dismiss" at bounding box center [758, 457] width 35 height 14
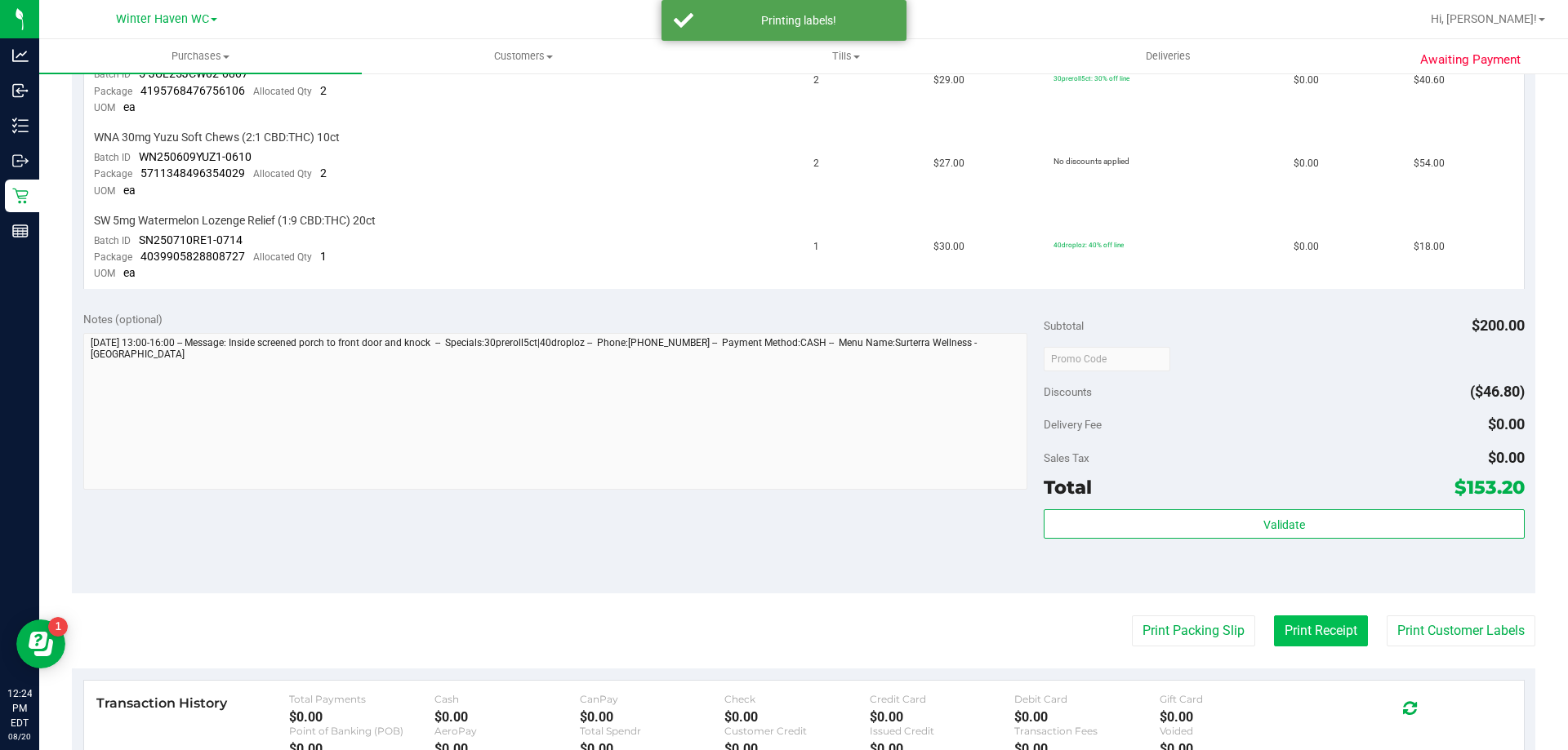
click at [1289, 647] on purchase-details "Back Send Back to Created Cancel Purchase View Profile # 11815940 BioTrack ID: …" at bounding box center [803, 246] width 1464 height 1457
click at [1283, 628] on button "Print Receipt" at bounding box center [1321, 631] width 94 height 31
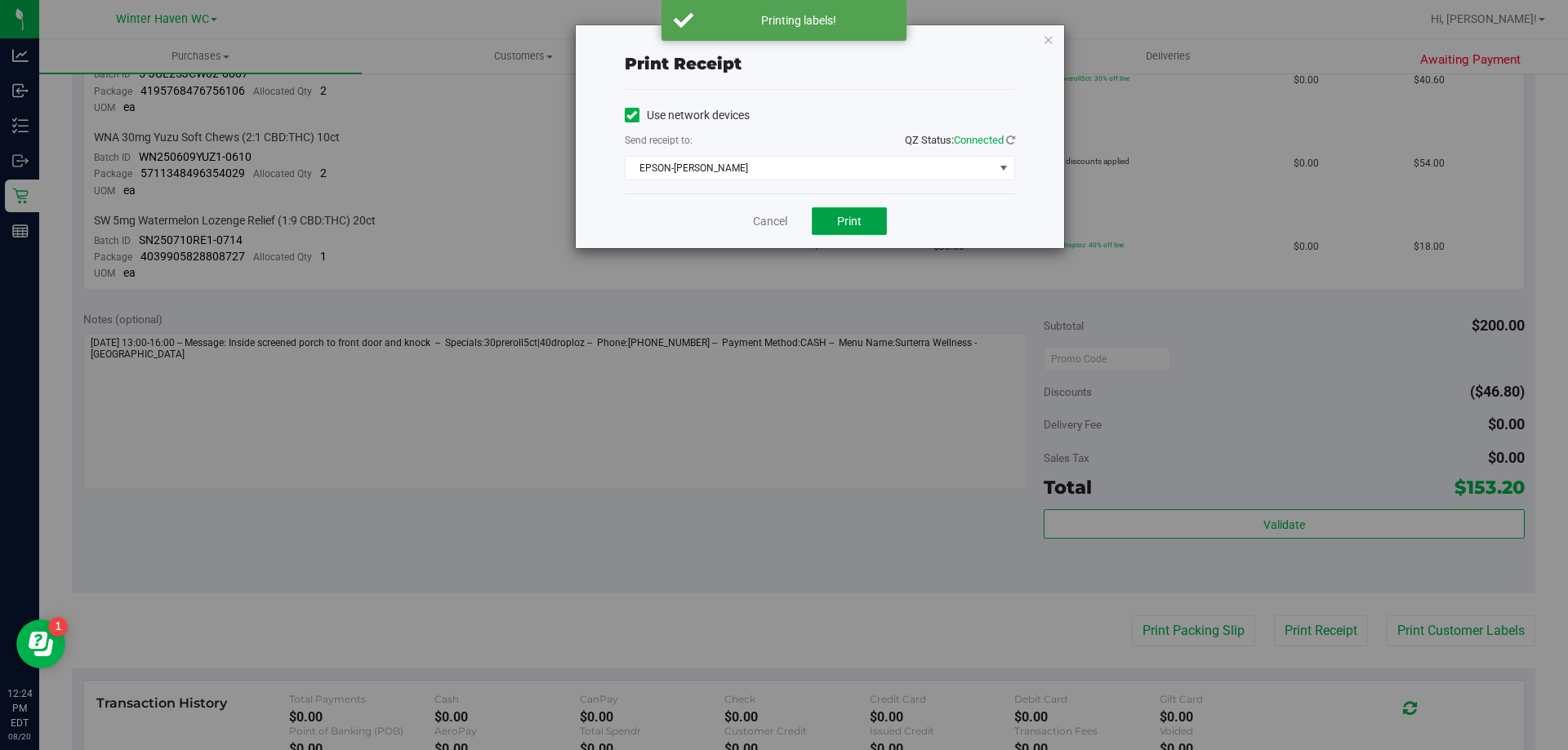
click at [844, 213] on button "Print" at bounding box center [850, 221] width 75 height 27
click at [766, 220] on link "Cancel" at bounding box center [770, 222] width 34 height 17
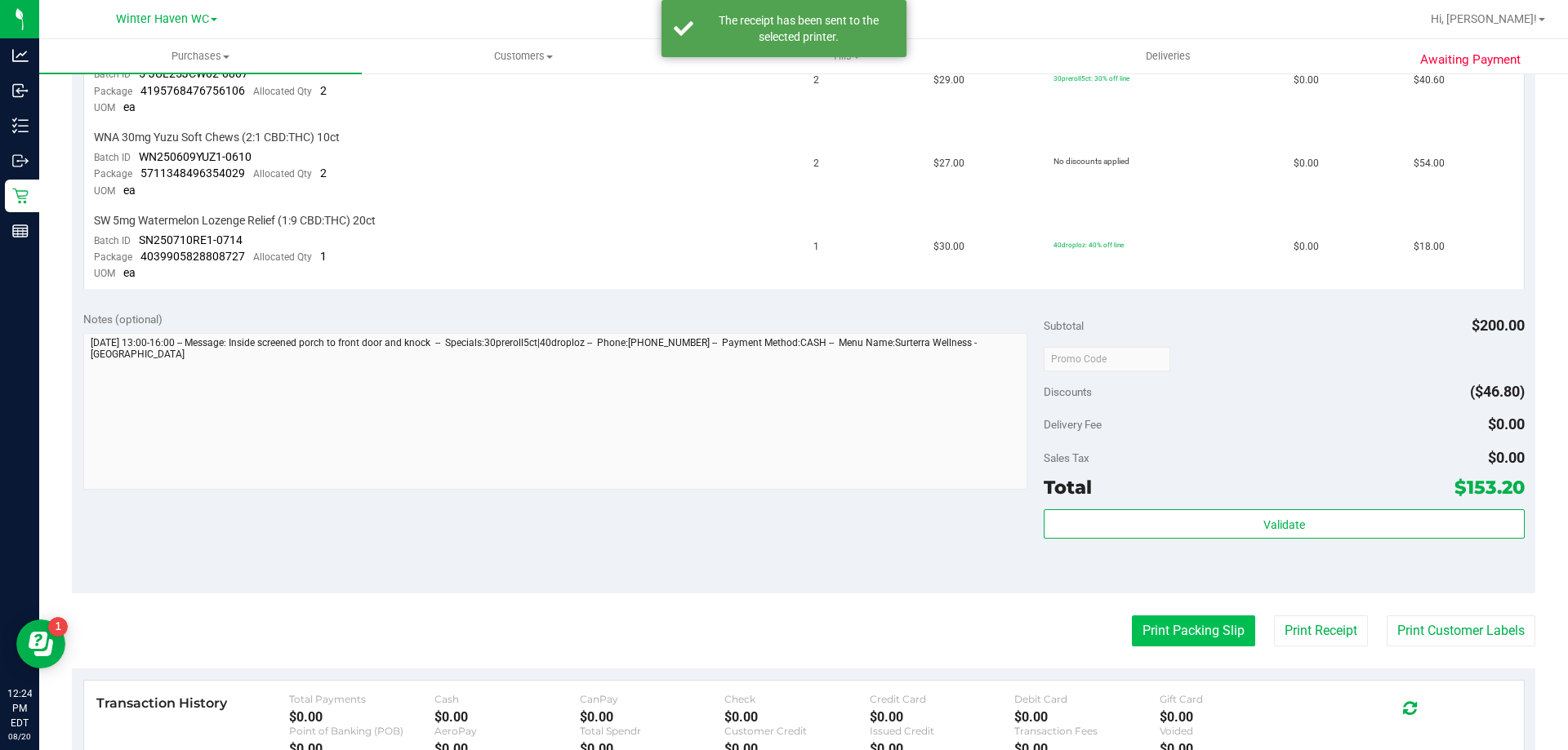
click at [1175, 640] on button "Print Packing Slip" at bounding box center [1193, 631] width 123 height 31
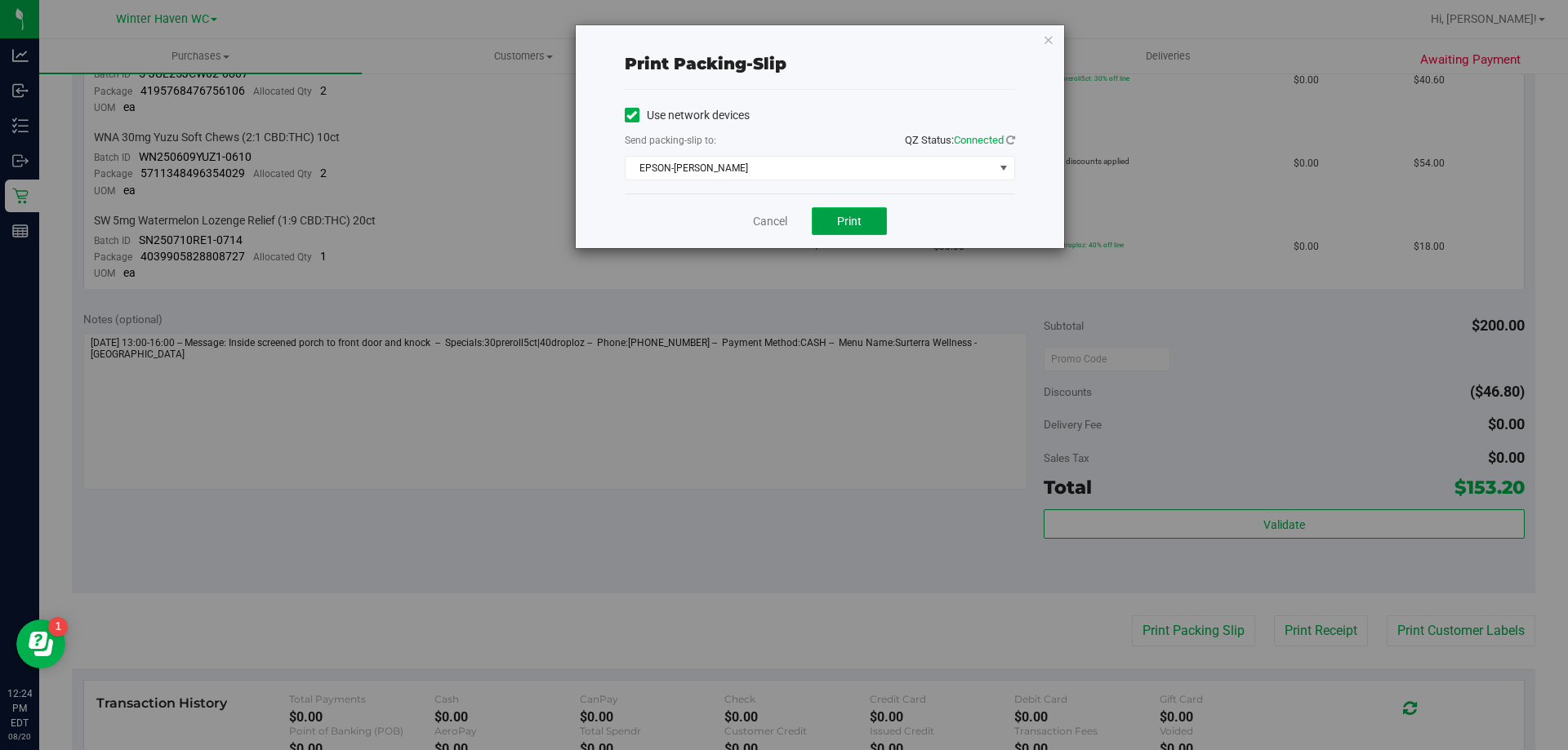
click at [839, 225] on span "Print" at bounding box center [849, 221] width 25 height 13
click at [760, 223] on link "Cancel" at bounding box center [770, 222] width 34 height 17
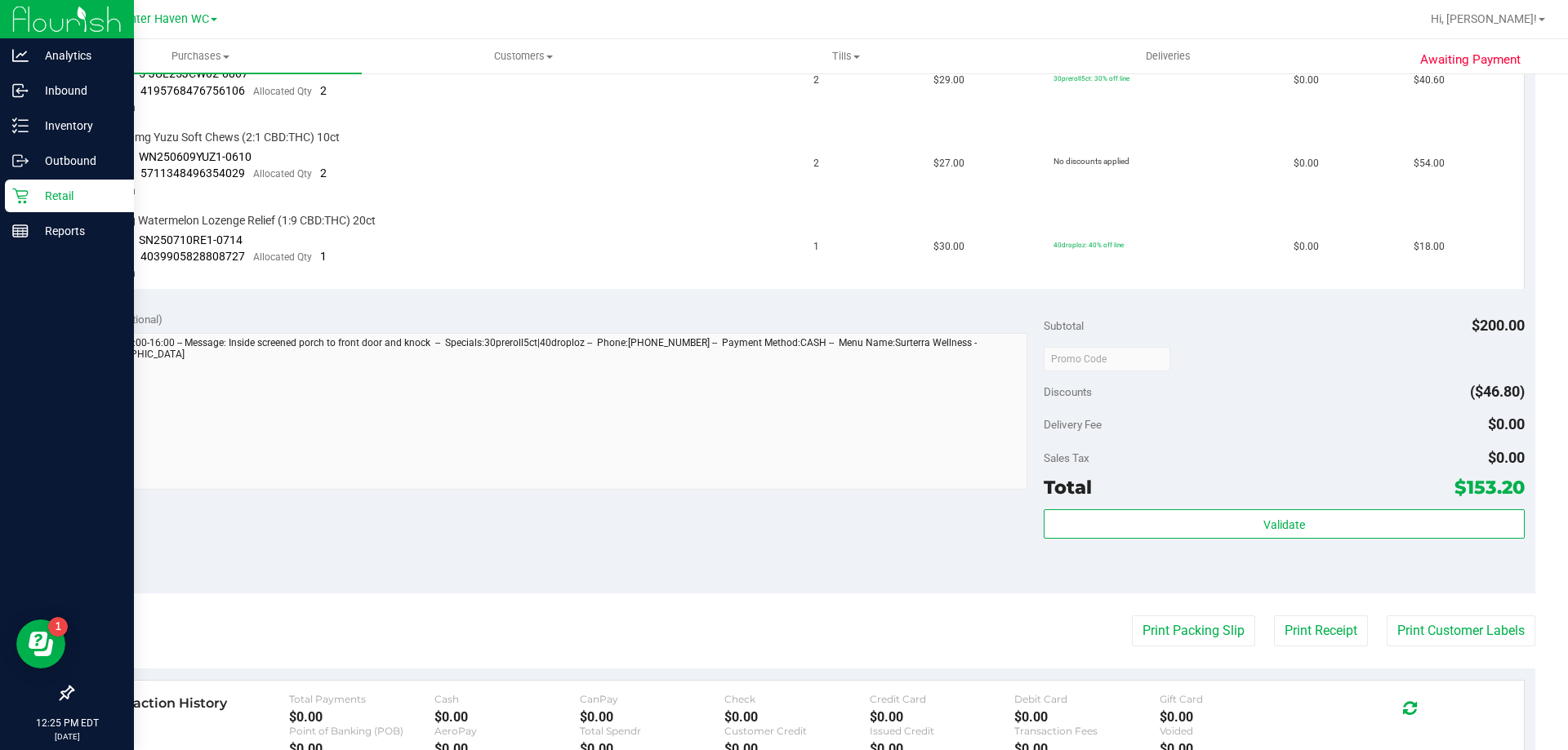
click at [51, 200] on p "Retail" at bounding box center [77, 195] width 98 height 20
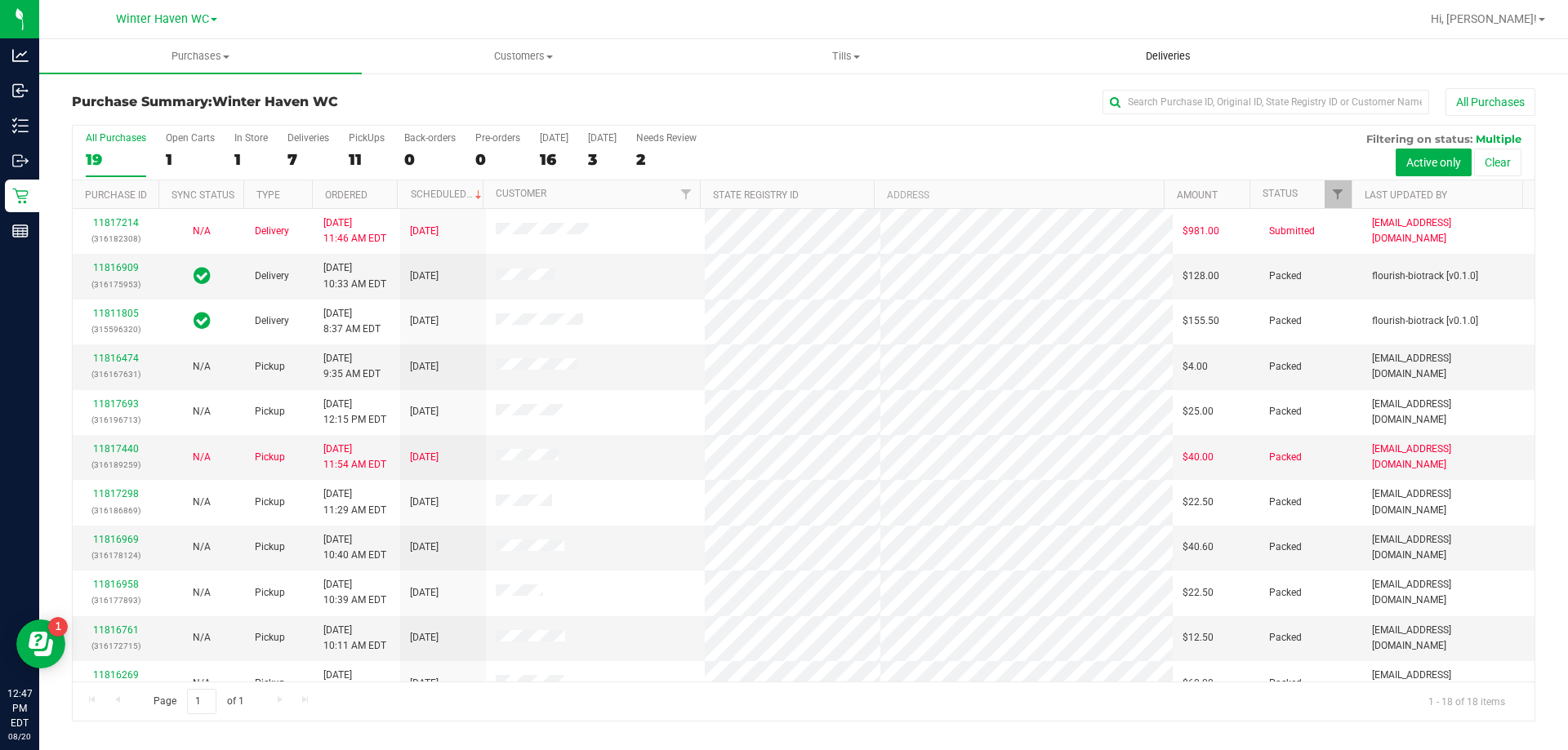
click at [1139, 58] on span "Deliveries" at bounding box center [1168, 56] width 89 height 15
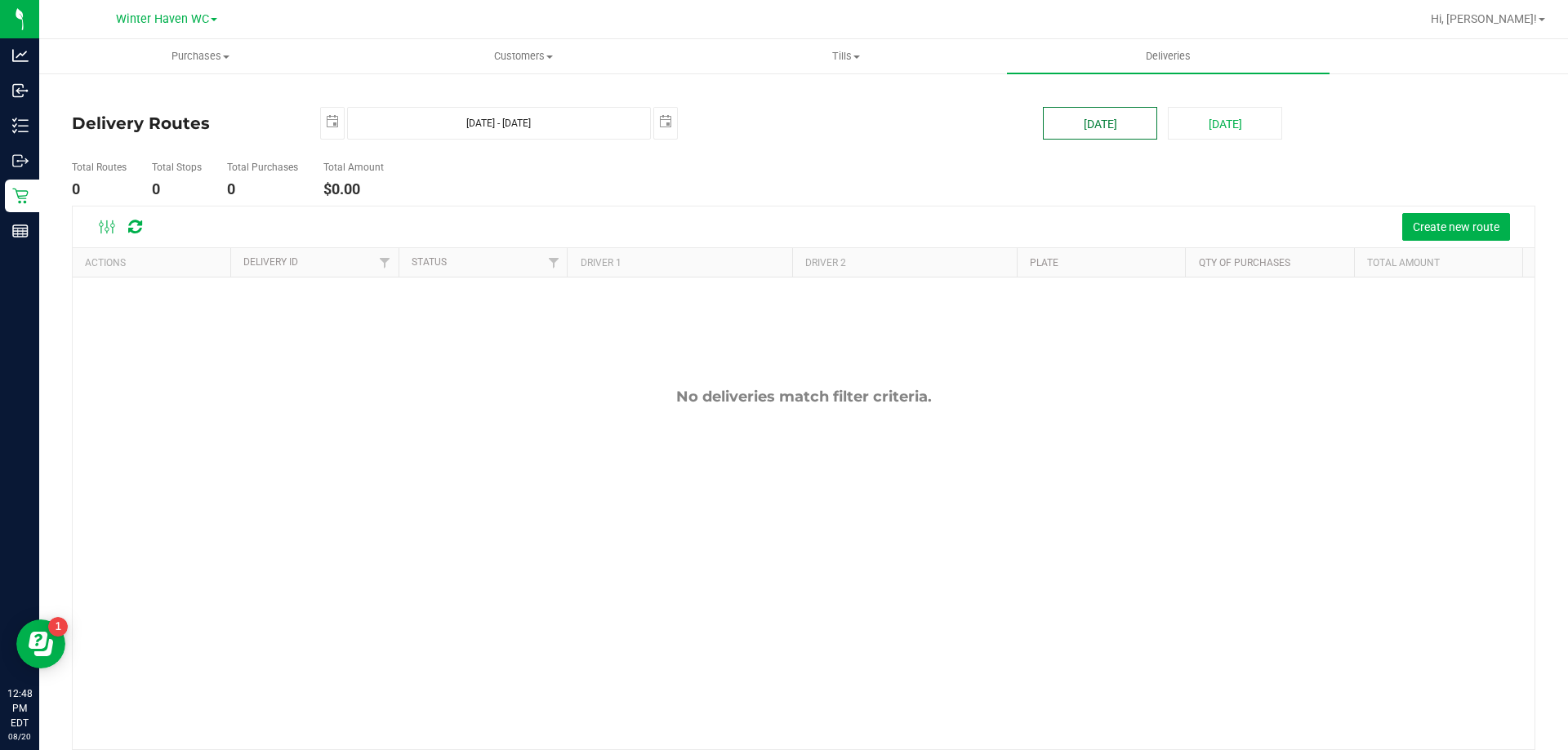
click at [1052, 122] on button "[DATE]" at bounding box center [1100, 123] width 114 height 33
click at [1454, 236] on button "Create new route" at bounding box center [1456, 227] width 108 height 27
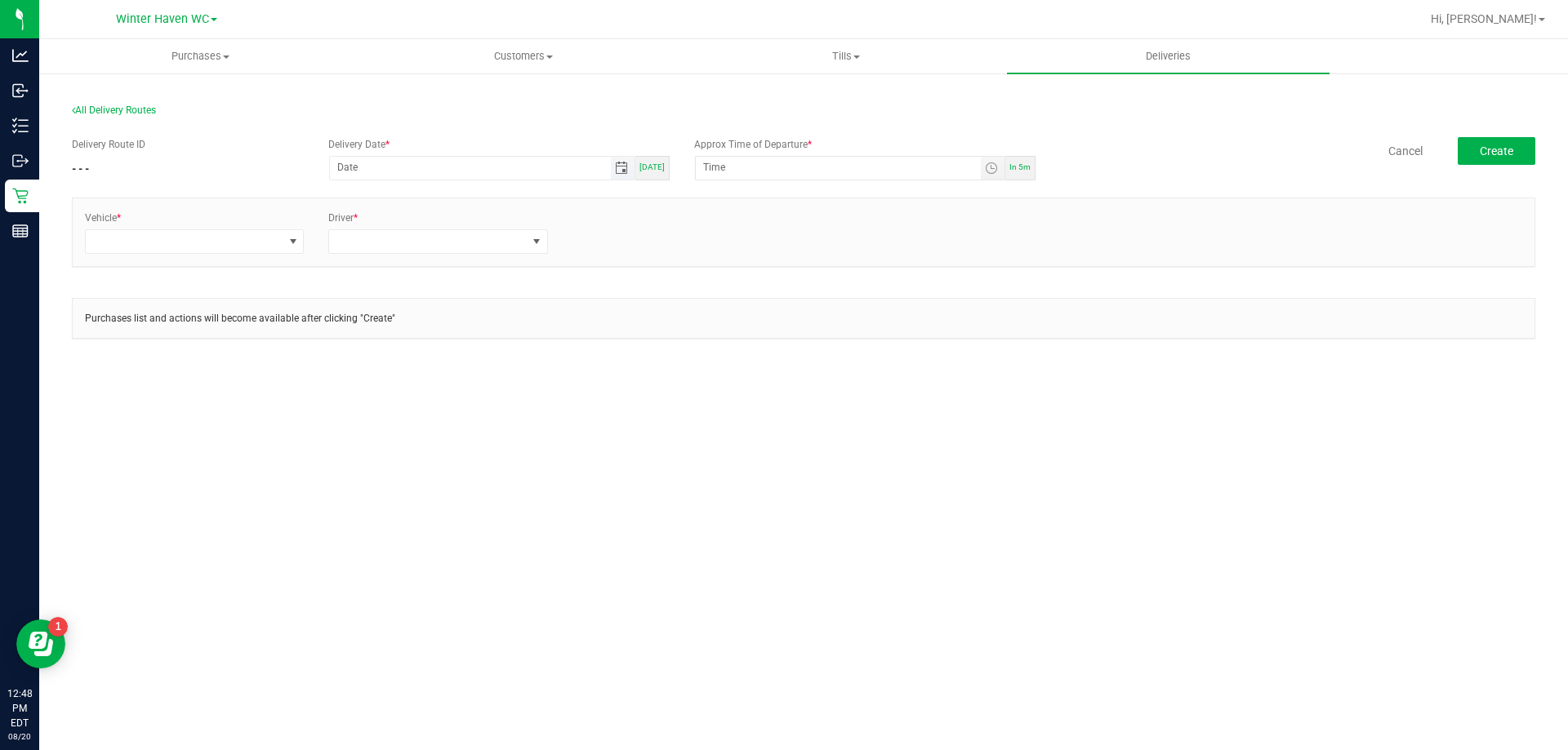
click at [621, 170] on span "Toggle calendar" at bounding box center [621, 168] width 13 height 13
click at [474, 337] on span "20" at bounding box center [474, 331] width 24 height 26
type input "[DATE]"
click at [993, 176] on span "Toggle time list" at bounding box center [993, 168] width 24 height 23
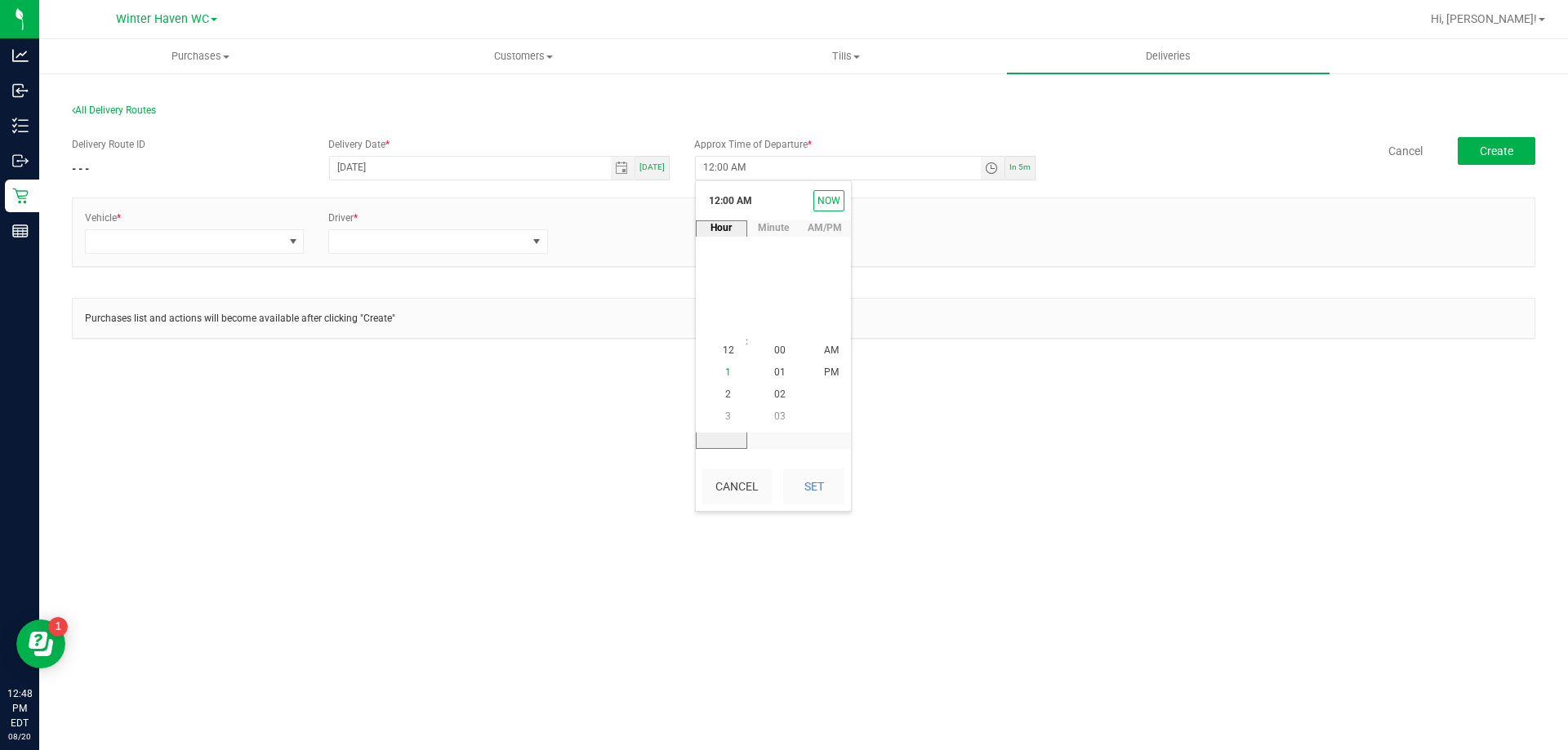
click at [726, 373] on li "1" at bounding box center [729, 373] width 39 height 22
click at [775, 351] on span "15" at bounding box center [779, 350] width 11 height 11
click at [824, 375] on span "PM" at bounding box center [831, 372] width 15 height 11
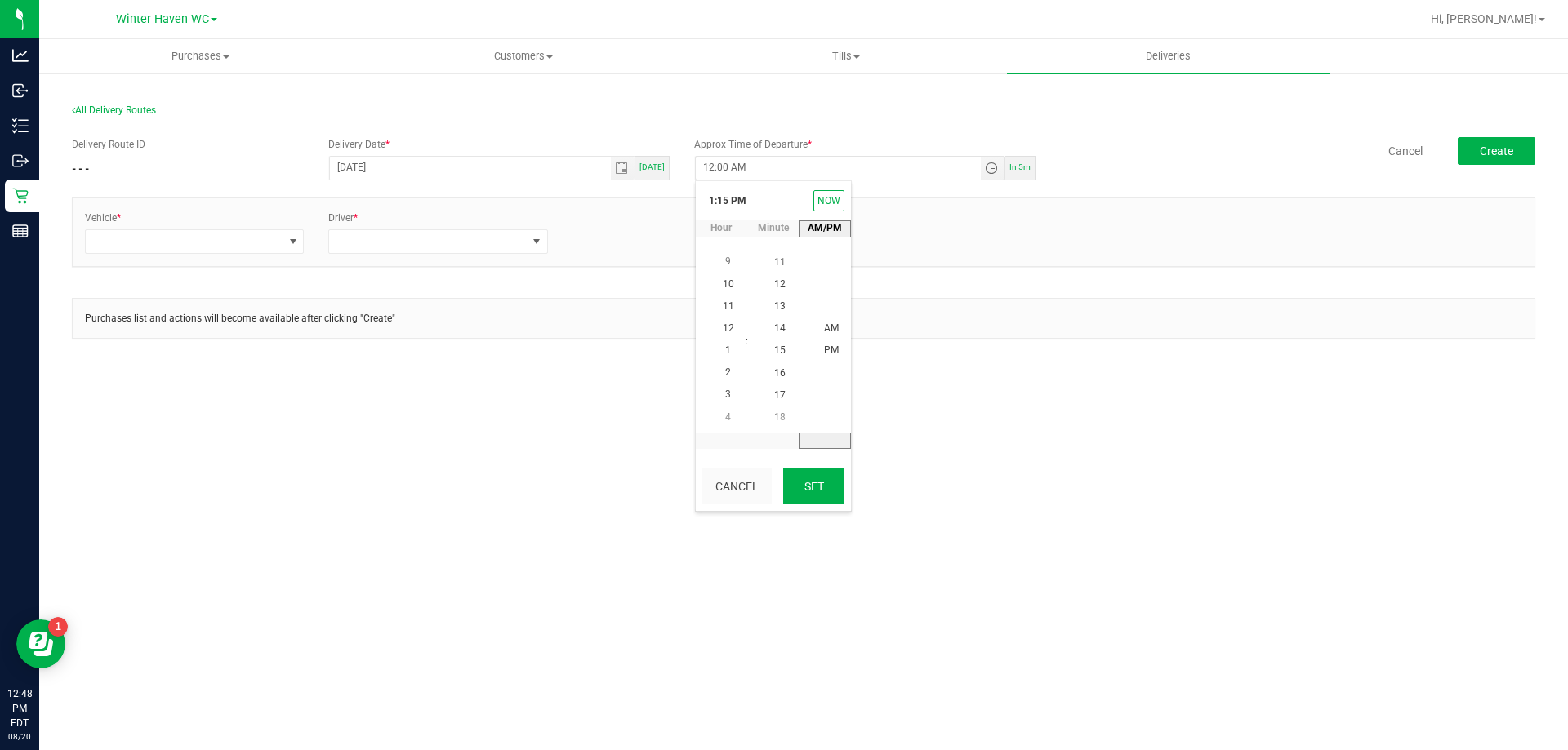
click at [830, 484] on button "Set" at bounding box center [814, 486] width 62 height 36
type input "1:15 PM"
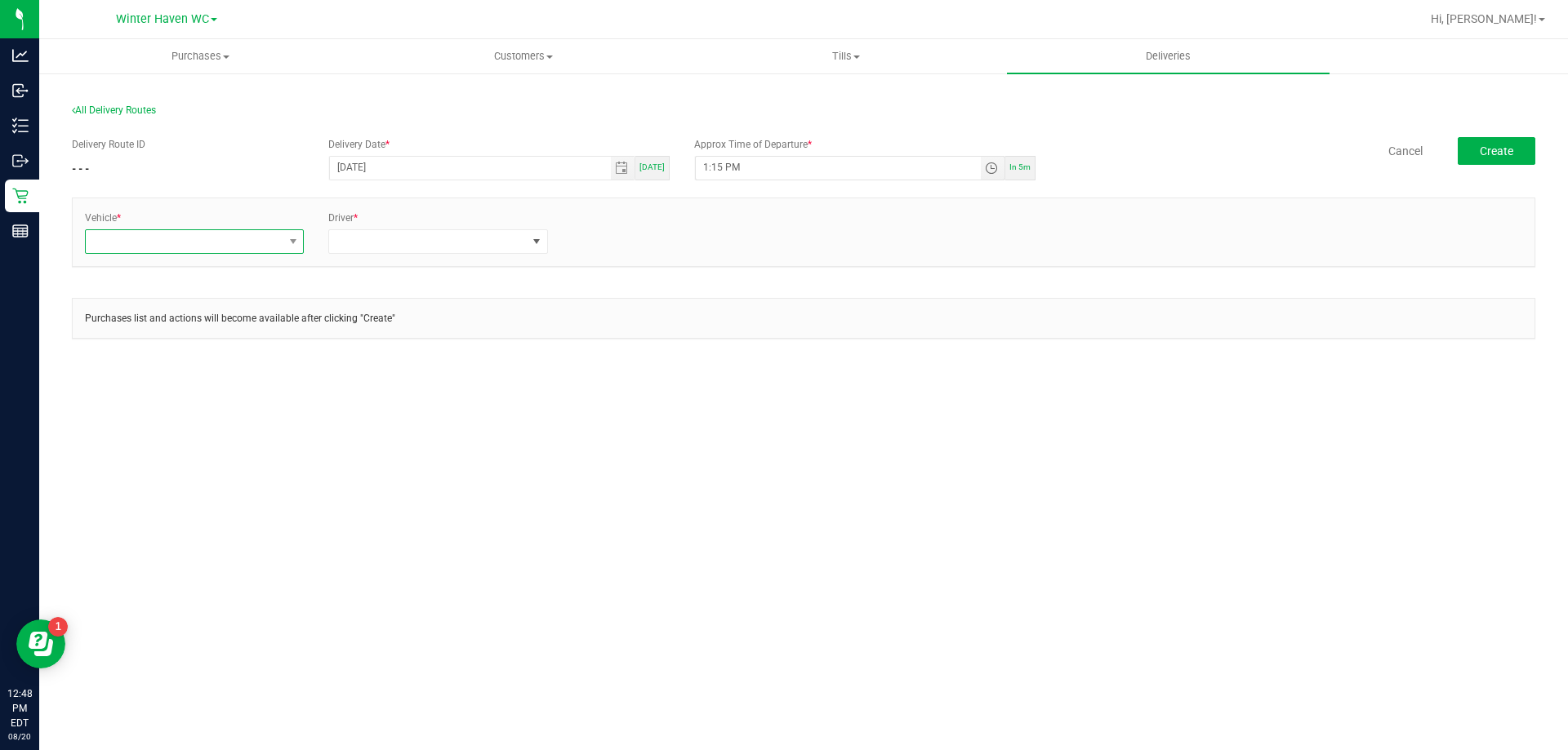
click at [211, 248] on span at bounding box center [184, 241] width 197 height 23
type input "escape"
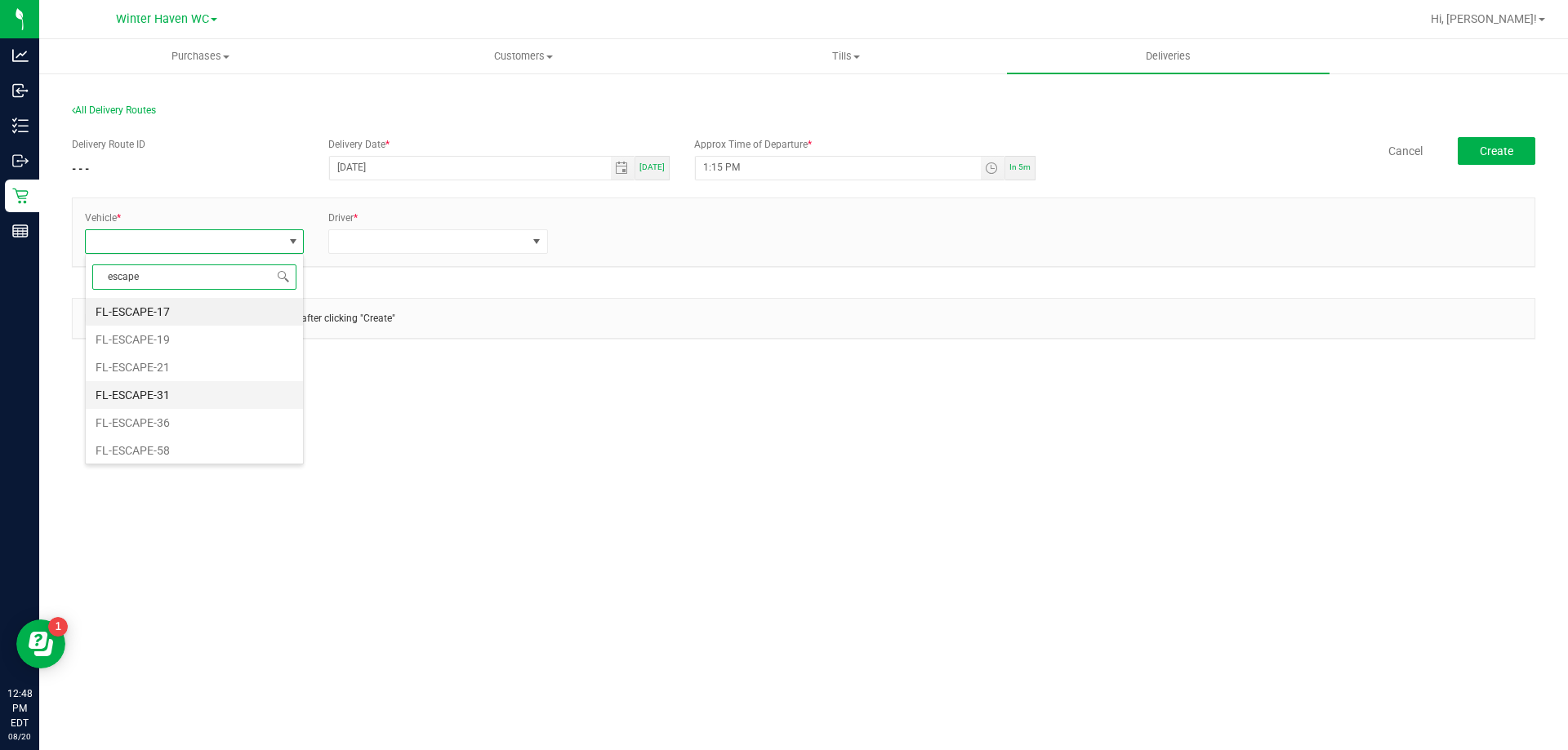
click at [194, 385] on li "FL-ESCAPE-31" at bounding box center [194, 395] width 218 height 27
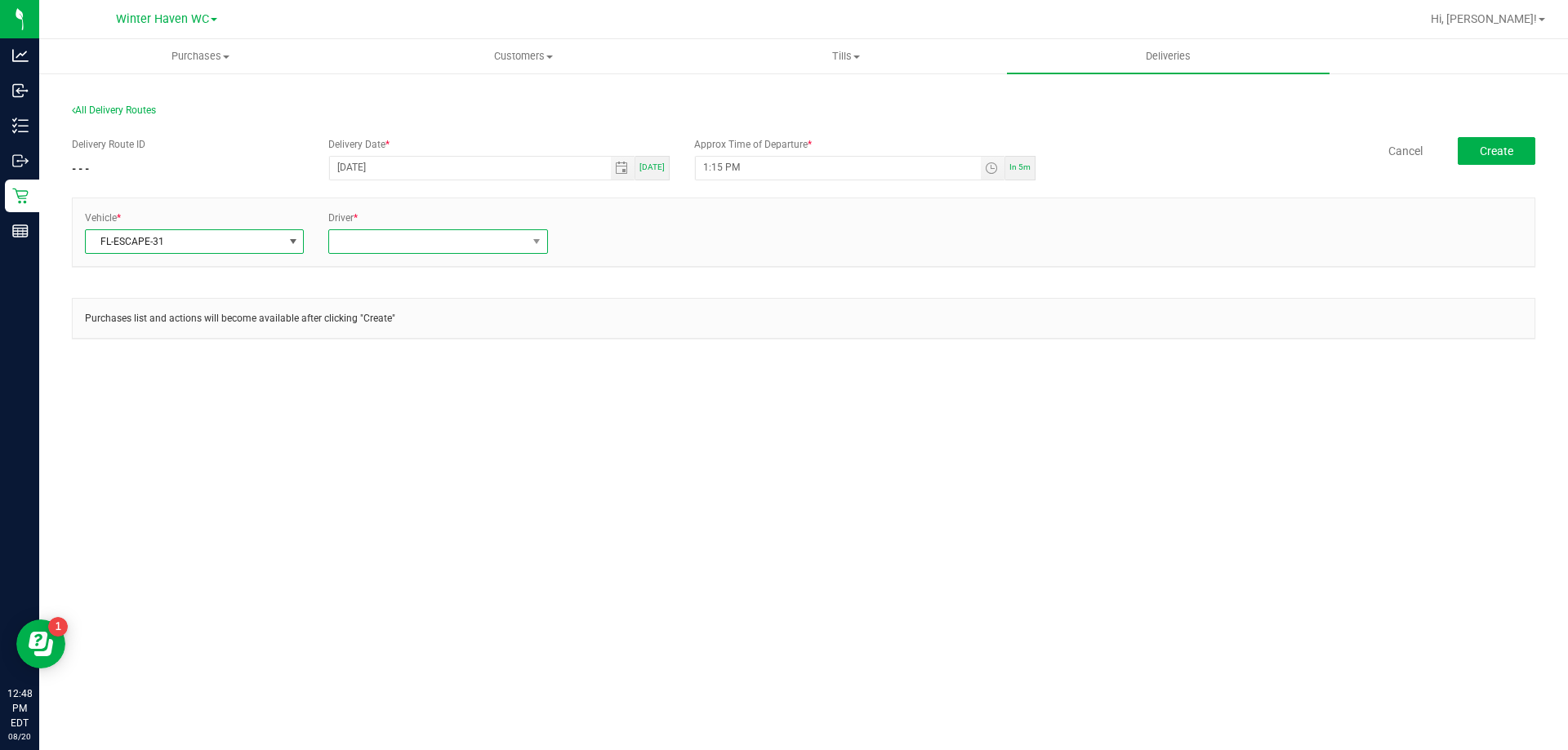
click at [372, 240] on span at bounding box center [427, 241] width 197 height 23
type input "I"
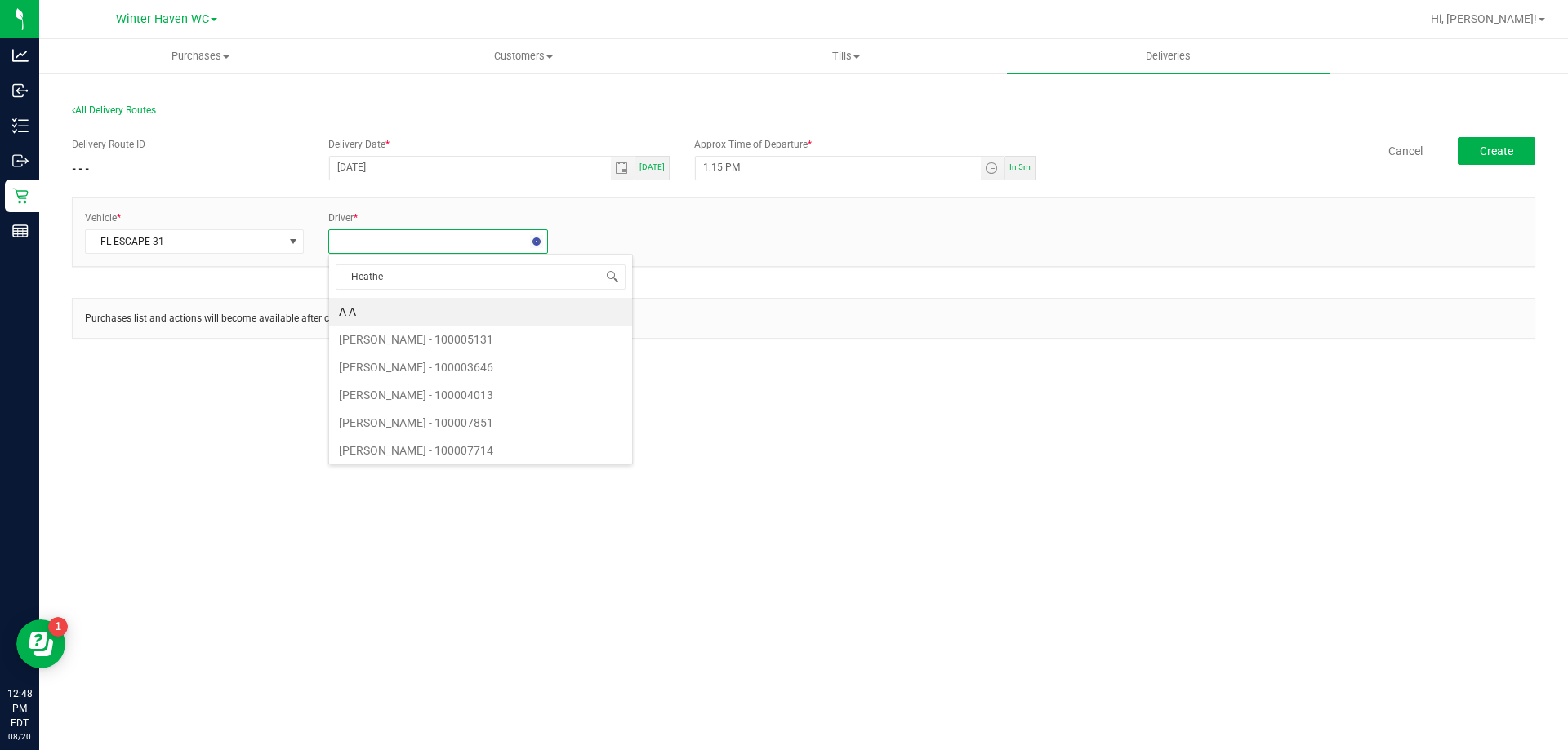
type input "[PERSON_NAME]"
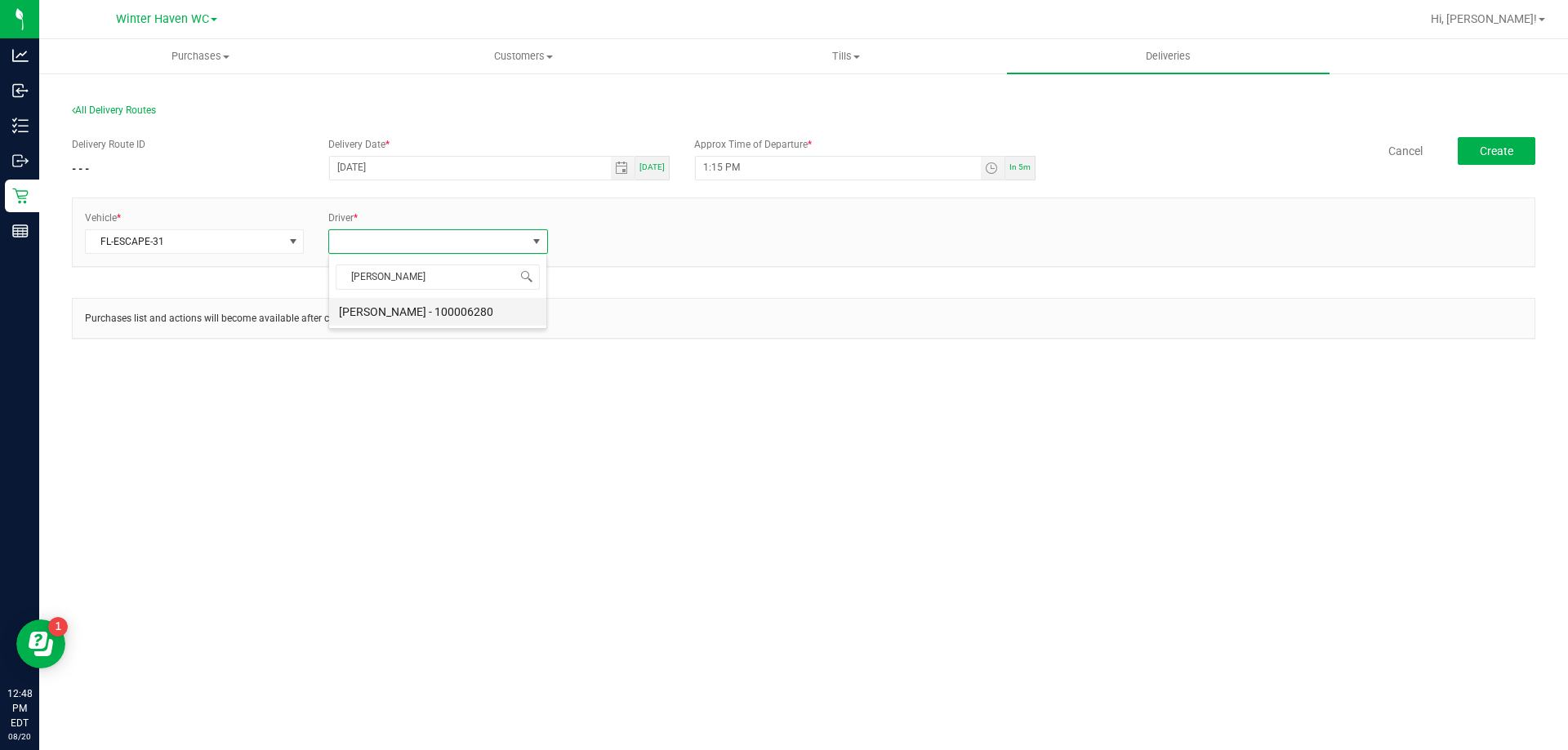
click at [393, 309] on li "[PERSON_NAME] - 100006280" at bounding box center [438, 312] width 218 height 27
click at [617, 236] on link "+ Add Driver" at bounding box center [599, 236] width 54 height 11
click at [644, 241] on span at bounding box center [671, 241] width 197 height 23
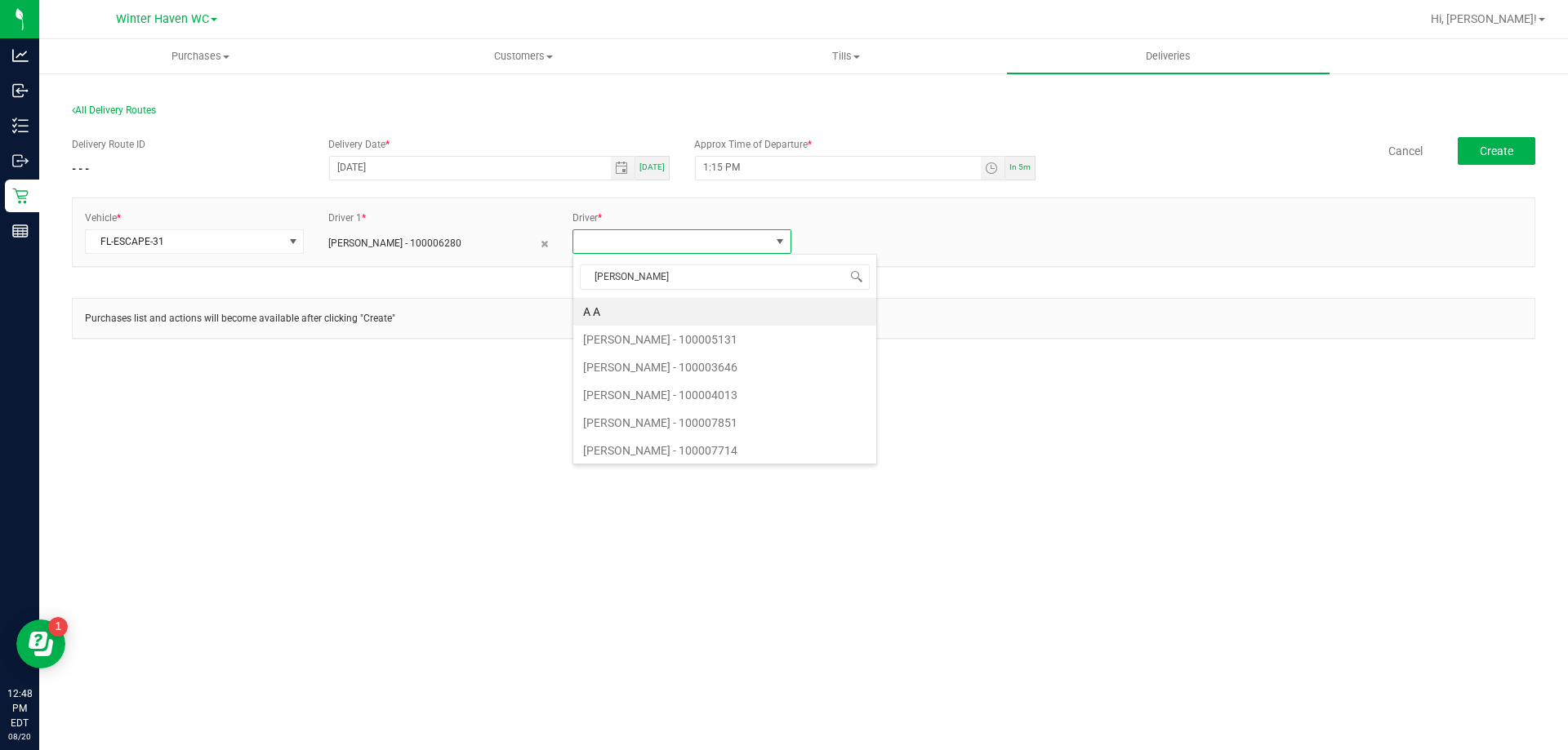
type input "[PERSON_NAME]"
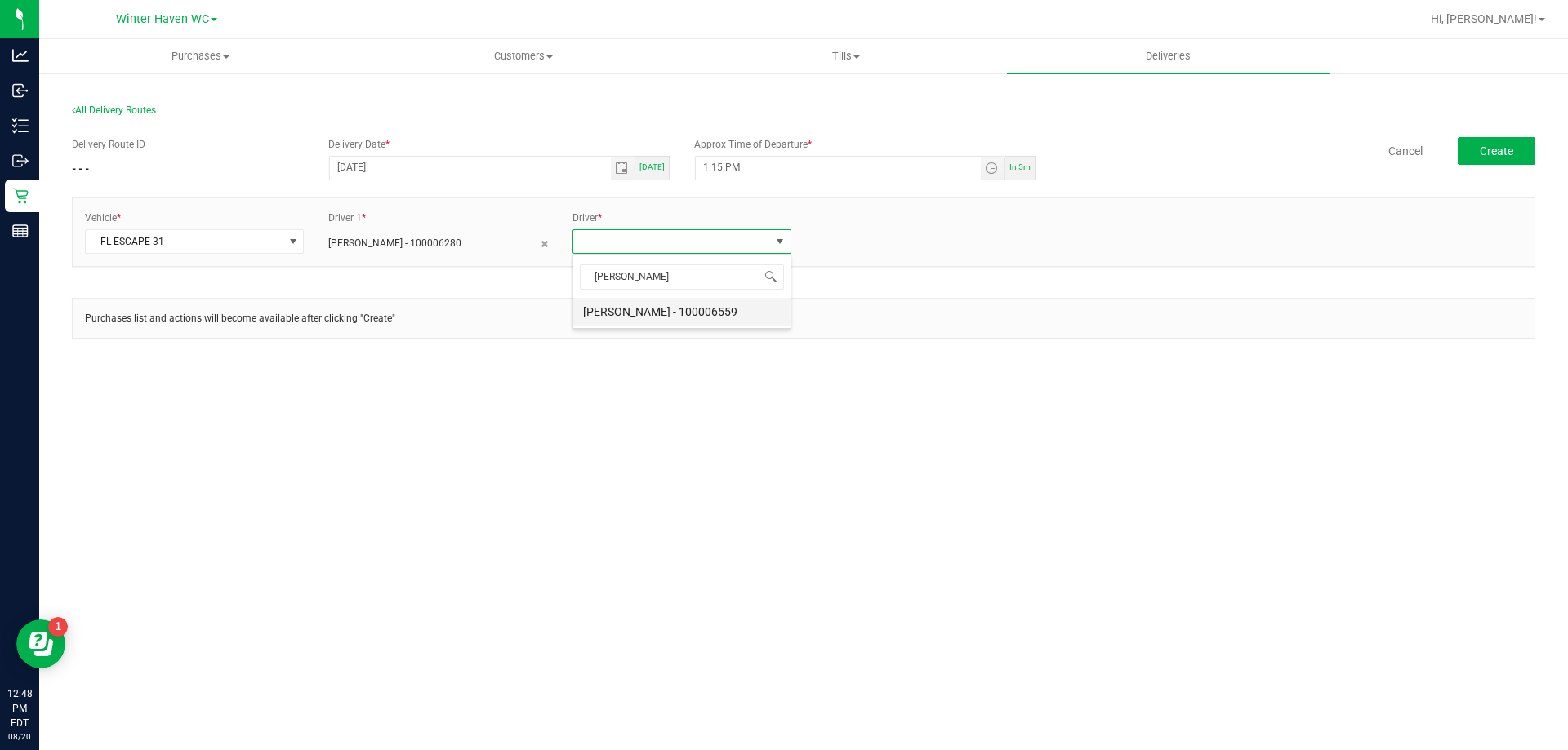
click at [704, 320] on li "[PERSON_NAME] - 100006559" at bounding box center [682, 312] width 218 height 27
click at [1046, 266] on div "Vehicle * FL-ESCAPE-31 Driver 1 * [PERSON_NAME] - 100006280 Driver 2 * [PERSON_…" at bounding box center [803, 232] width 1462 height 68
click at [1502, 152] on span "Create" at bounding box center [1496, 151] width 33 height 13
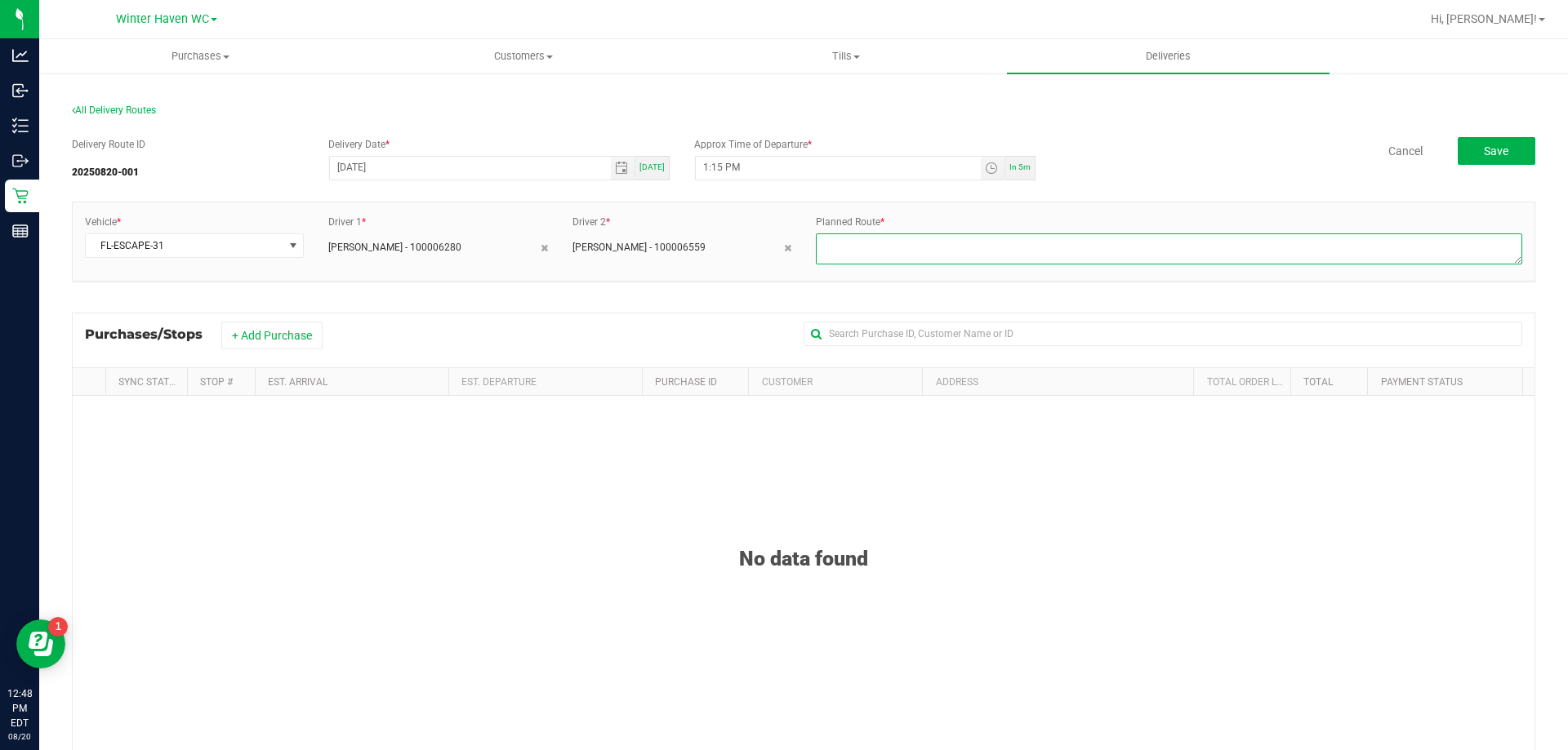
click at [887, 253] on textarea at bounding box center [1168, 249] width 706 height 31
type textarea "Route 1"
click at [278, 330] on button "+ Add Purchase" at bounding box center [271, 336] width 101 height 27
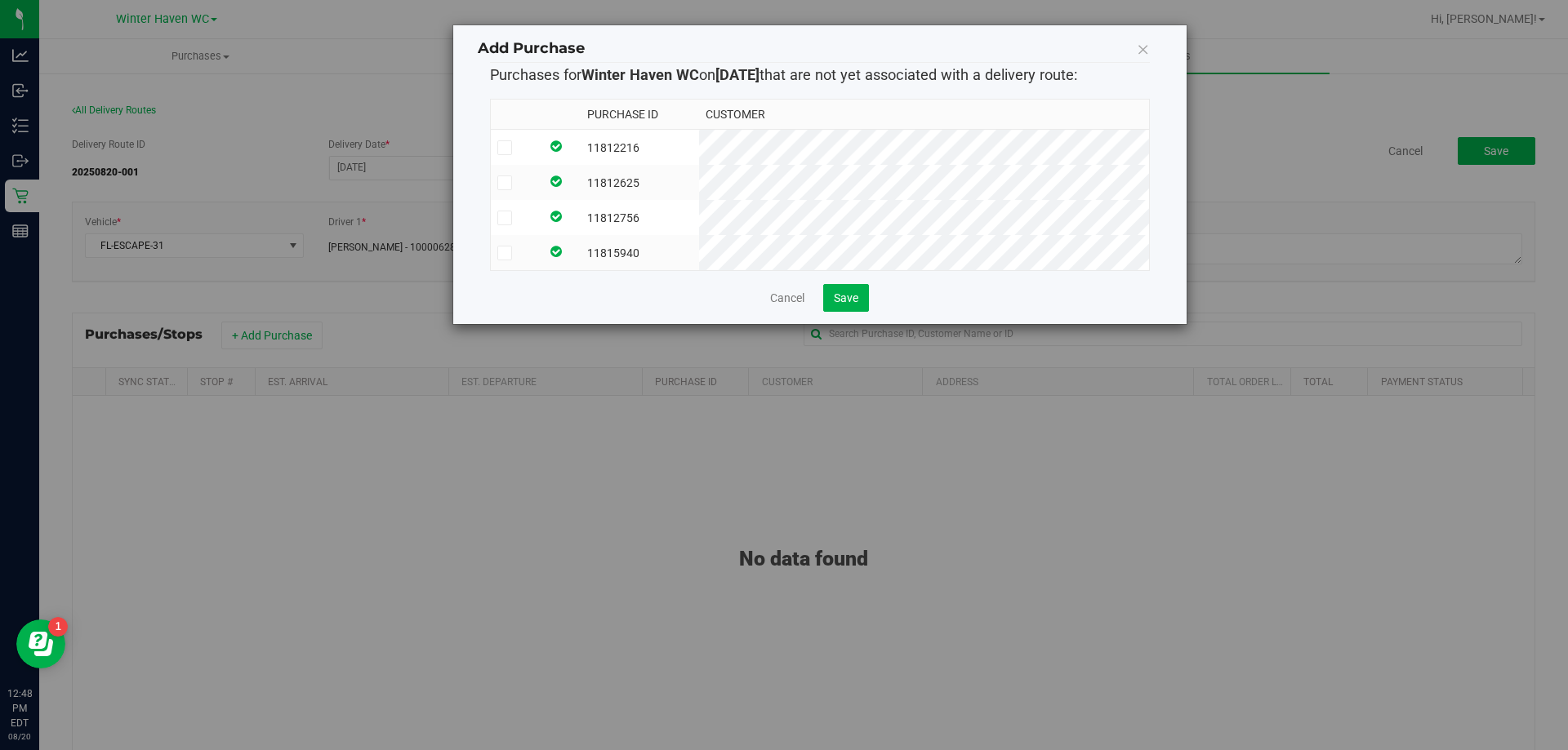
click at [699, 149] on td "11812216" at bounding box center [640, 148] width 118 height 36
click at [699, 176] on td "11812625" at bounding box center [640, 182] width 118 height 35
drag, startPoint x: 728, startPoint y: 217, endPoint x: 734, endPoint y: 245, distance: 28.6
click at [699, 218] on td "11812756" at bounding box center [640, 217] width 118 height 35
drag, startPoint x: 733, startPoint y: 259, endPoint x: 804, endPoint y: 312, distance: 88.6
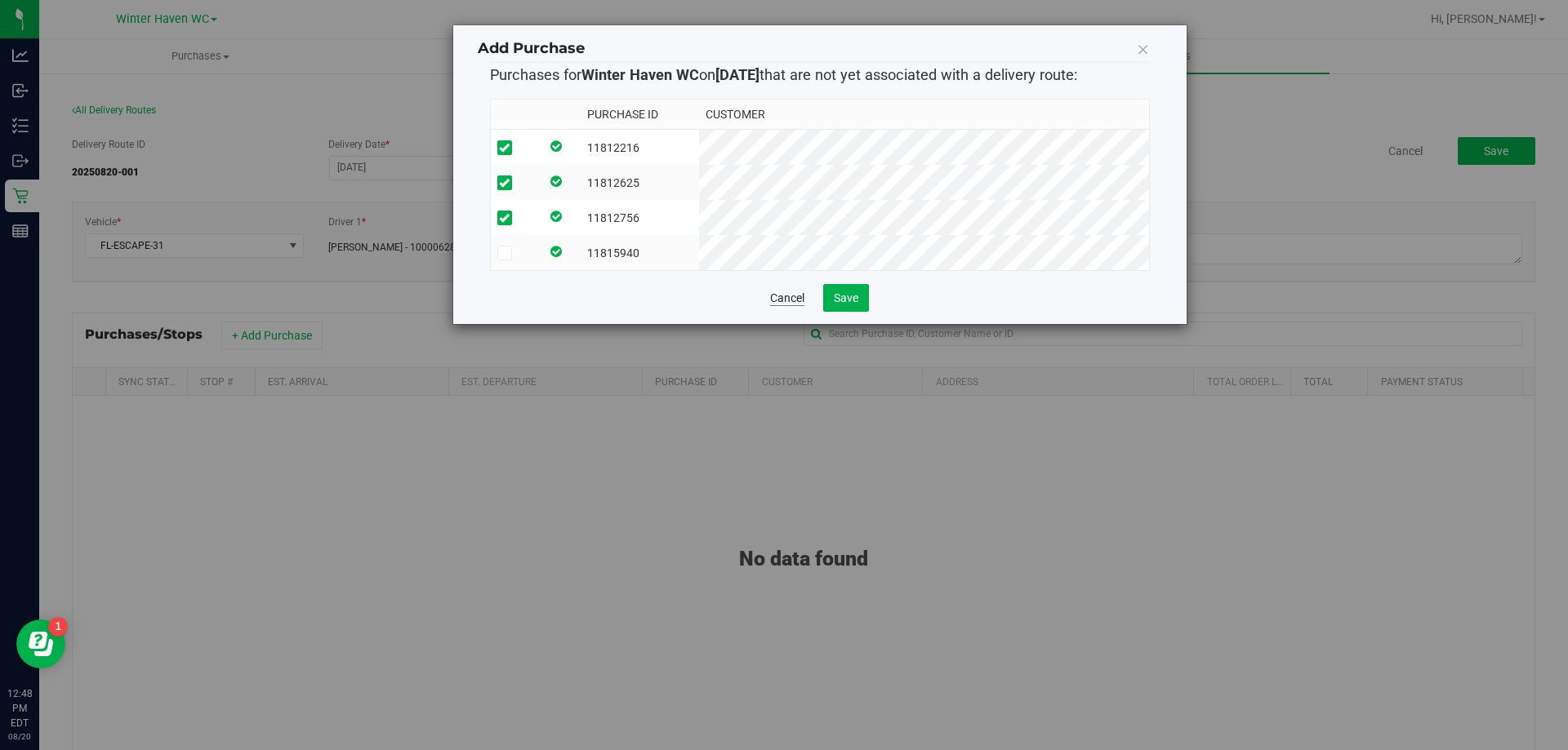
click at [699, 260] on td "11815940" at bounding box center [640, 253] width 118 height 35
click at [847, 312] on button "Save" at bounding box center [845, 298] width 45 height 27
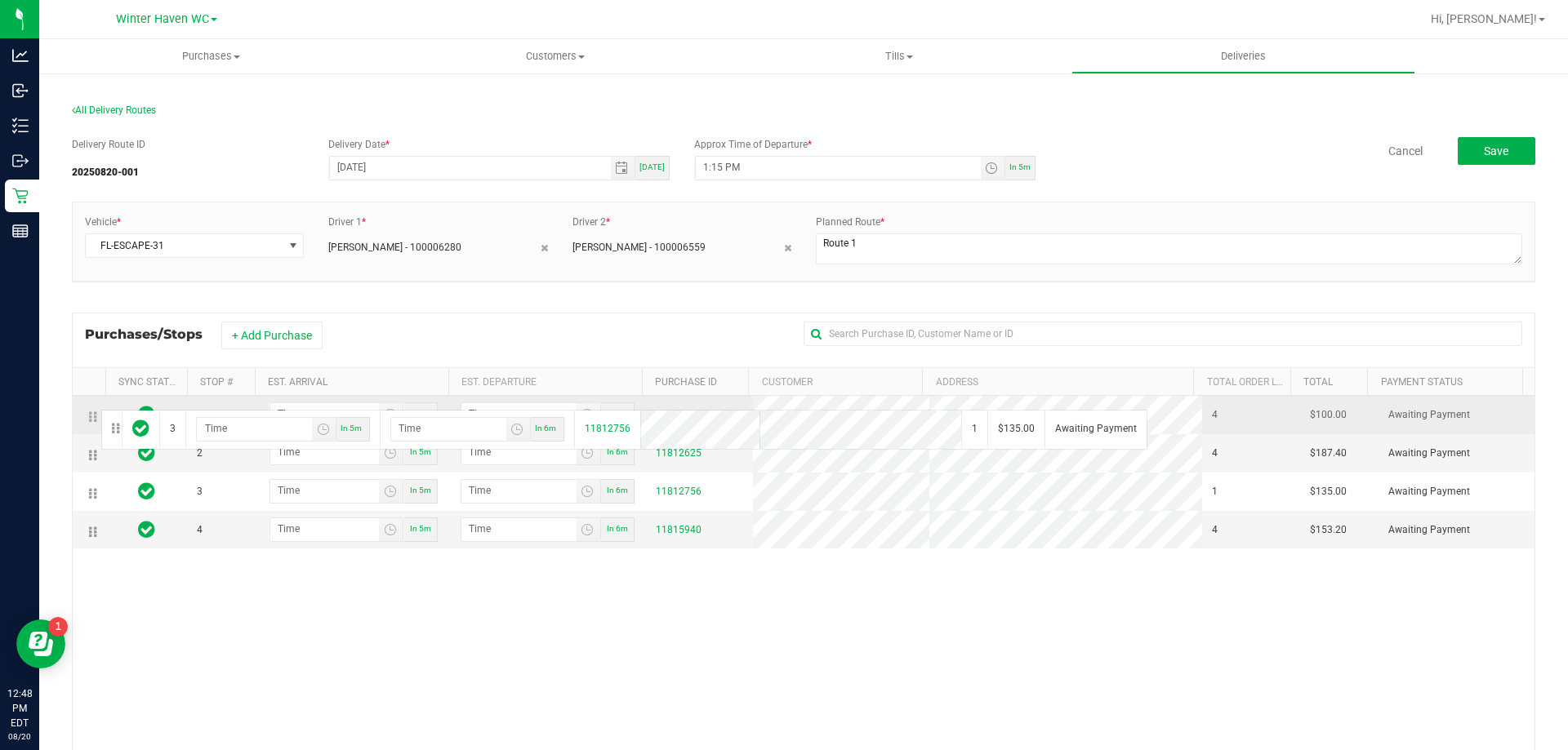
drag, startPoint x: 97, startPoint y: 495, endPoint x: 97, endPoint y: 410, distance: 85.0
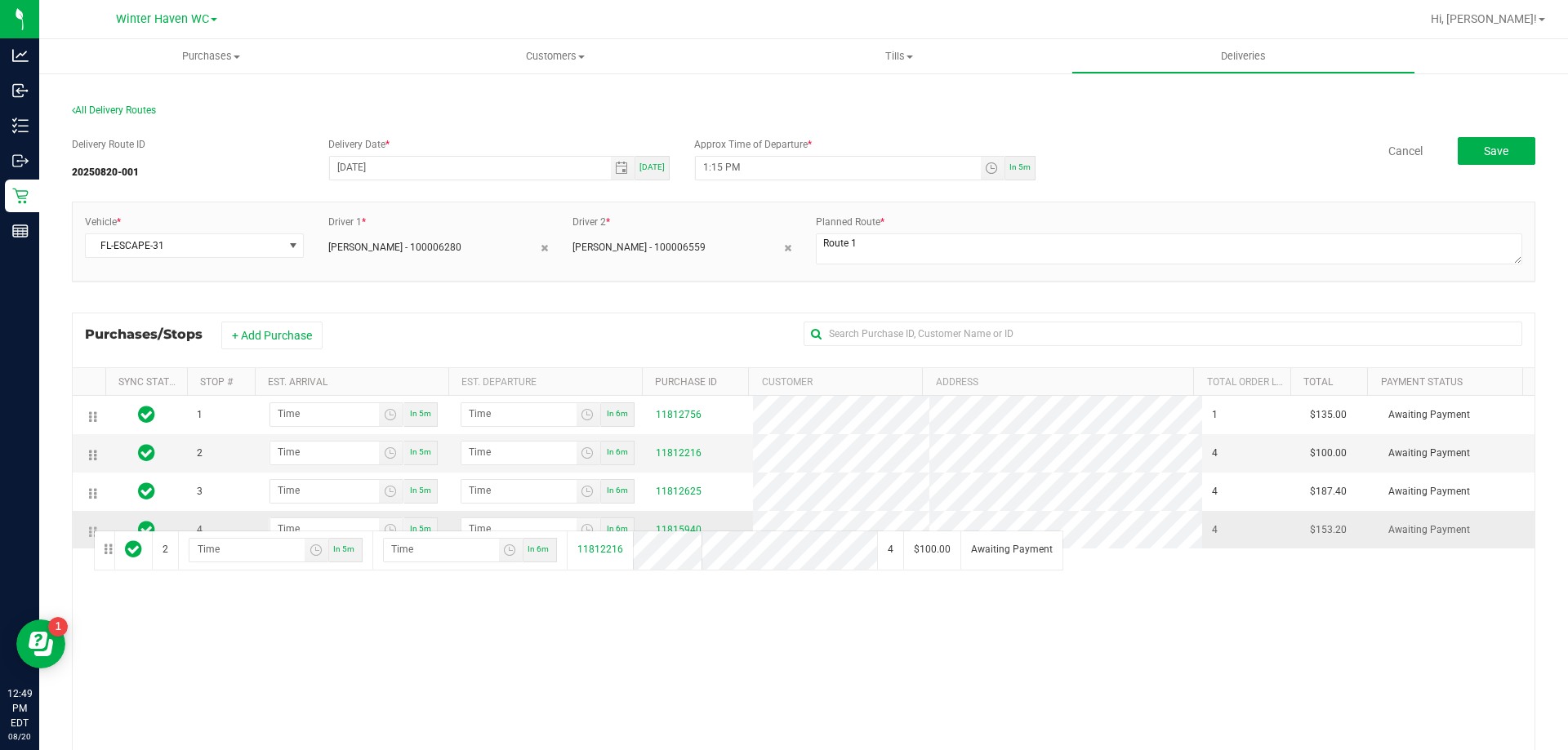
drag, startPoint x: 92, startPoint y: 453, endPoint x: 92, endPoint y: 530, distance: 77.0
drag, startPoint x: 95, startPoint y: 496, endPoint x: 92, endPoint y: 461, distance: 35.1
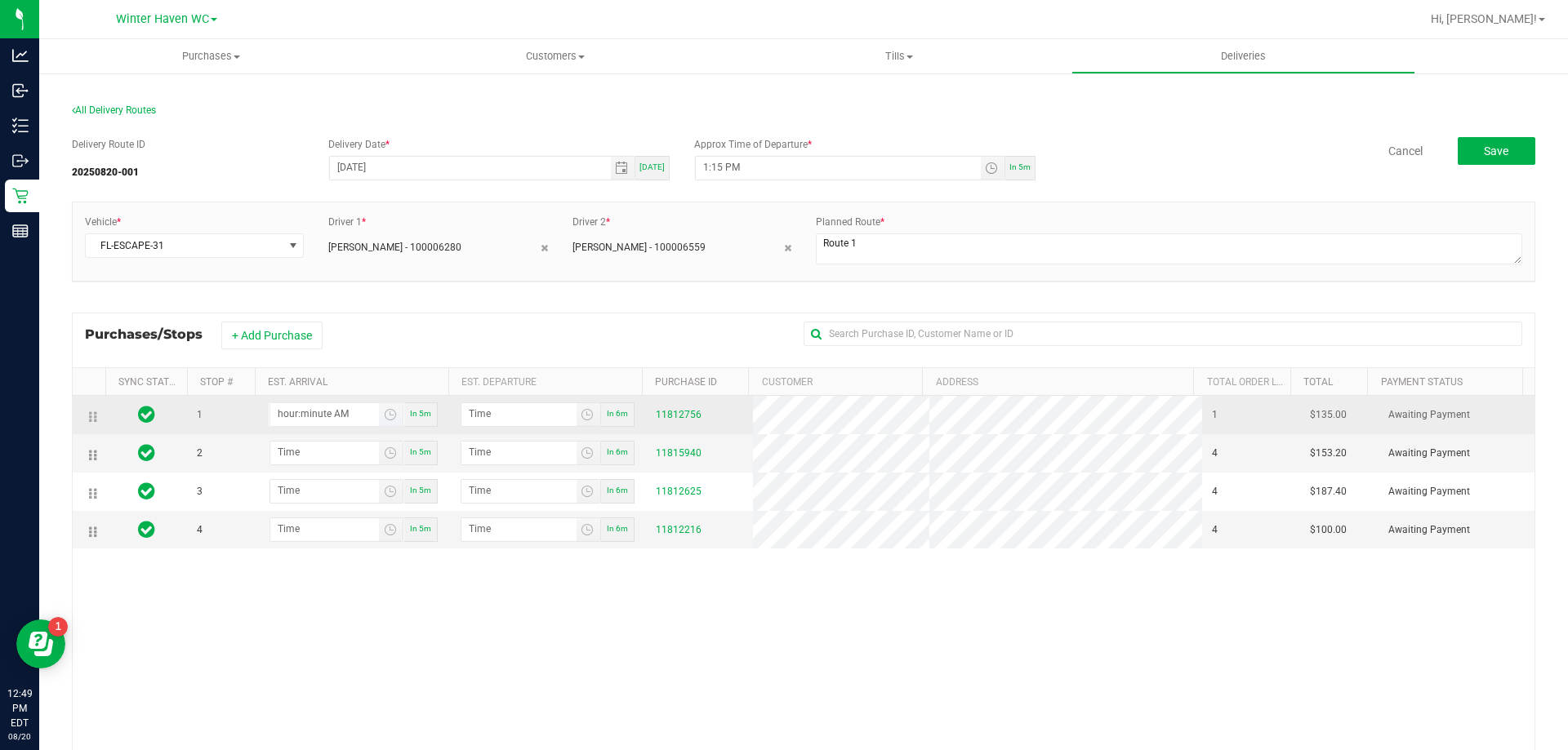
click at [322, 419] on input "hour:minute AM" at bounding box center [325, 414] width 109 height 21
type input "1:03 AM"
type input "1:04 AM"
type input "1:35 AM"
type input "1:36 AM"
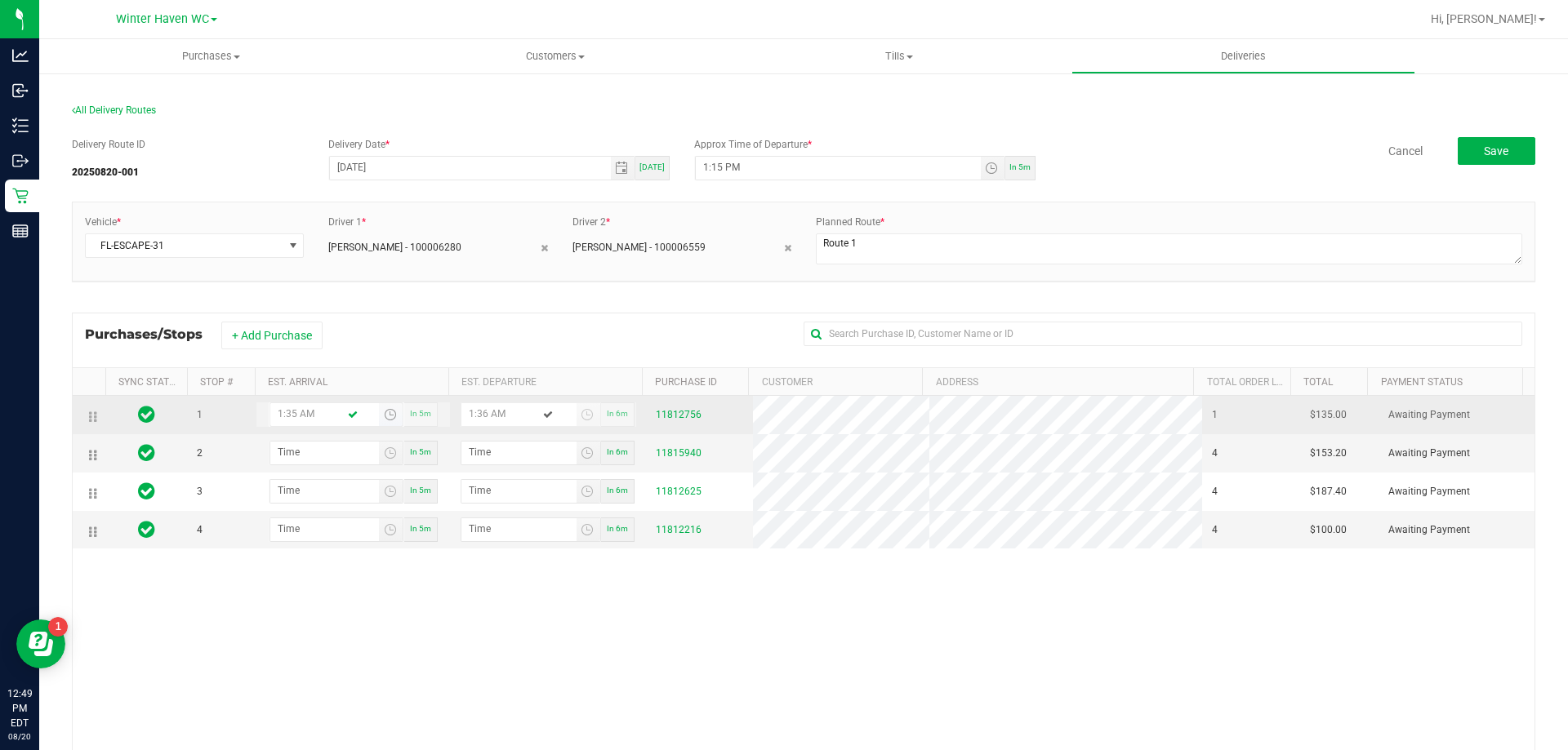
type input "1:35 PM"
type input "1:36 PM"
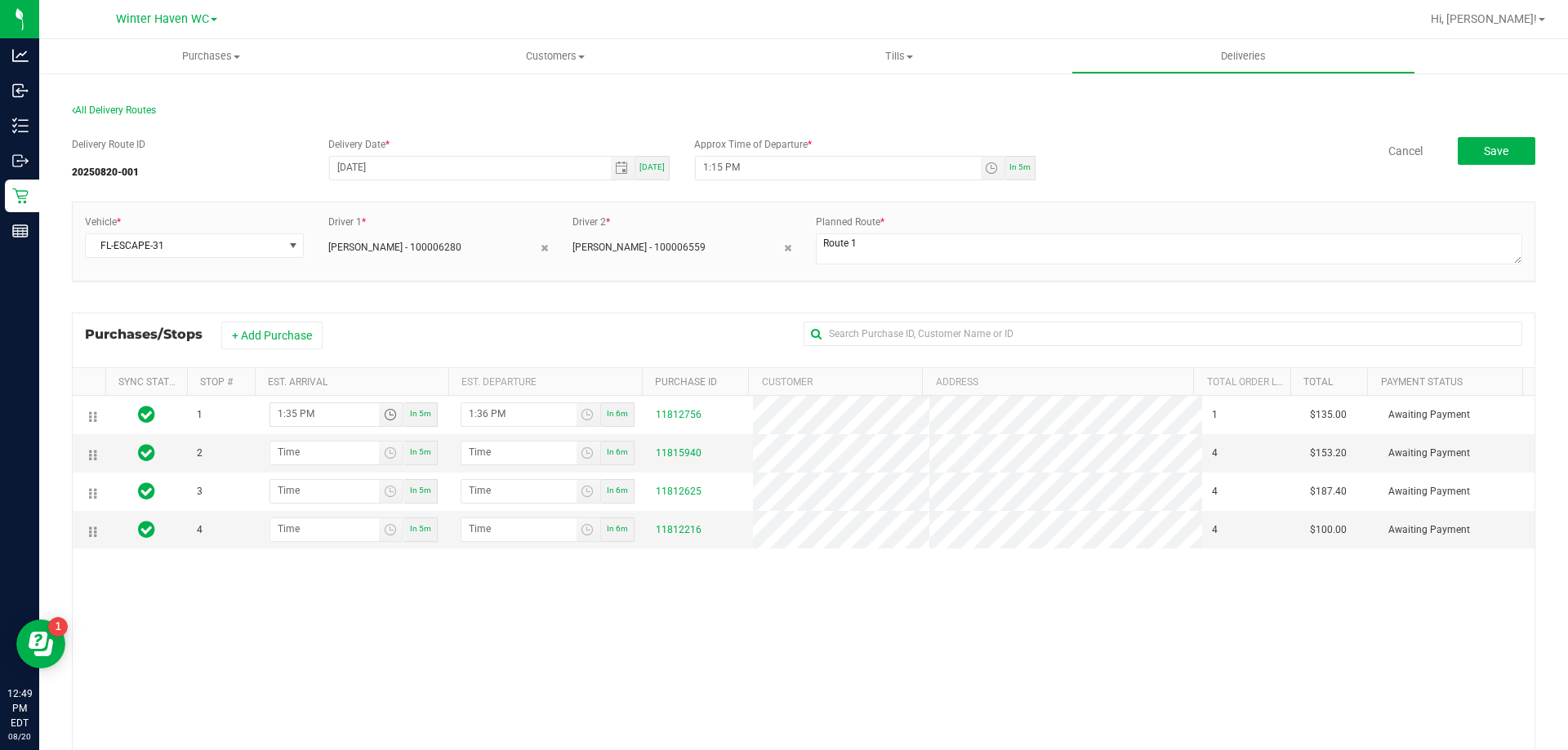
type input "1:35 PM"
click at [315, 454] on input "hour:minute AM" at bounding box center [325, 452] width 109 height 21
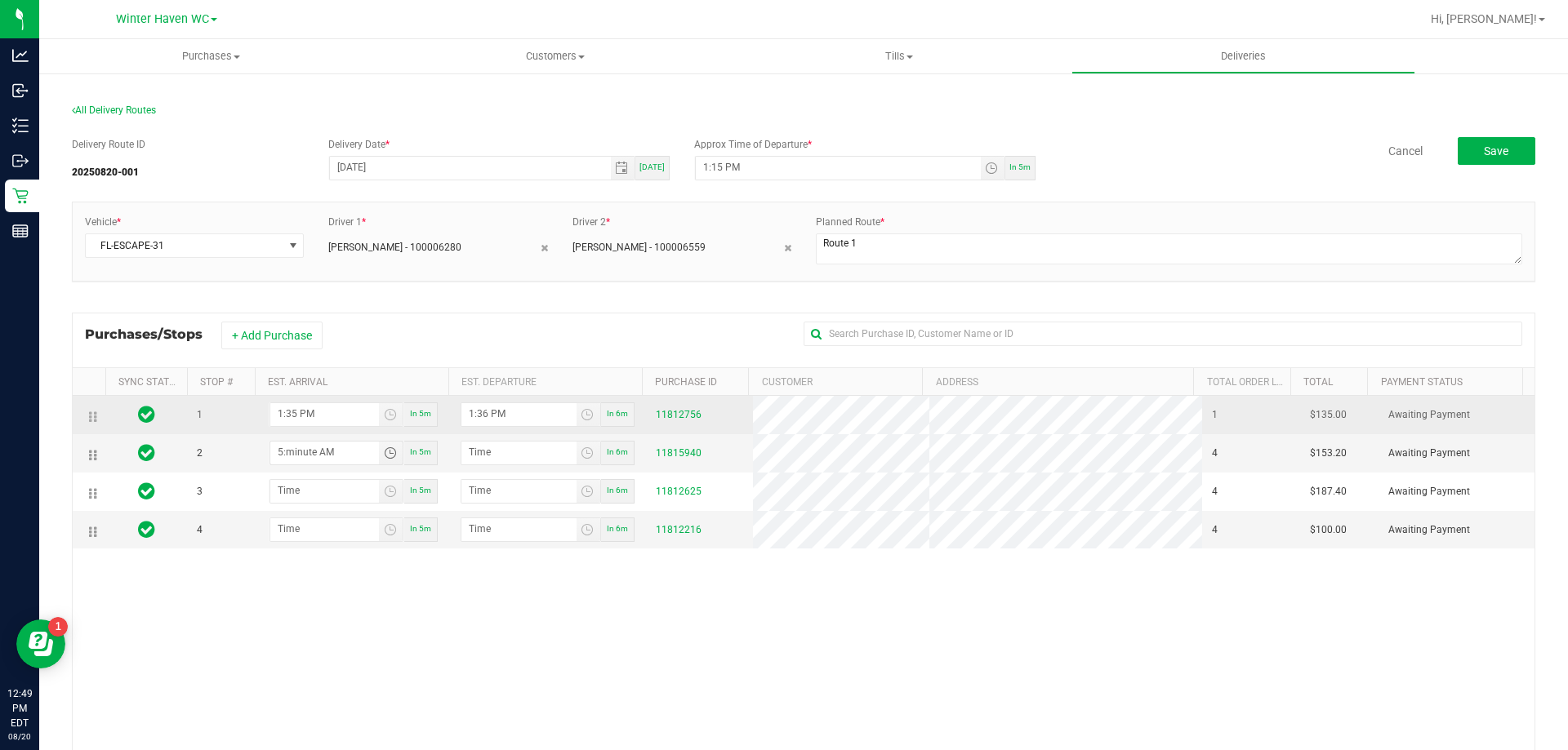
type input "5:05 AM"
type input "5:06 AM"
type input "1:55 PM"
type input "1:56 PM"
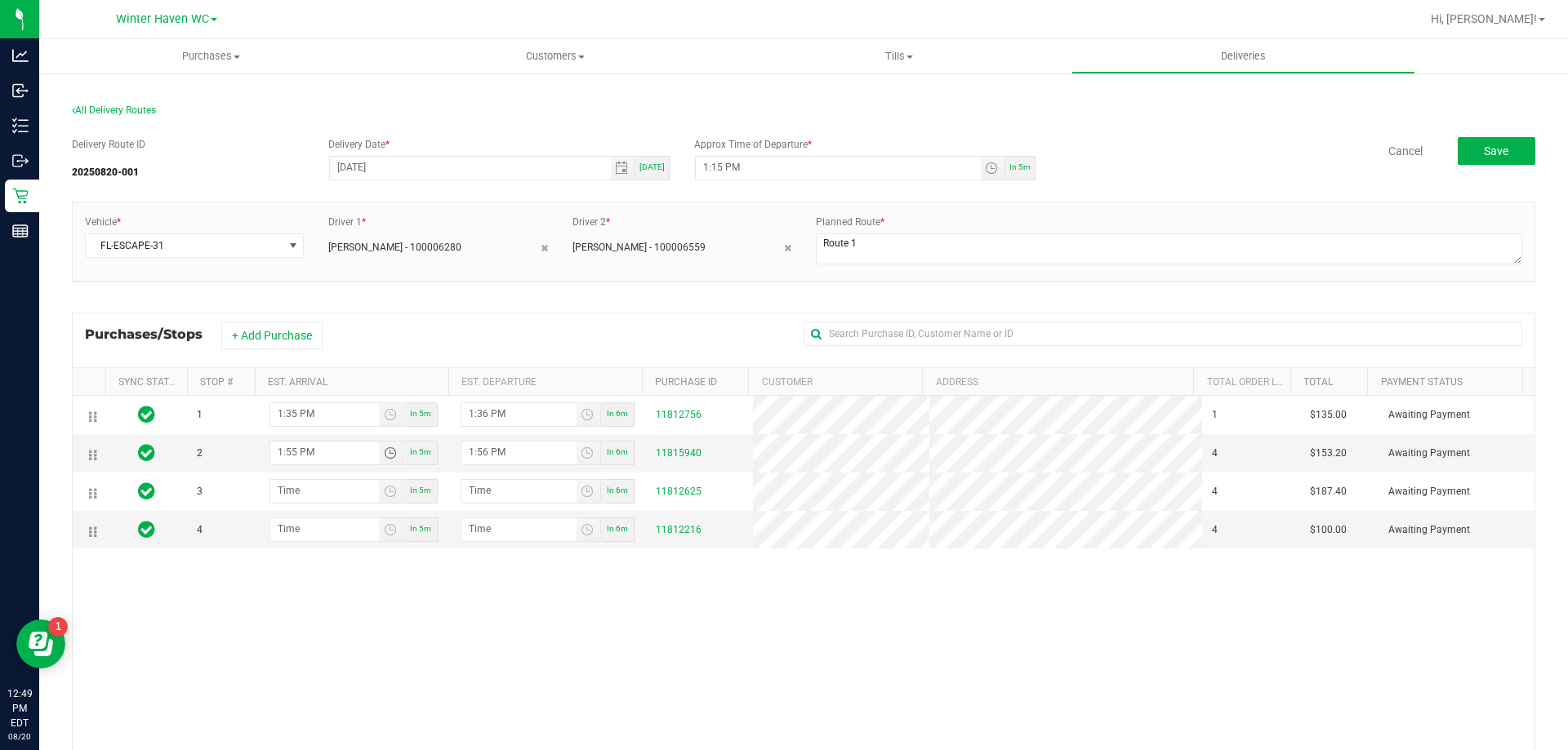
type input "1:55 PM"
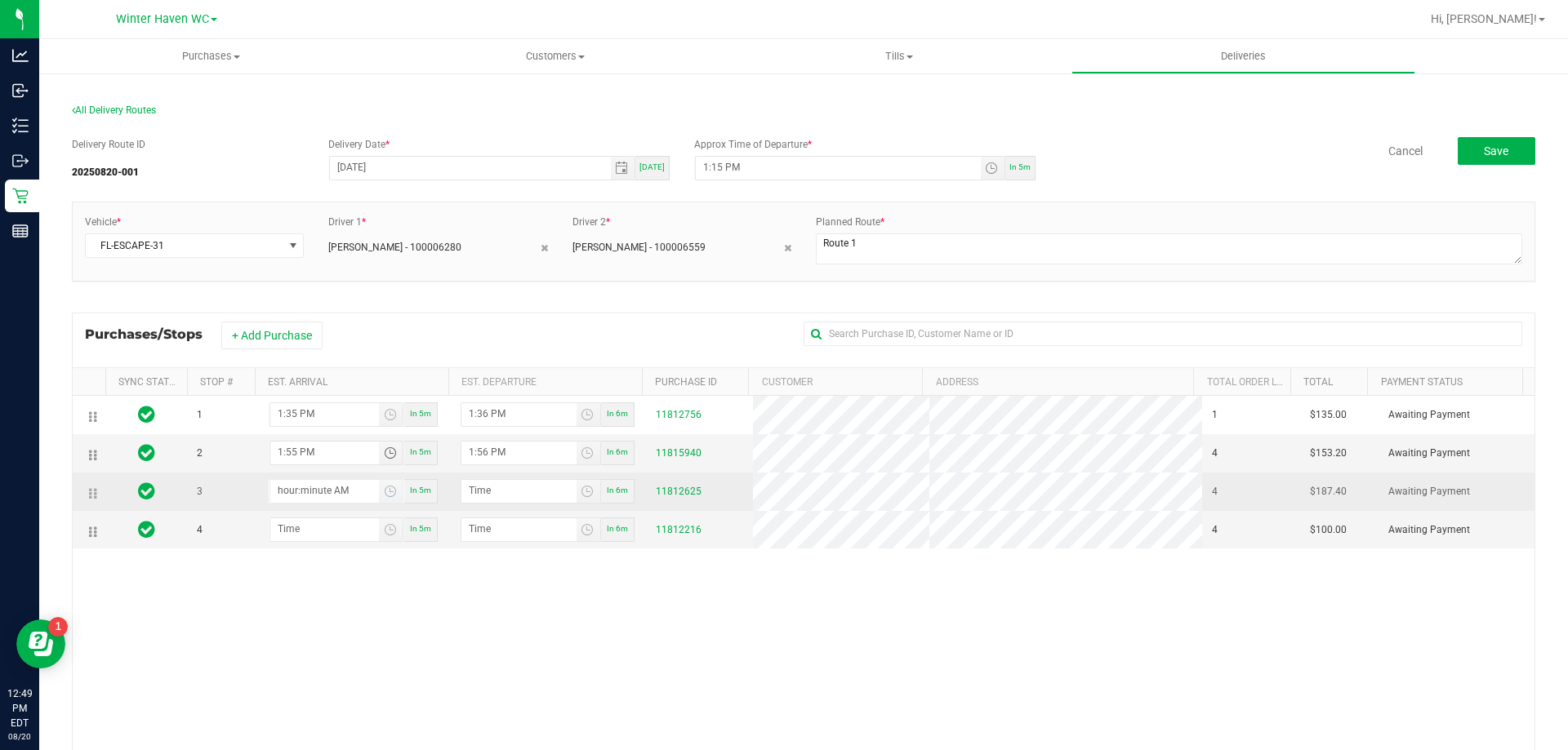
click at [318, 496] on input "hour:minute AM" at bounding box center [325, 491] width 109 height 21
type input "2:03 AM"
type input "2:04 AM"
type input "2:35 AM"
type input "2:36 AM"
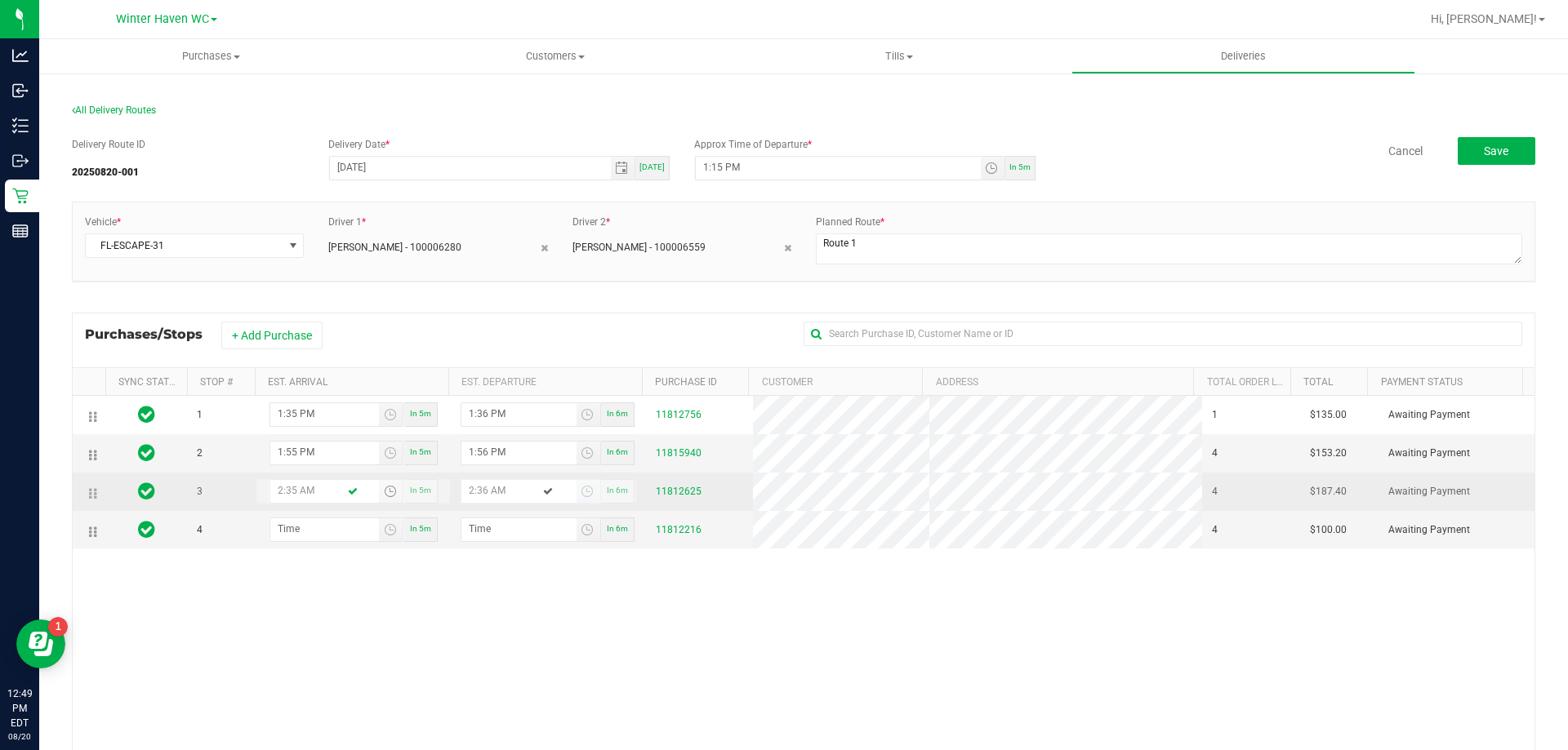
type input "2:35 PM"
type input "2:36 PM"
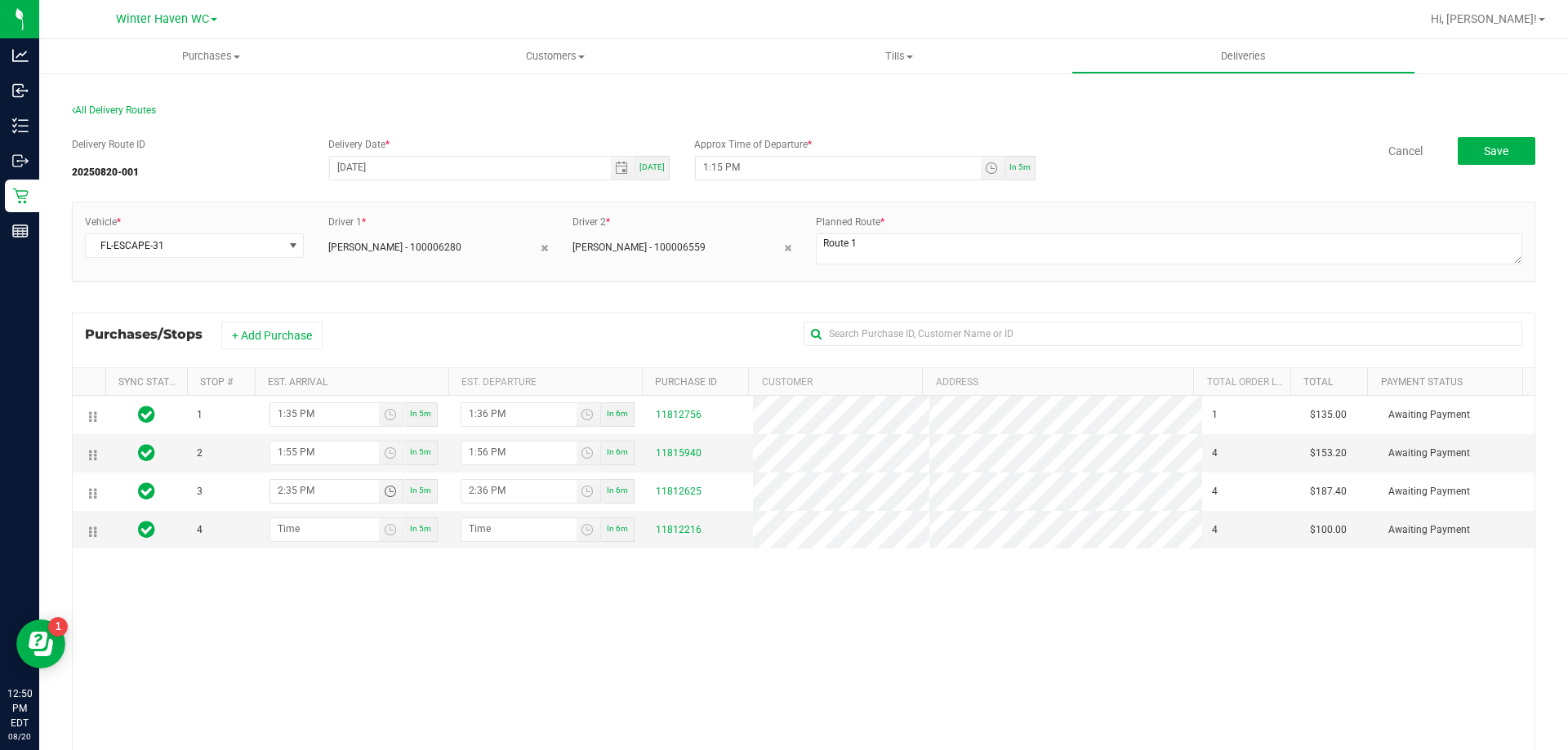
type input "2:35 PM"
click at [307, 531] on input "hour:minute AM" at bounding box center [325, 528] width 109 height 21
type input "3:01 AM"
type input "3:02 AM"
type input "3:15 AM"
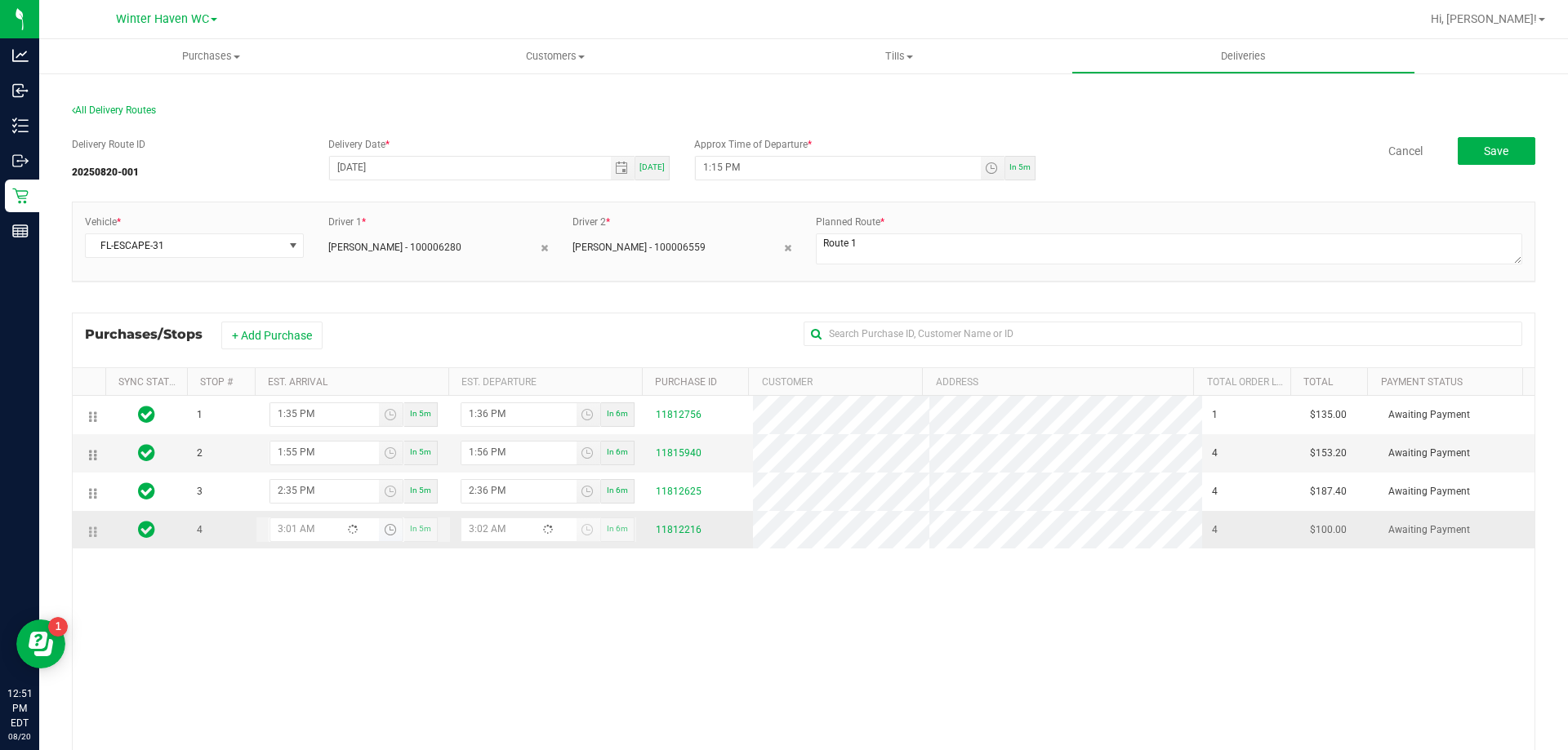
type input "3:16 AM"
type input "3:15 PM"
type input "3:16 PM"
type input "3:15 PM"
click at [451, 574] on div "1 1:35 PM In 5m 1:36 PM In 6m 11812756 1 $135.00 Awaiting Payment 2 1:55 PM In …" at bounding box center [803, 632] width 1462 height 473
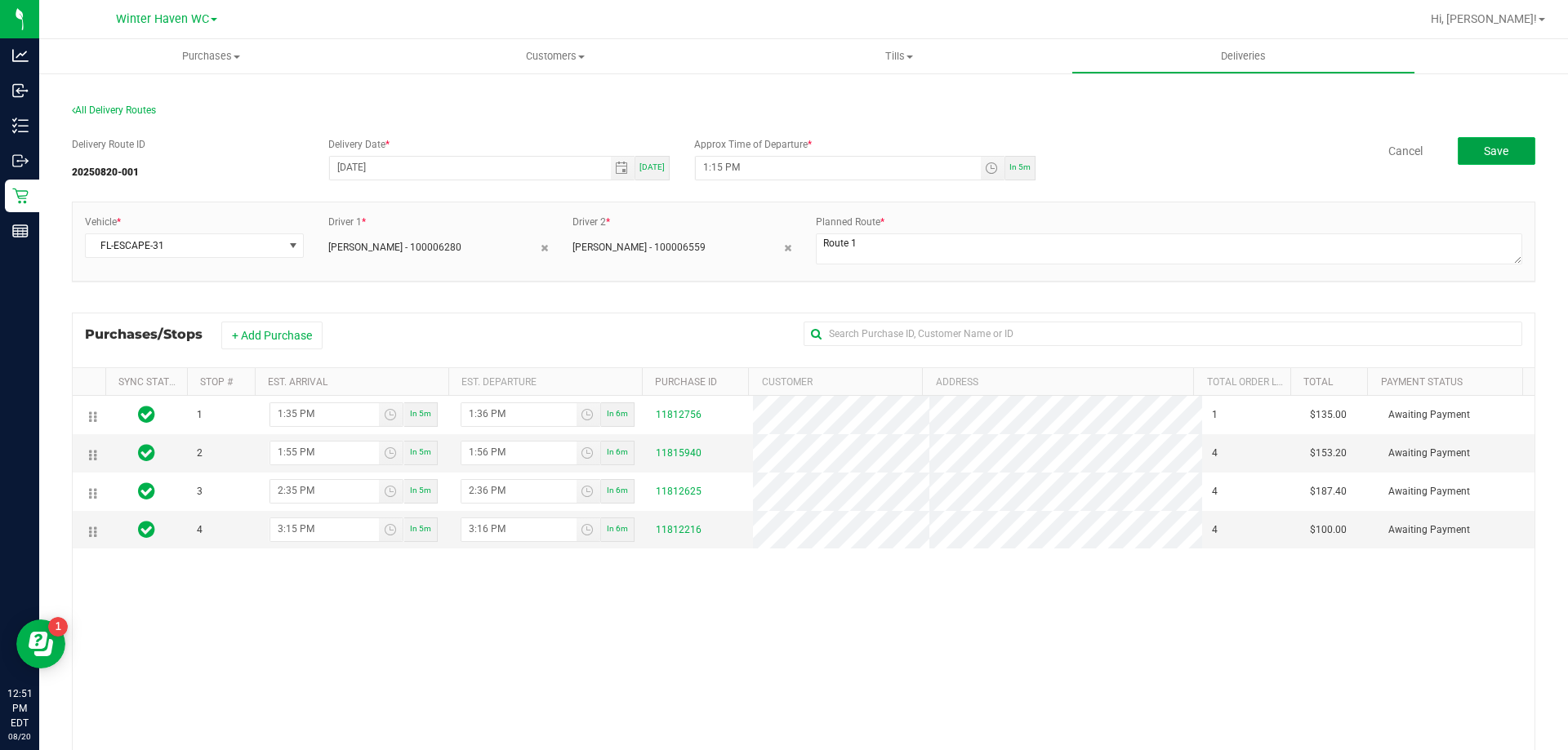
click at [1483, 152] on span "Save" at bounding box center [1495, 151] width 25 height 13
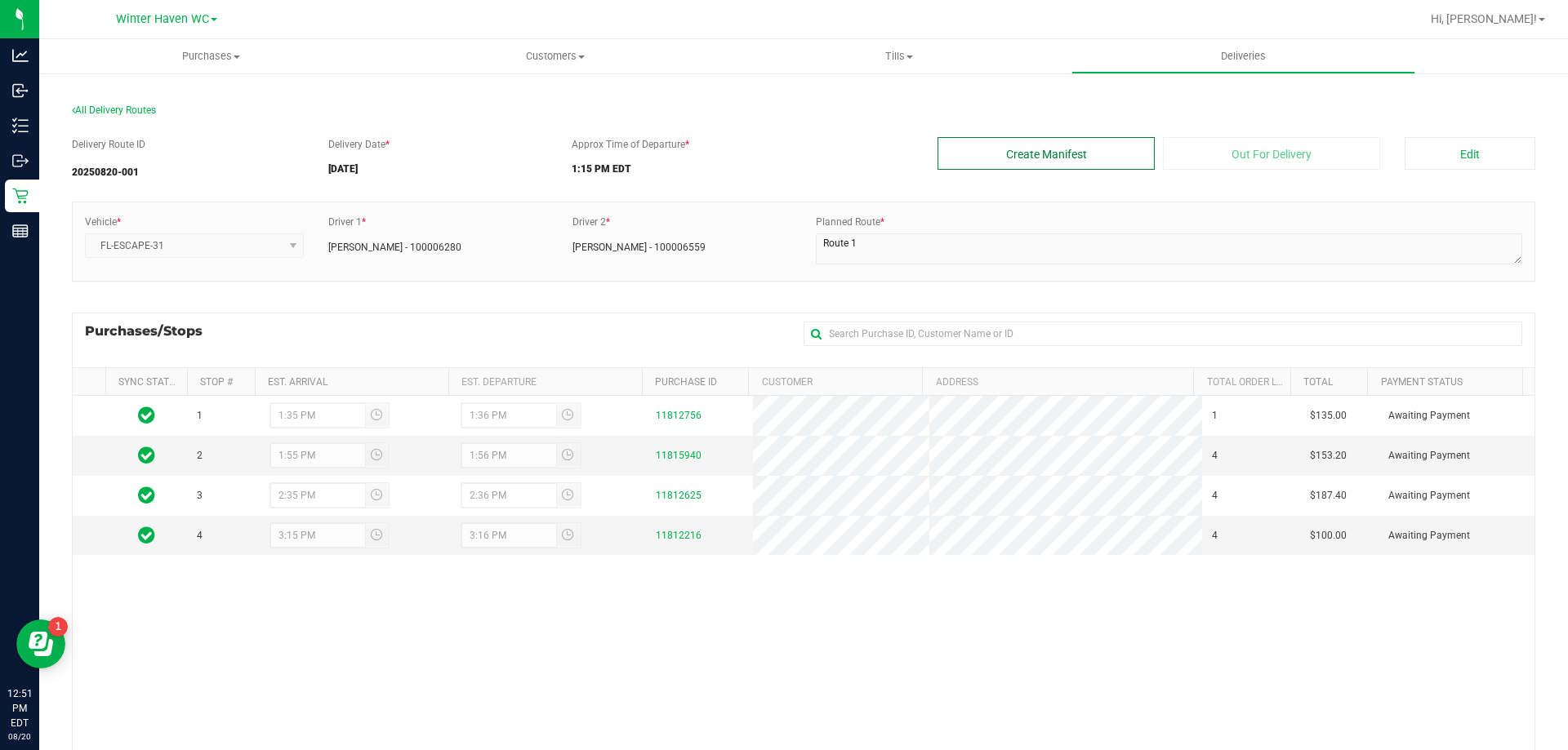
click at [1032, 159] on button "Create Manifest" at bounding box center [1046, 153] width 218 height 33
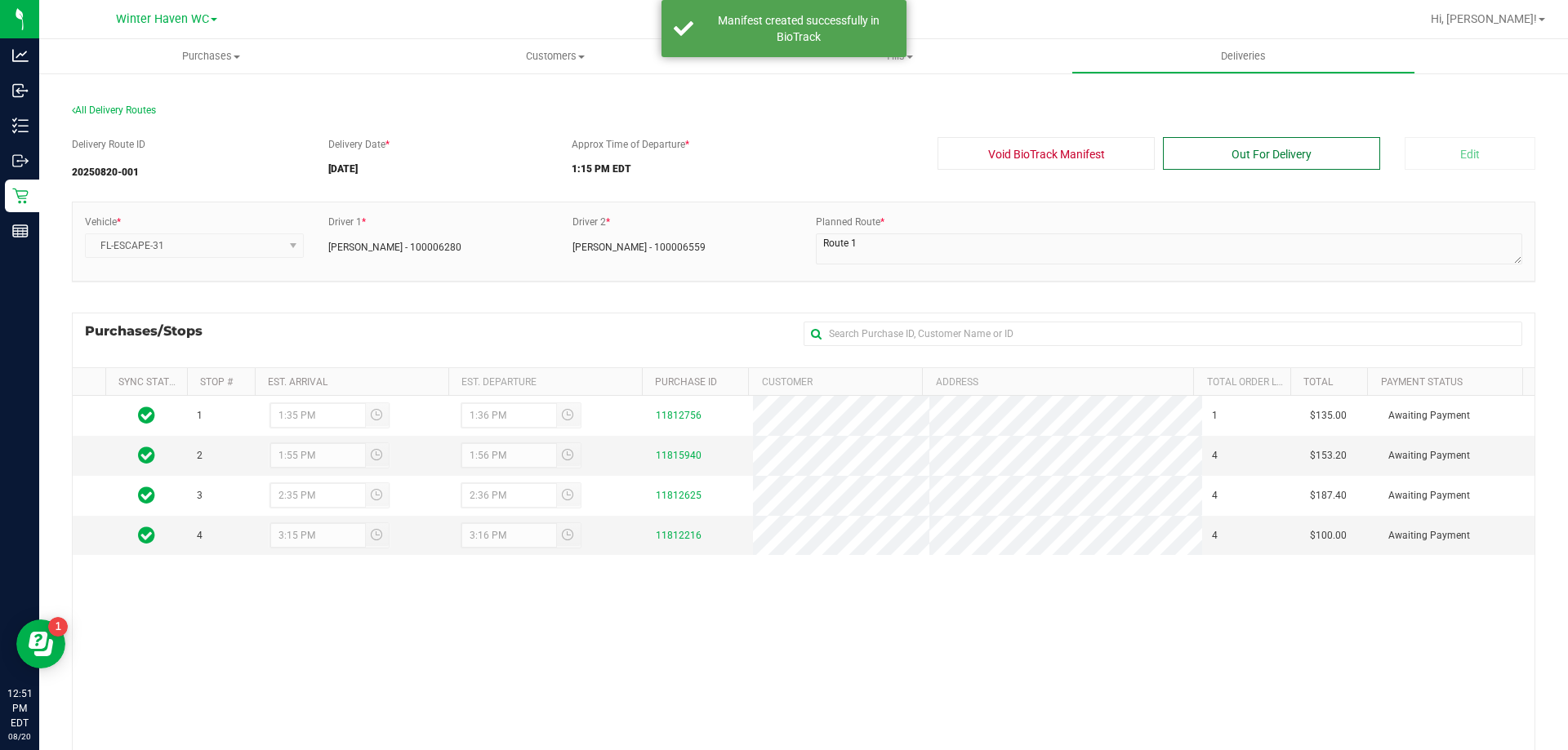
click at [1233, 148] on button "Out For Delivery" at bounding box center [1272, 153] width 218 height 33
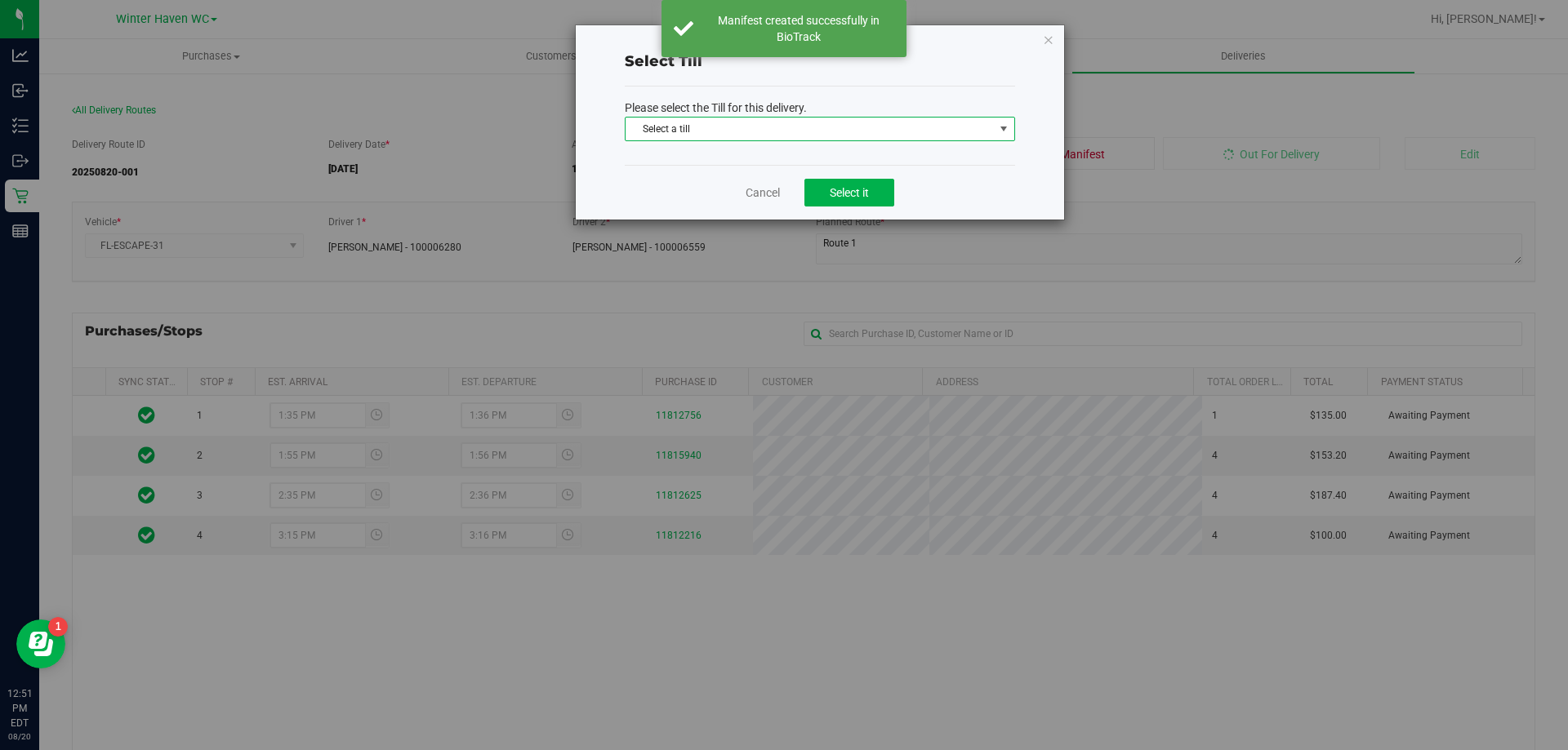
click at [817, 122] on span "Select a till" at bounding box center [809, 128] width 368 height 23
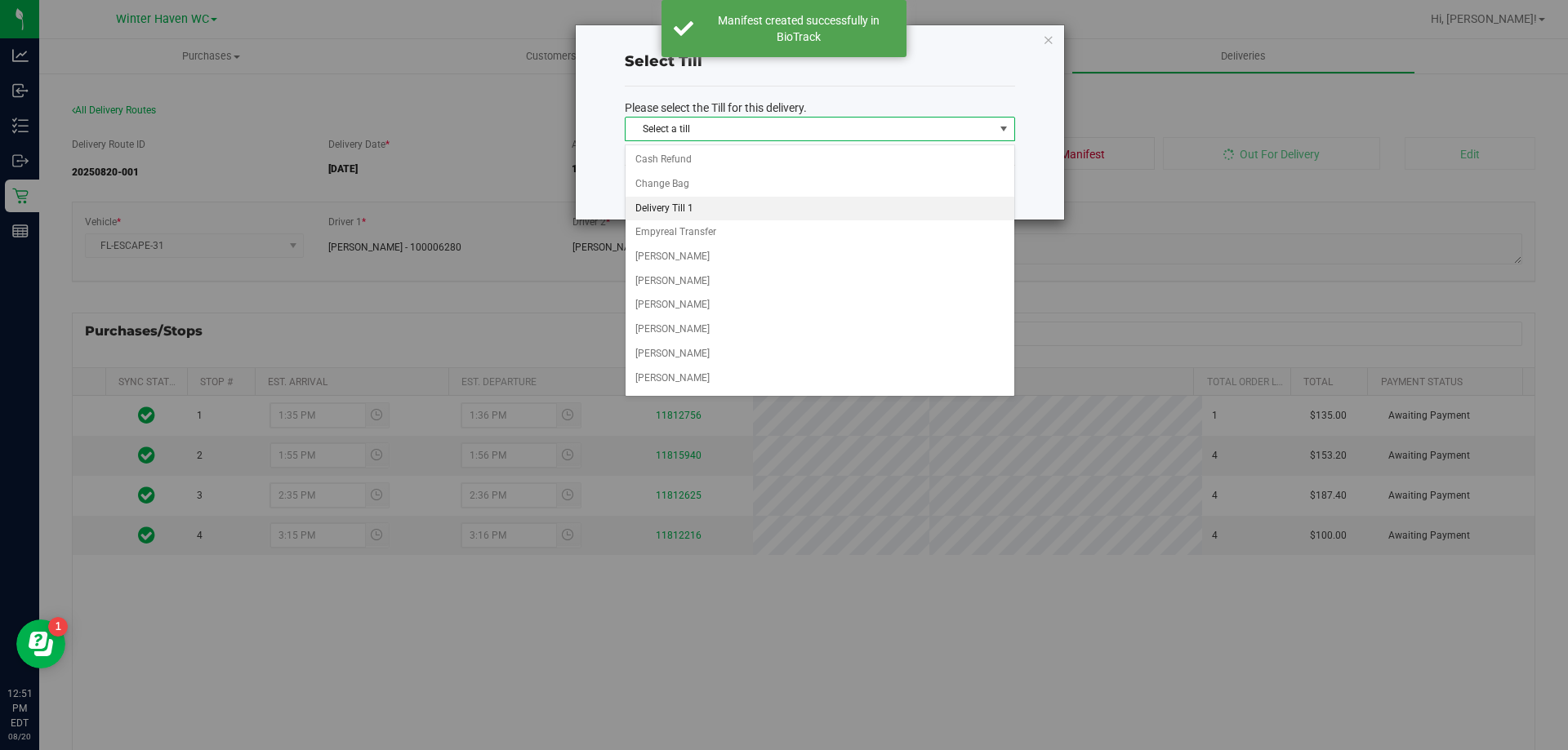
drag, startPoint x: 728, startPoint y: 212, endPoint x: 763, endPoint y: 210, distance: 35.1
click at [728, 213] on li "Delivery Till 1" at bounding box center [820, 209] width 389 height 25
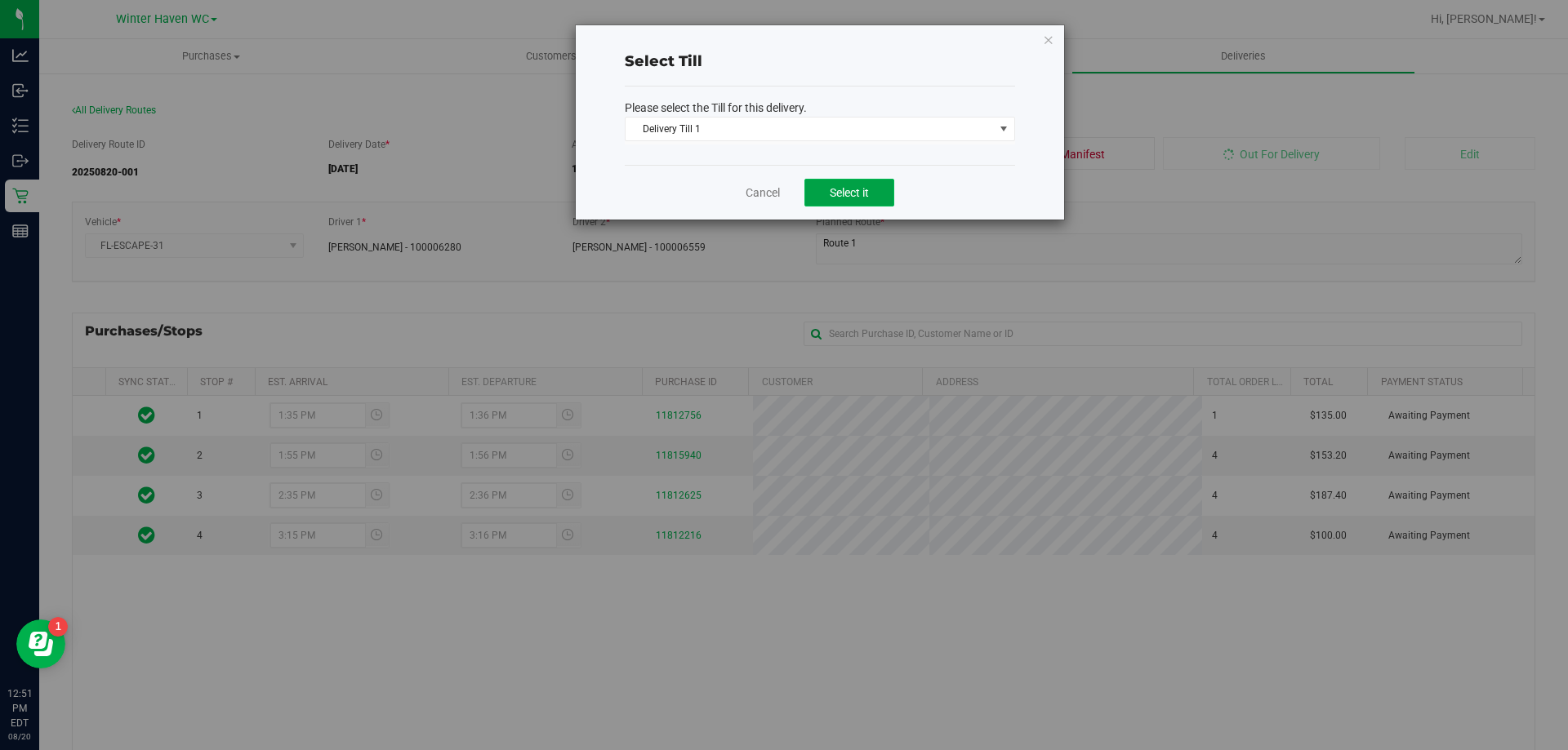
click at [856, 179] on button "Select it" at bounding box center [849, 193] width 90 height 27
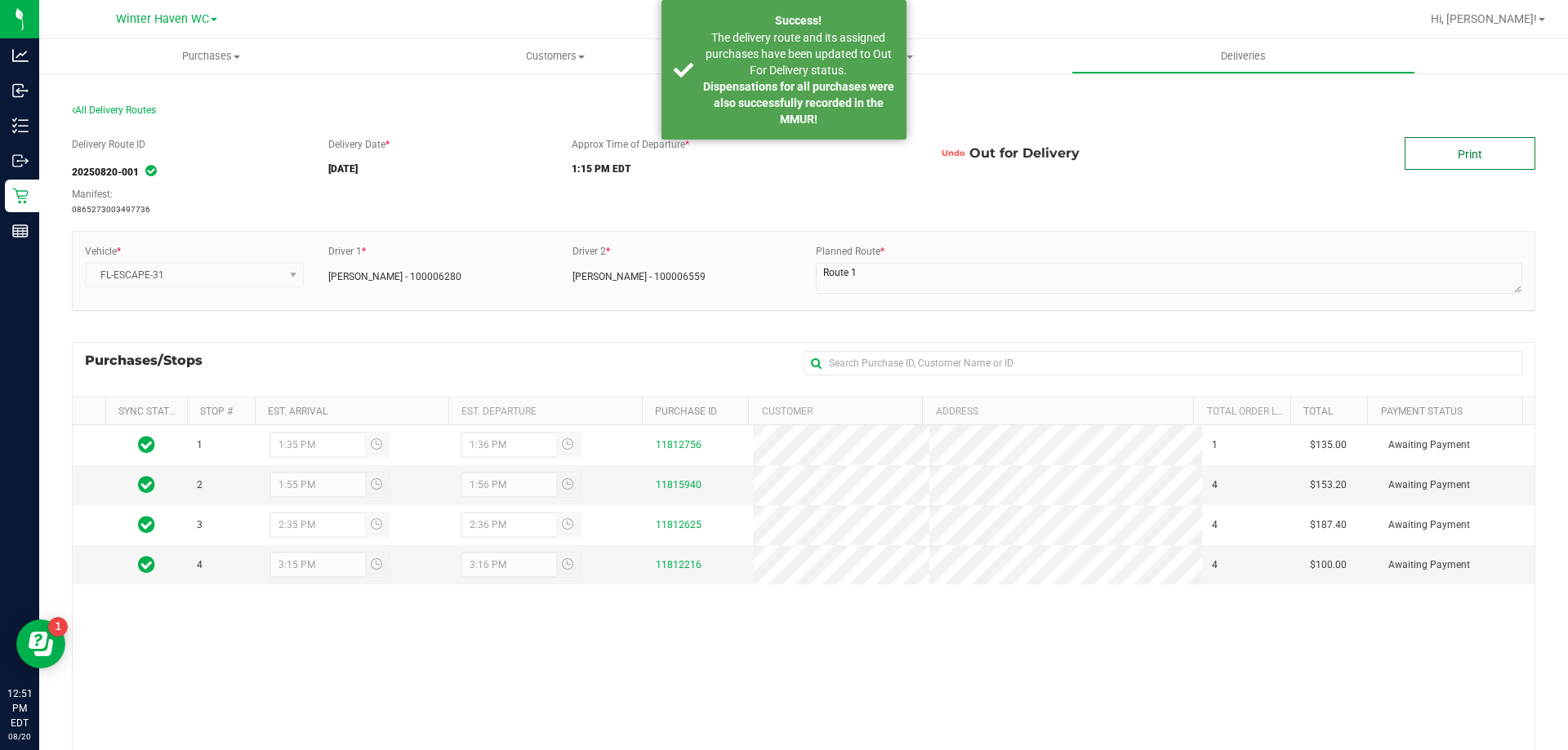
click at [1474, 158] on link "Print" at bounding box center [1470, 153] width 131 height 33
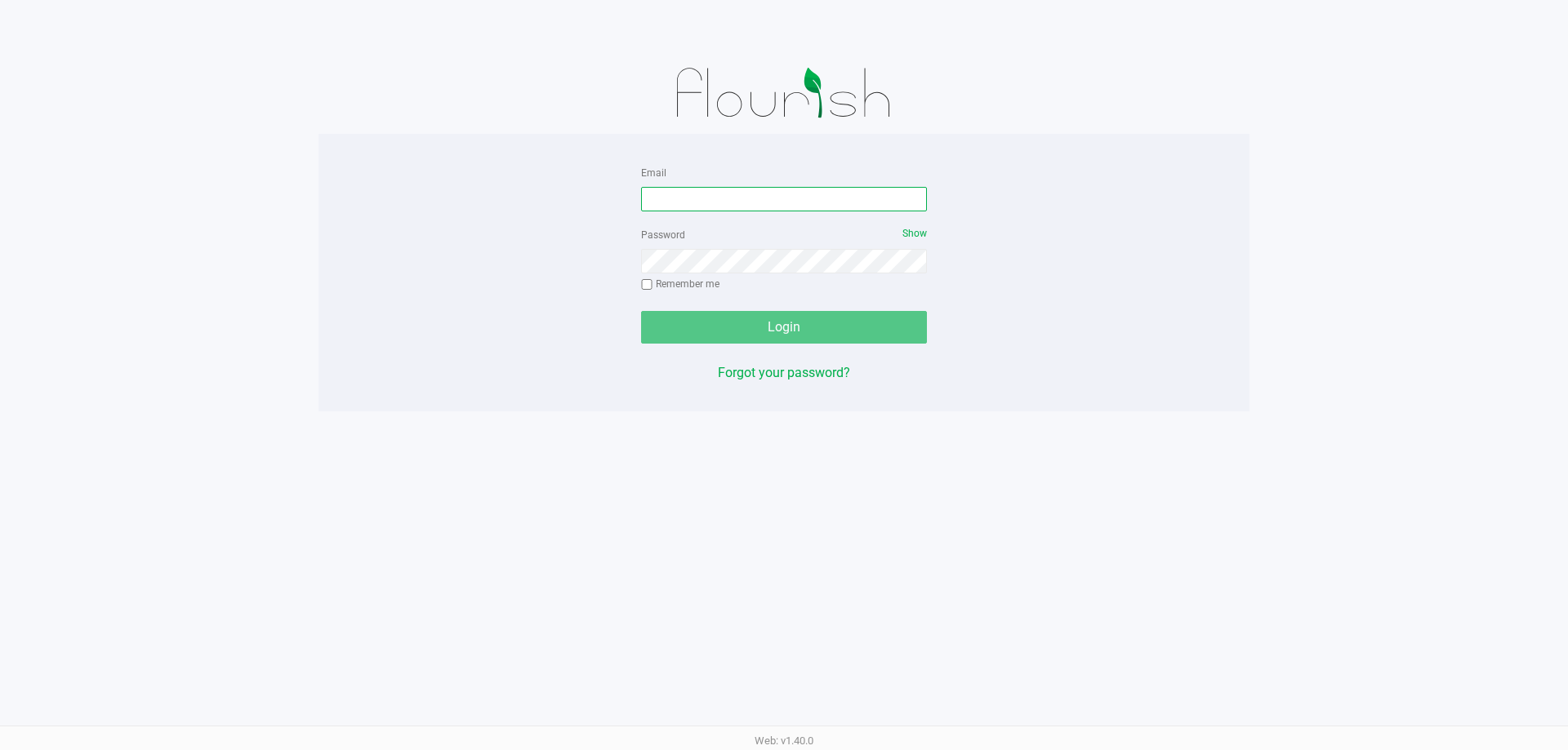
click at [873, 205] on input "Email" at bounding box center [784, 199] width 286 height 25
type input "[EMAIL_ADDRESS][DOMAIN_NAME]"
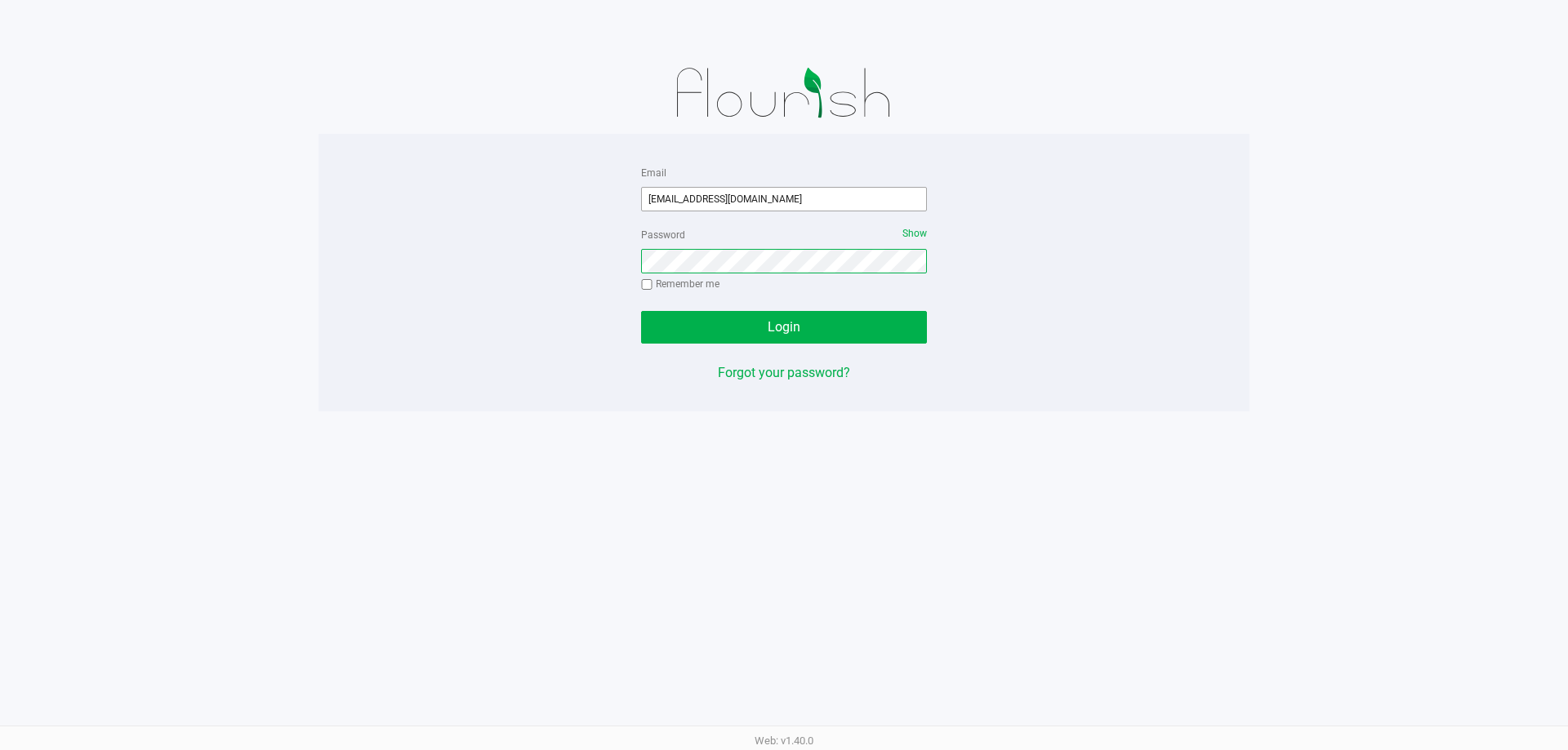
click at [641, 311] on button "Login" at bounding box center [784, 327] width 286 height 33
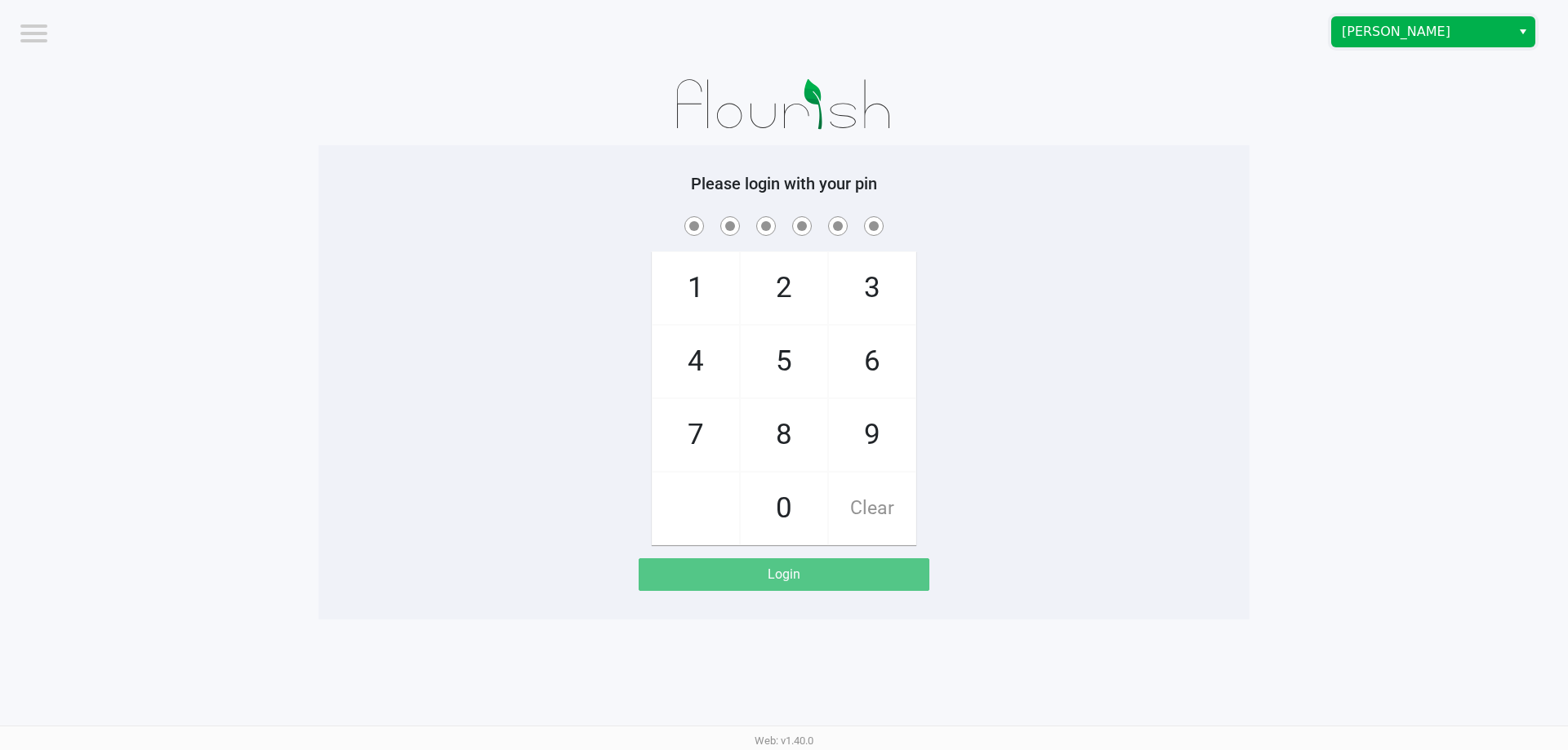
click at [1448, 41] on span "[PERSON_NAME]" at bounding box center [1422, 32] width 159 height 20
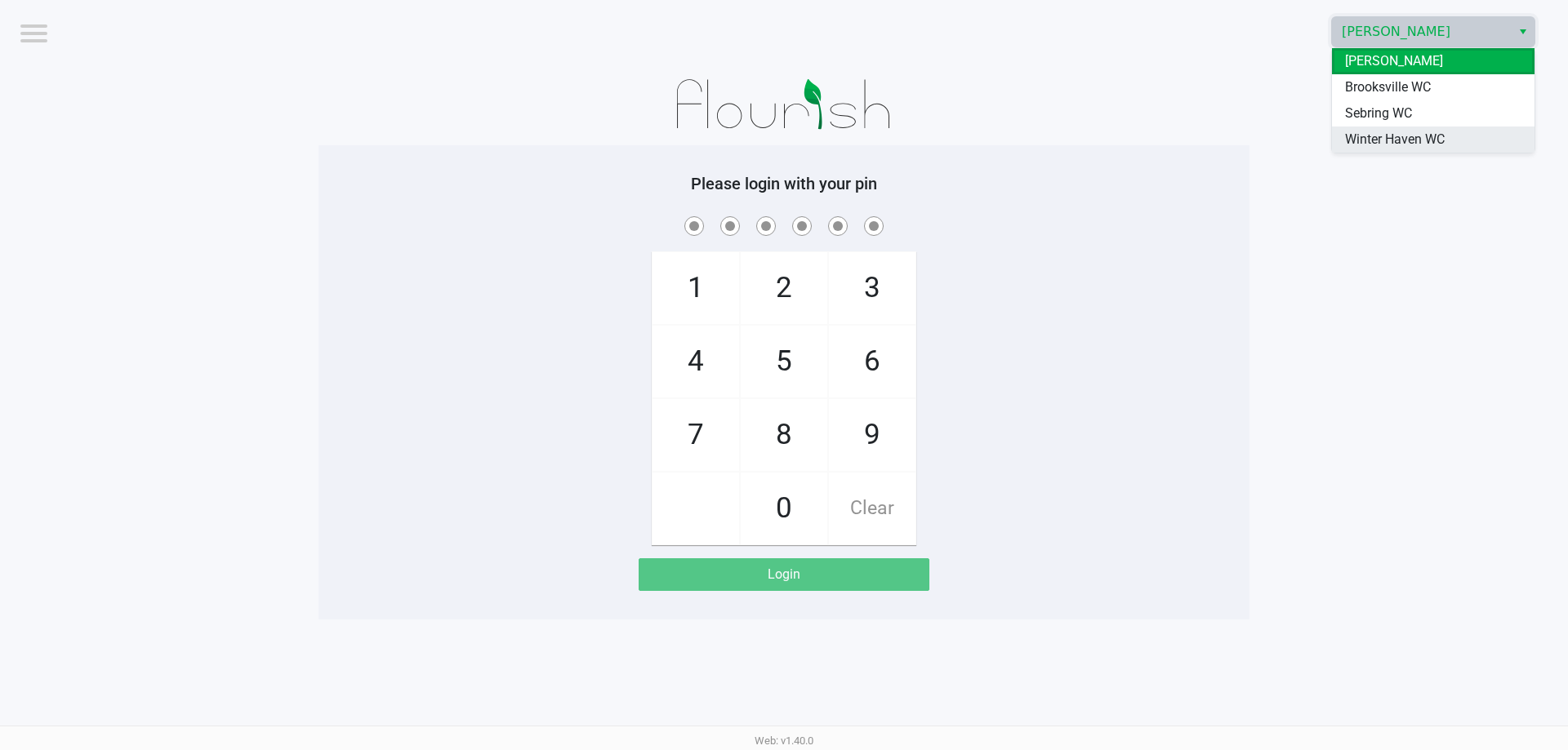
click at [1422, 132] on span "Winter Haven WC" at bounding box center [1394, 140] width 99 height 20
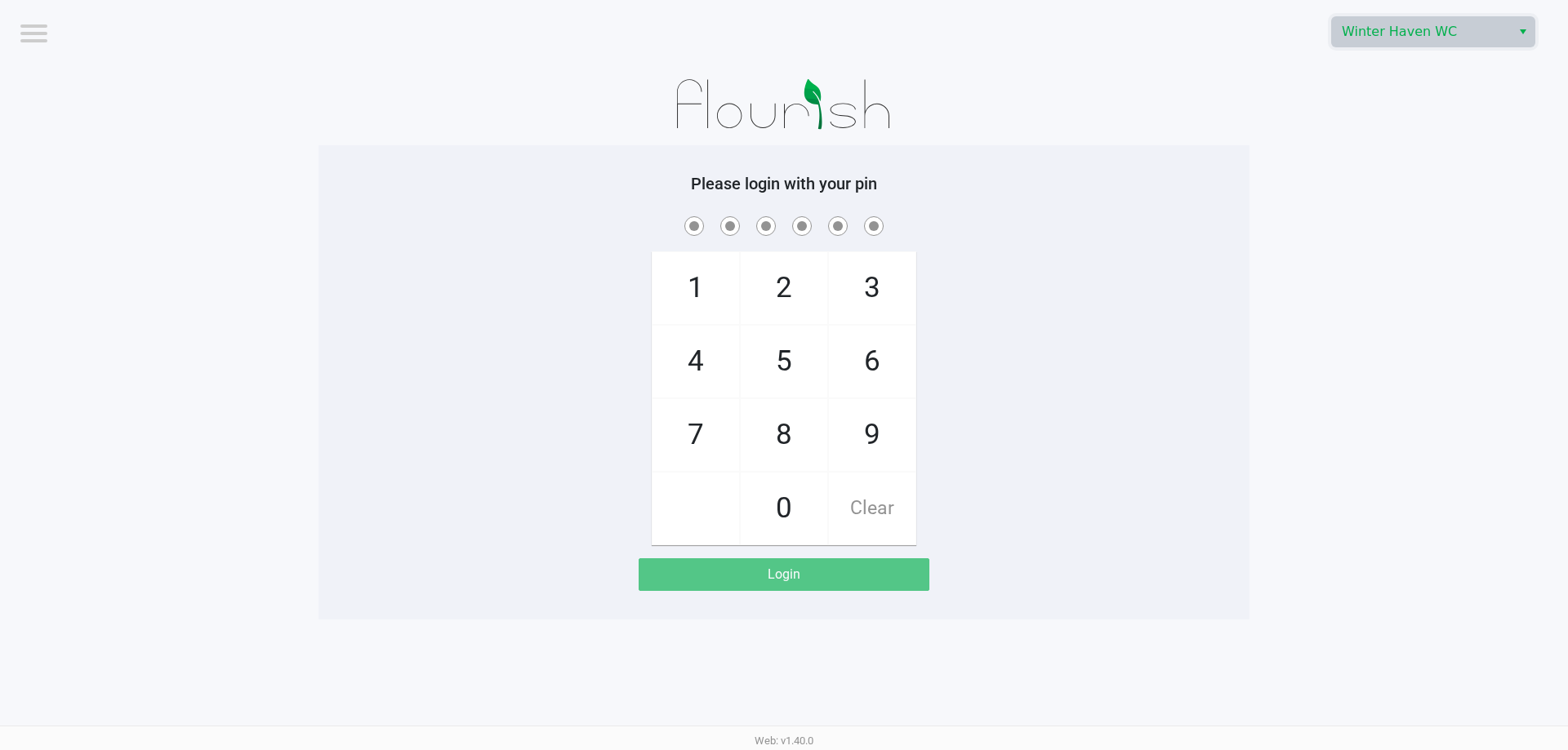
click at [1407, 158] on app-pos-login-wrapper "Logout Winter Haven WC Please login with your pin 1 4 7 2 5 8 0 3 6 9 Clear Log…" at bounding box center [784, 310] width 1568 height 620
checkbox input "true"
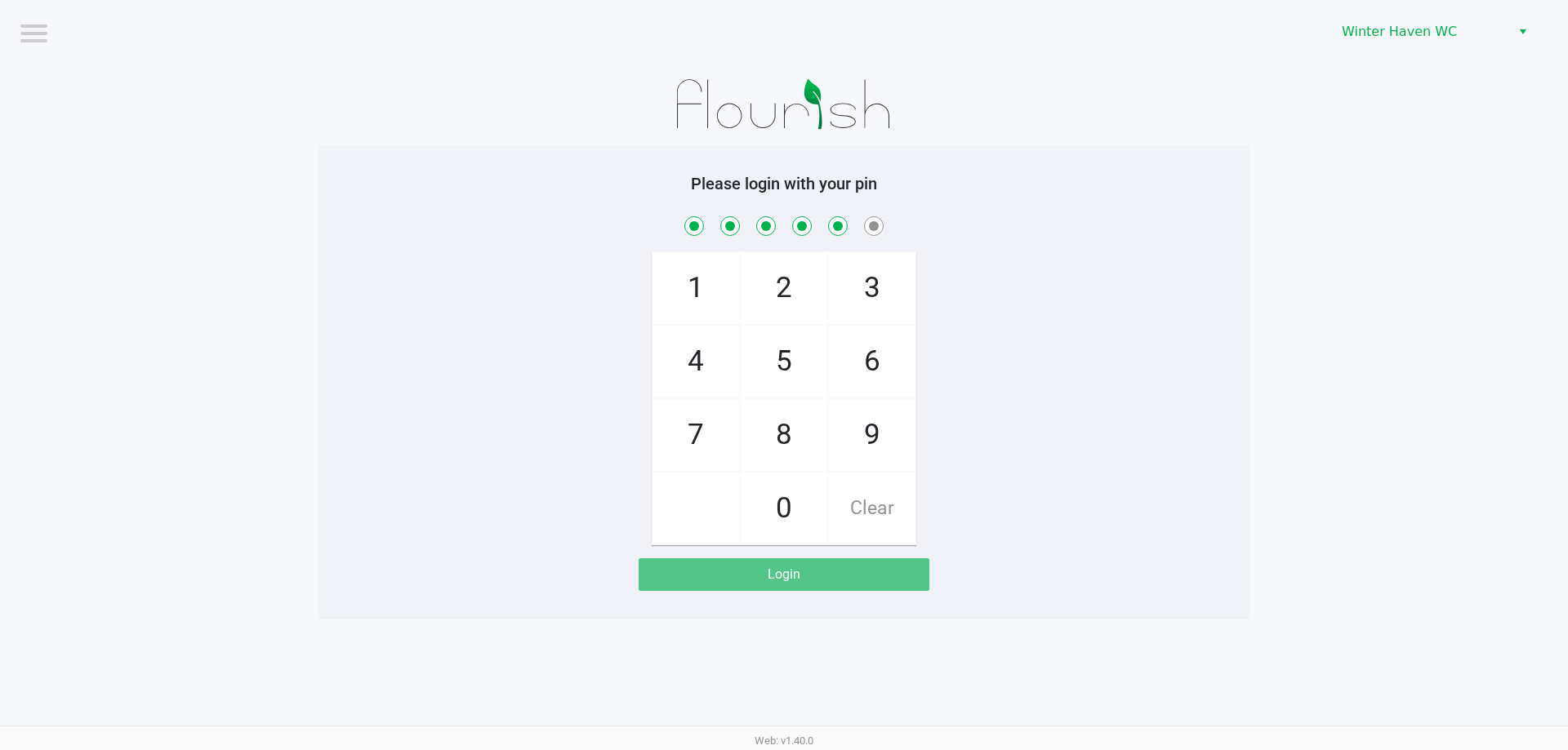
checkbox input "true"
